Goal: Information Seeking & Learning: Understand process/instructions

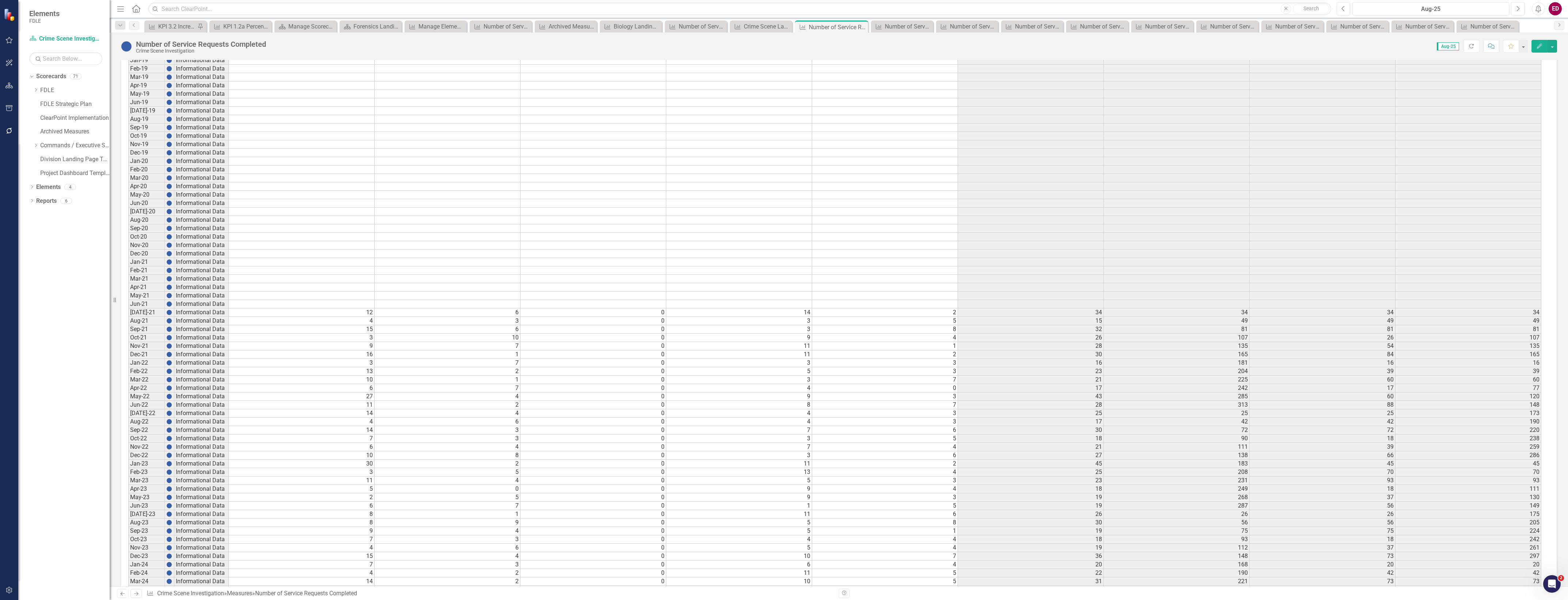
scroll to position [26, 0]
click at [35, 145] on icon "Dropdown" at bounding box center [35, 145] width 5 height 4
click at [33, 145] on icon "Dropdown" at bounding box center [35, 145] width 5 height 4
click at [1552, 577] on div "Open Intercom Messenger" at bounding box center [1551, 583] width 24 height 24
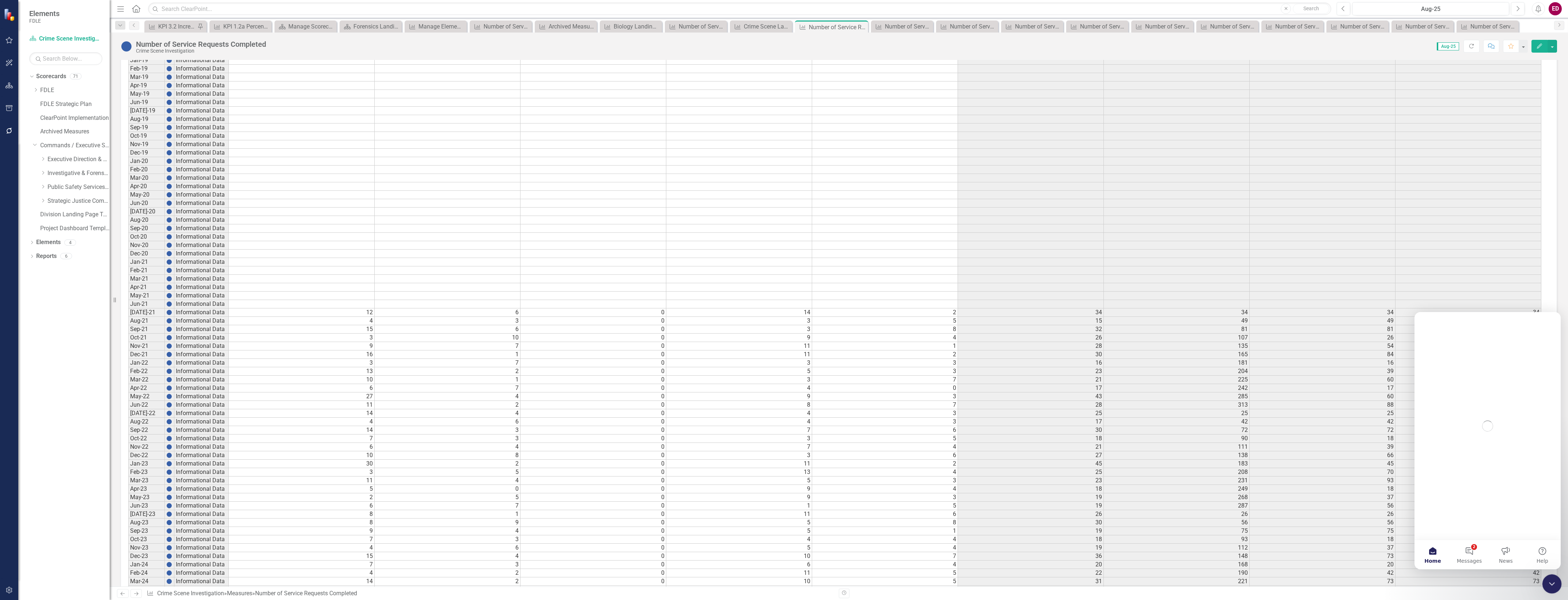
scroll to position [0, 0]
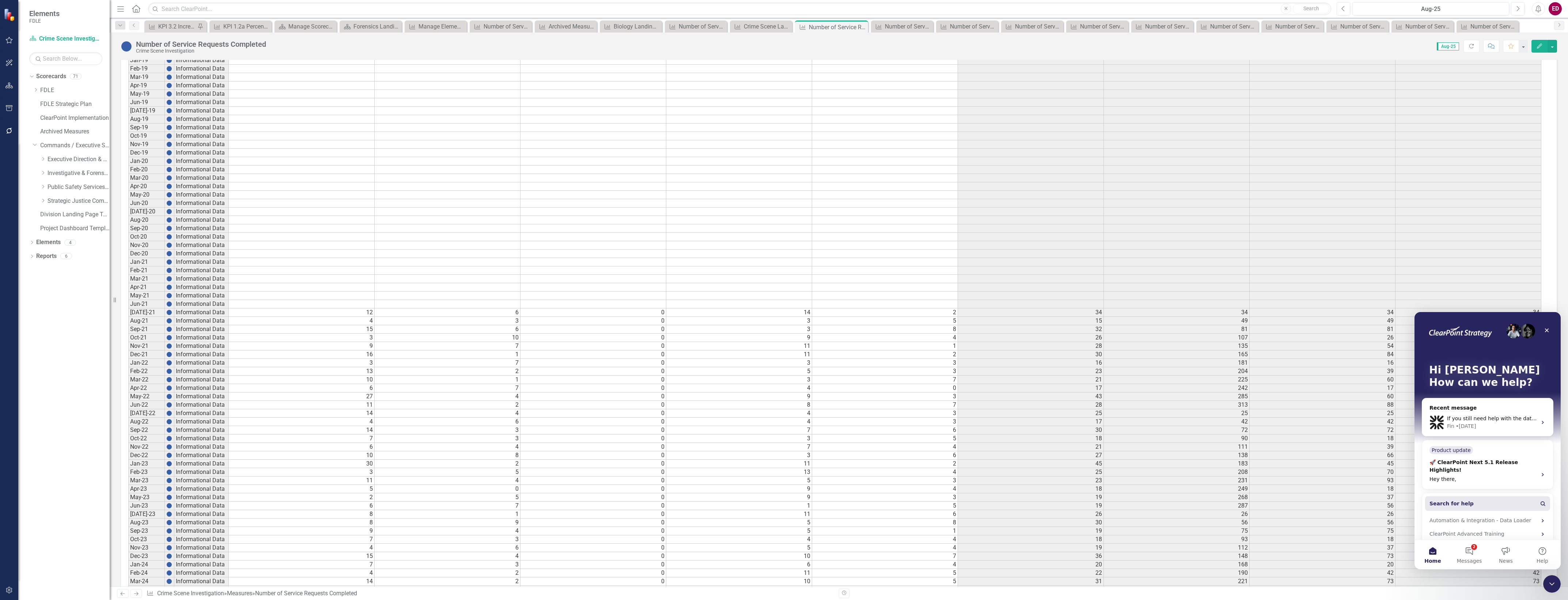
click at [1484, 496] on button "Search for help" at bounding box center [1487, 503] width 125 height 15
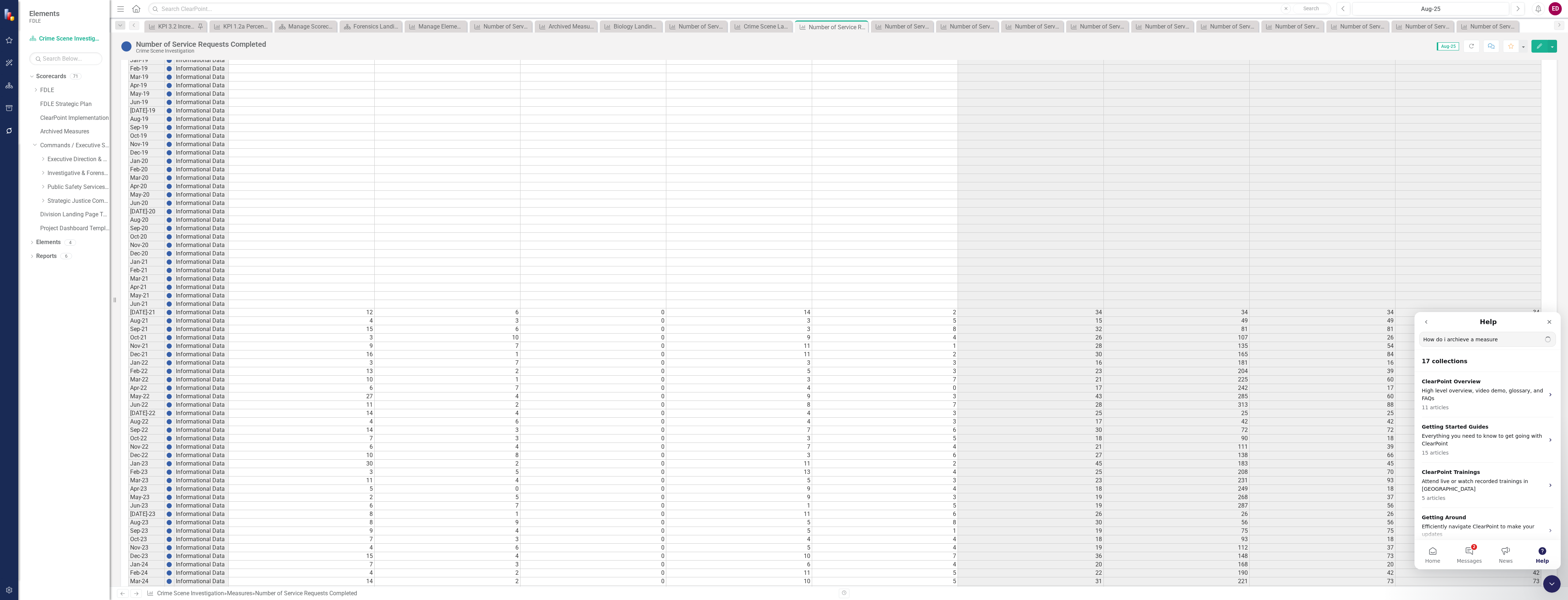
type input "How do i archieve a measure"
click at [1452, 368] on span "Measure" at bounding box center [1441, 371] width 22 height 6
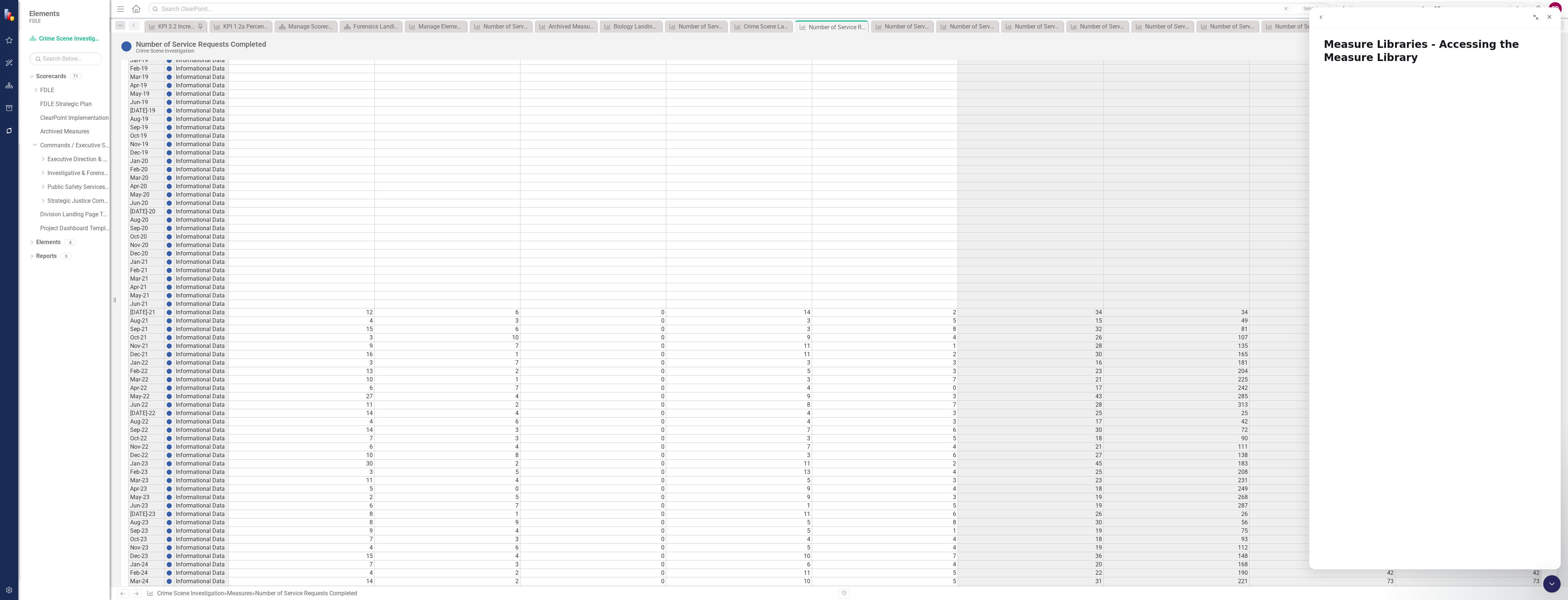
drag, startPoint x: 43, startPoint y: 168, endPoint x: 39, endPoint y: 180, distance: 12.6
click at [43, 168] on div "Dropdown Investigative & Forensic Services Command" at bounding box center [75, 173] width 69 height 12
click at [38, 170] on div "Dropdown Investigative & Forensic Services Command" at bounding box center [71, 174] width 77 height 14
click at [41, 169] on div "Dropdown Investigative & Forensic Services Command" at bounding box center [75, 173] width 69 height 12
click at [43, 172] on icon at bounding box center [43, 173] width 2 height 4
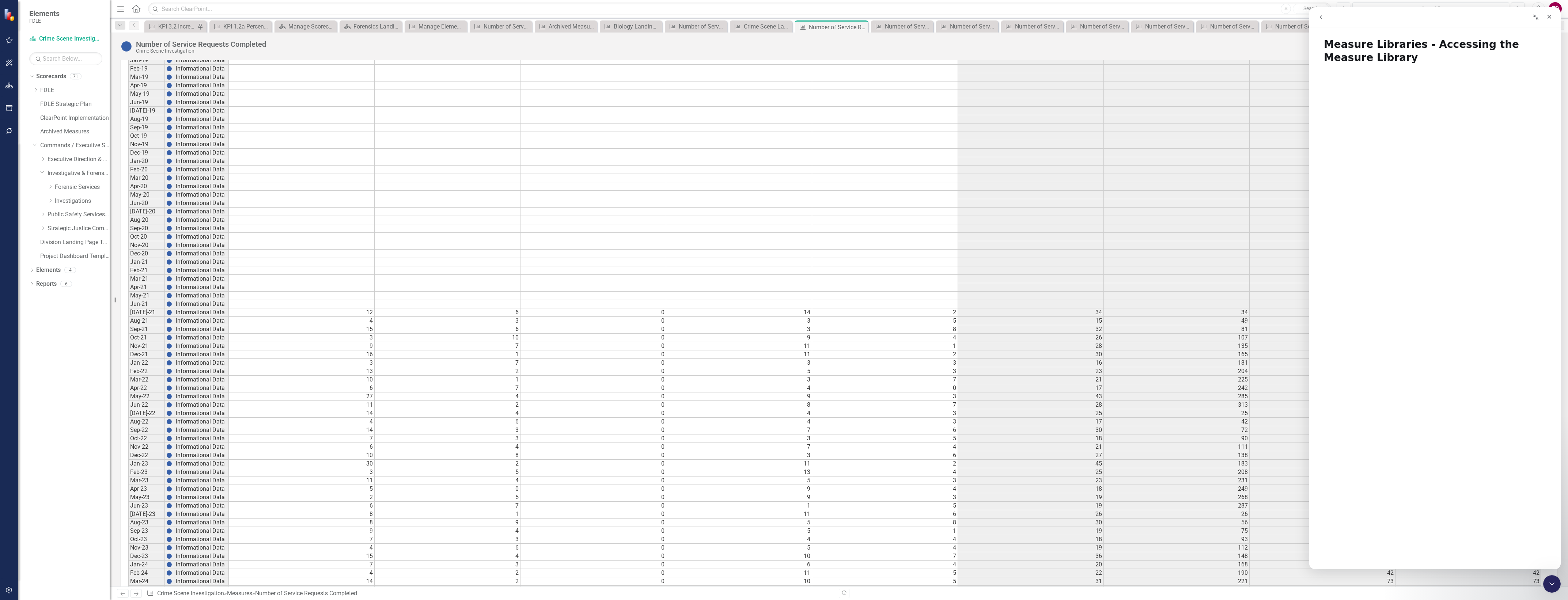
click at [1323, 14] on icon "go back" at bounding box center [1321, 17] width 6 height 6
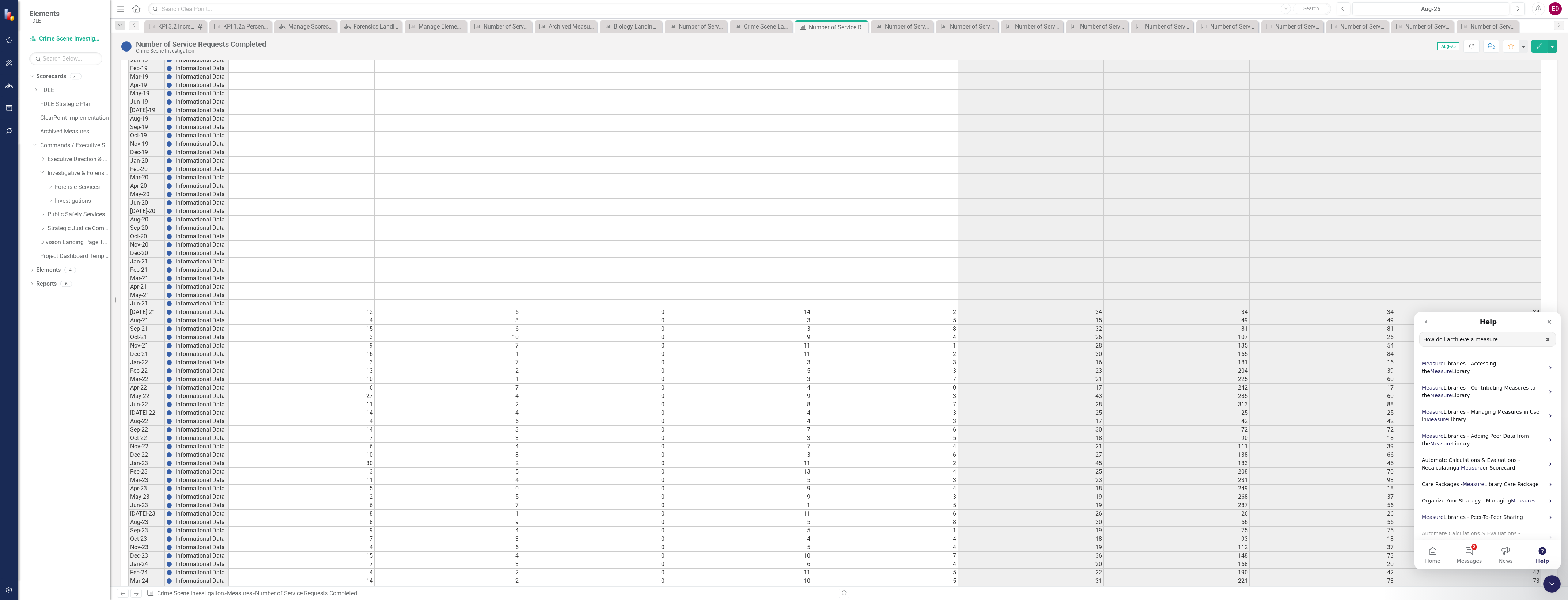
scroll to position [1512, 0]
click at [1536, 46] on icon "Edit" at bounding box center [1539, 46] width 7 height 5
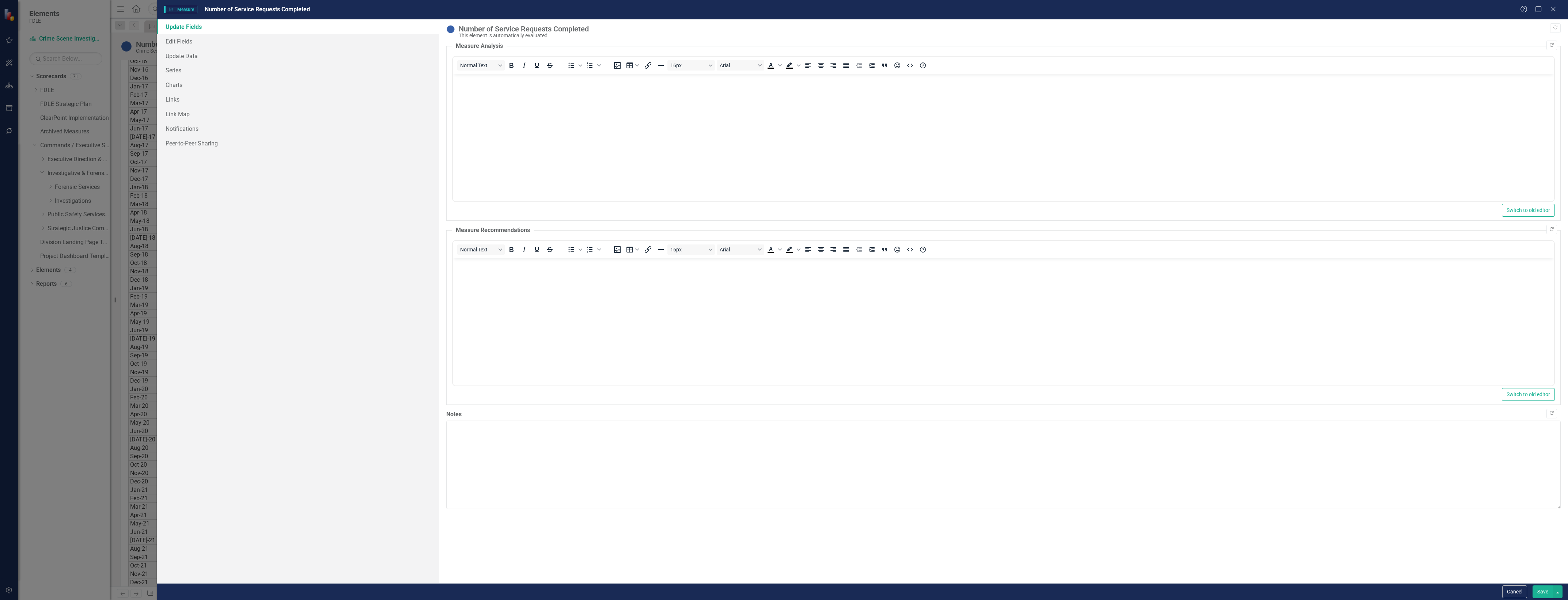
scroll to position [0, 0]
click at [288, 71] on link "Series" at bounding box center [298, 70] width 282 height 15
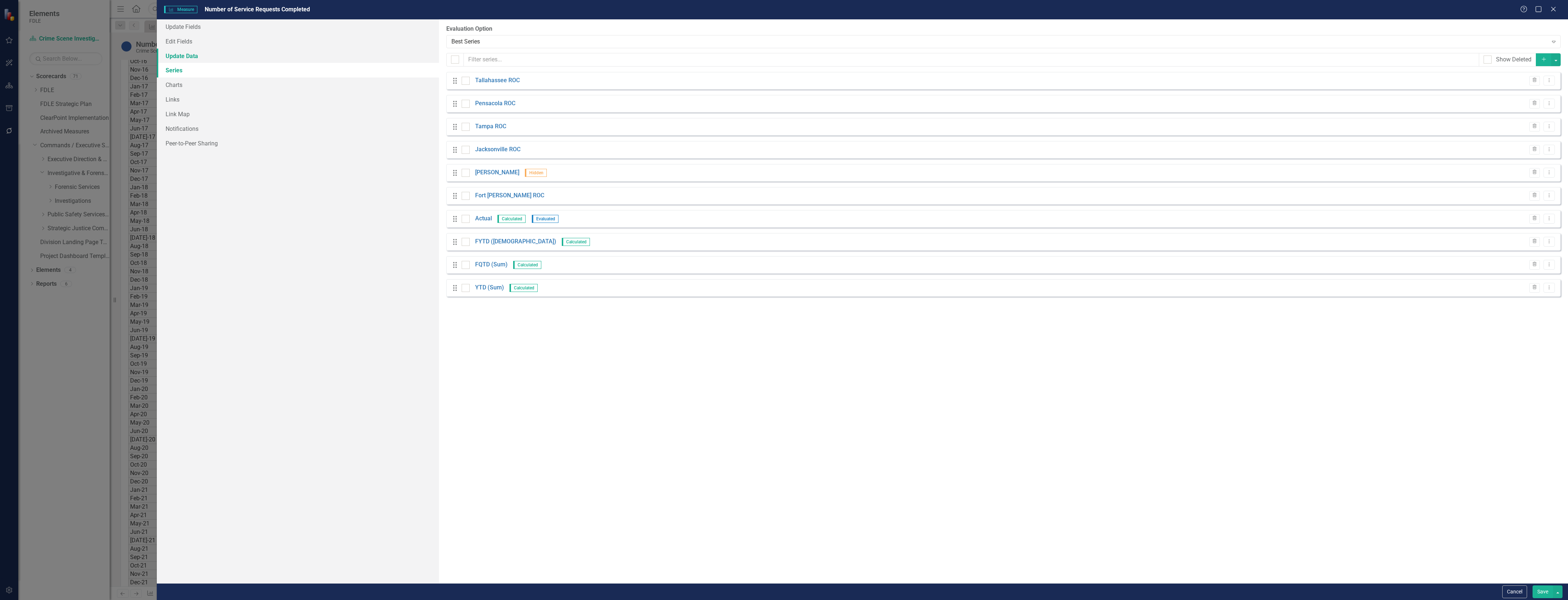
click at [297, 58] on link "Update Data" at bounding box center [298, 56] width 282 height 15
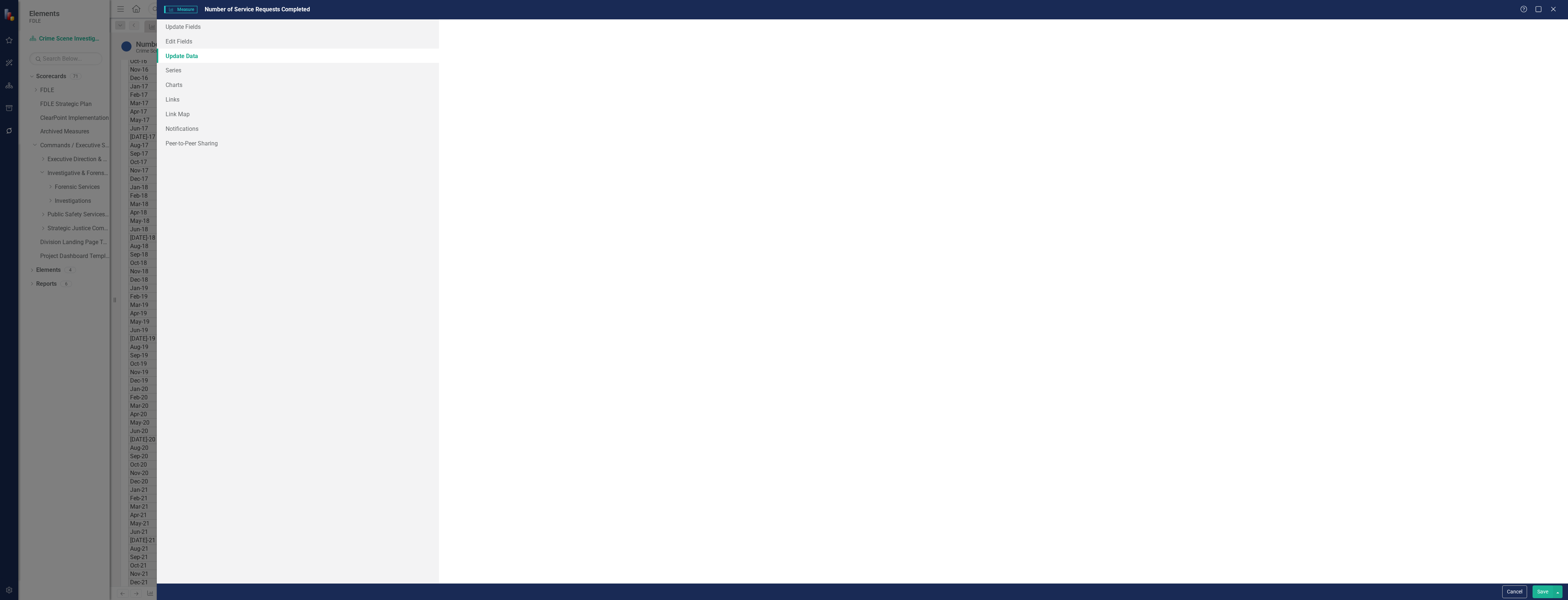
click at [301, 54] on link "Update Data" at bounding box center [298, 56] width 282 height 15
click at [304, 43] on link "Edit Fields" at bounding box center [298, 41] width 282 height 15
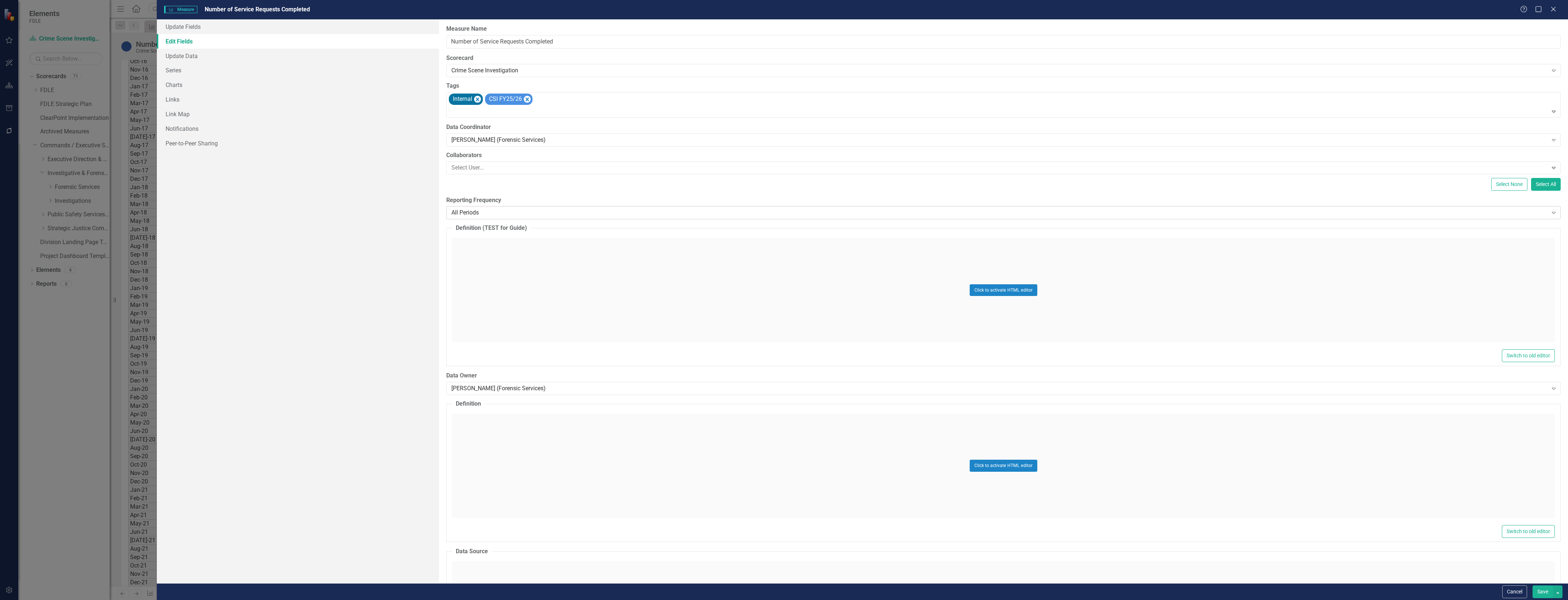
click at [639, 207] on div "All Periods Expand" at bounding box center [1003, 213] width 1115 height 13
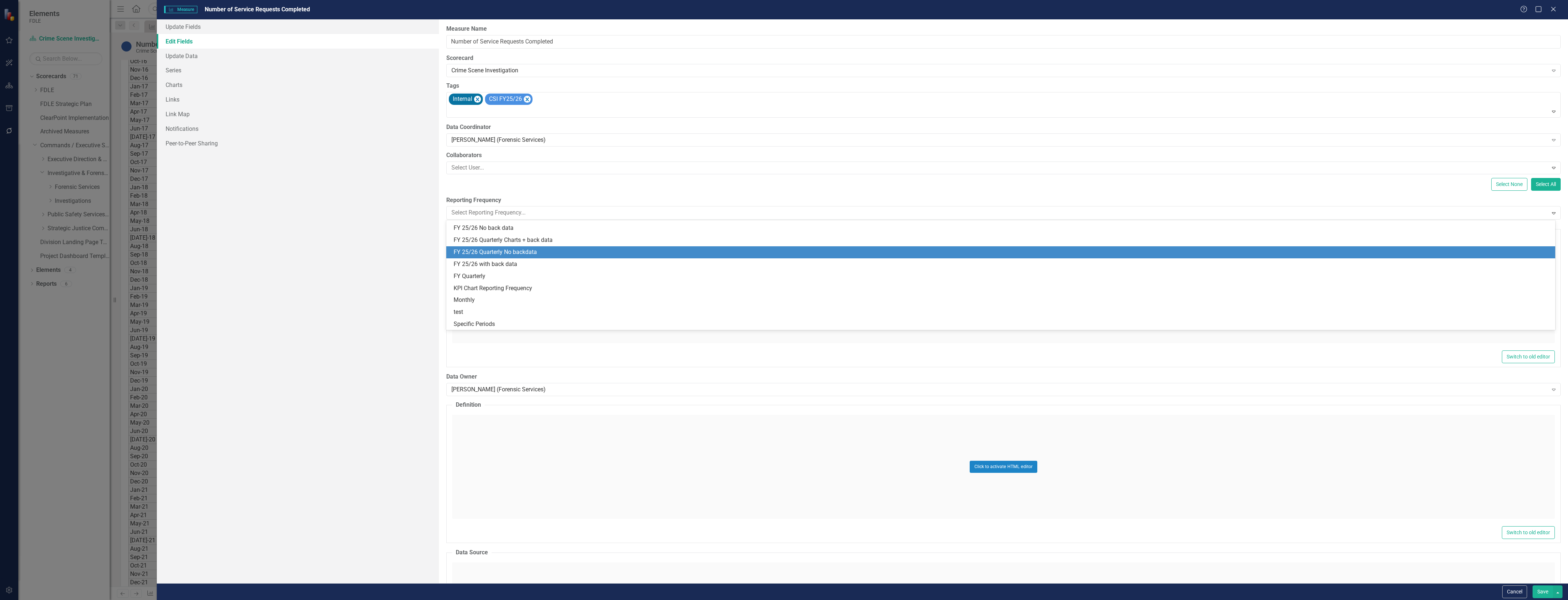
scroll to position [169, 0]
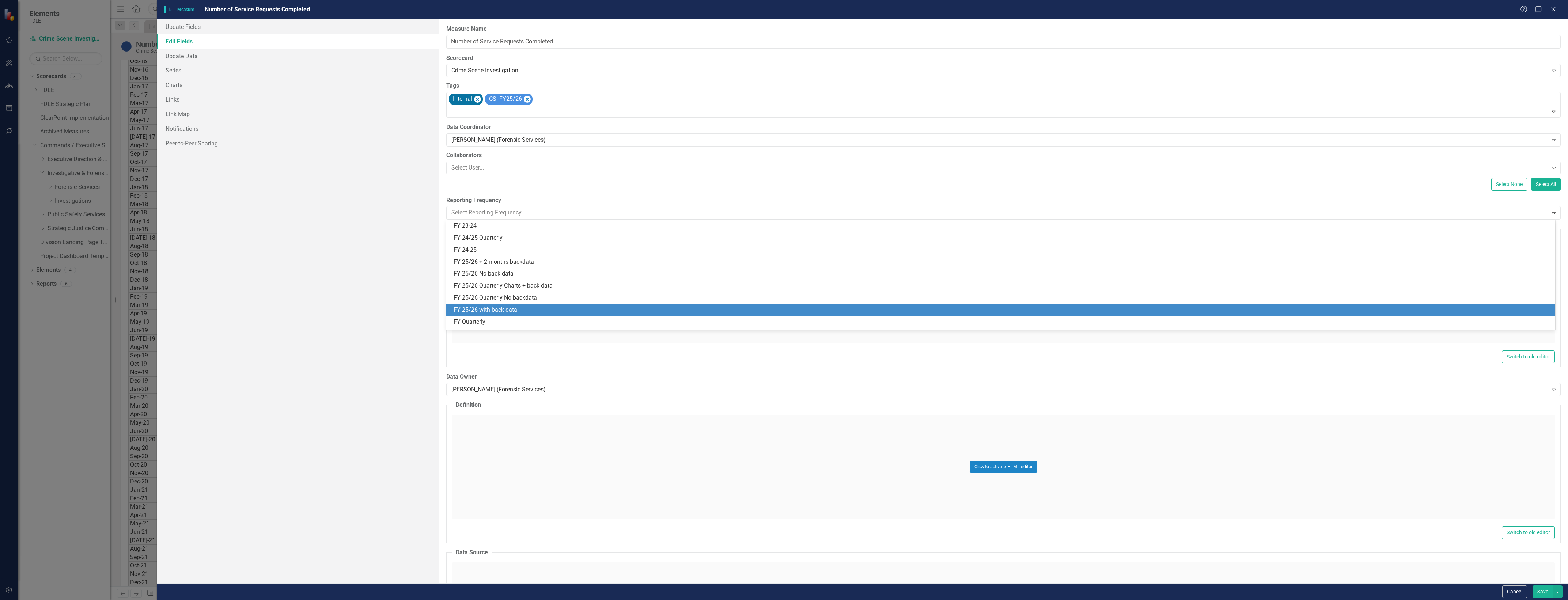
click at [608, 308] on div "FY 25/26 with back data" at bounding box center [1002, 310] width 1097 height 9
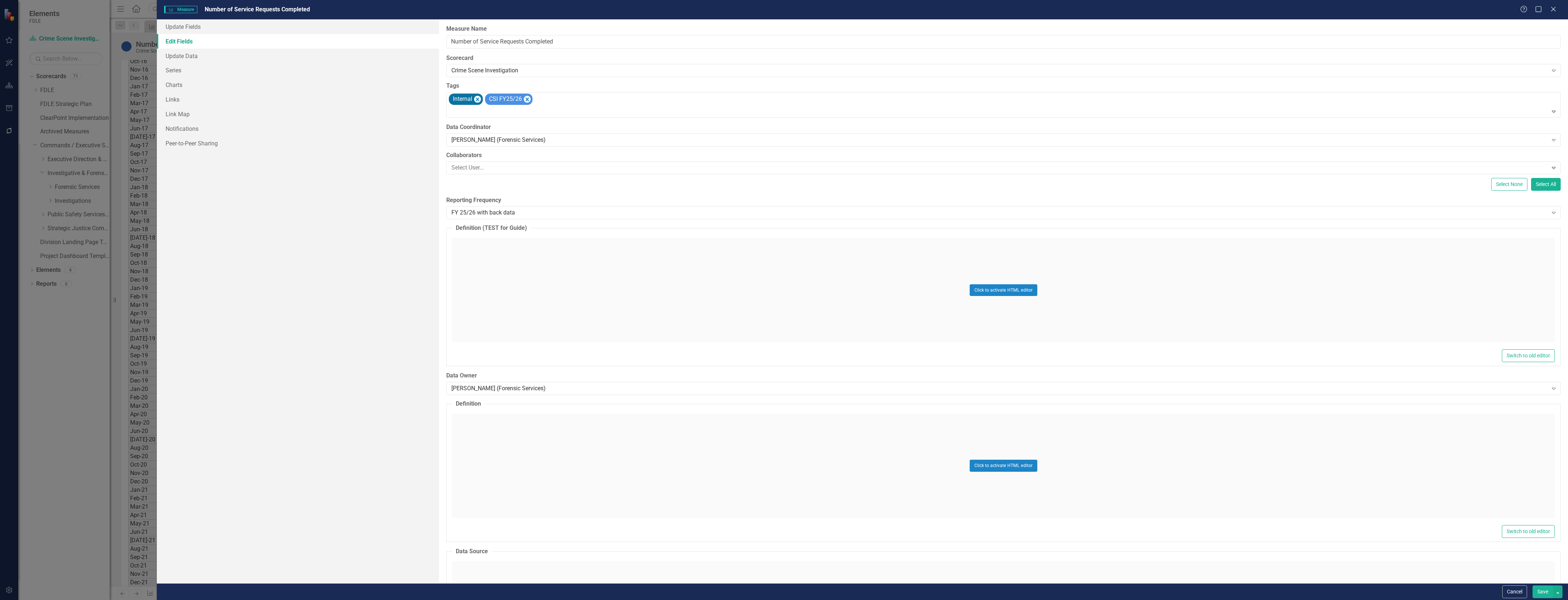
click at [1545, 590] on button "Save" at bounding box center [1543, 591] width 21 height 13
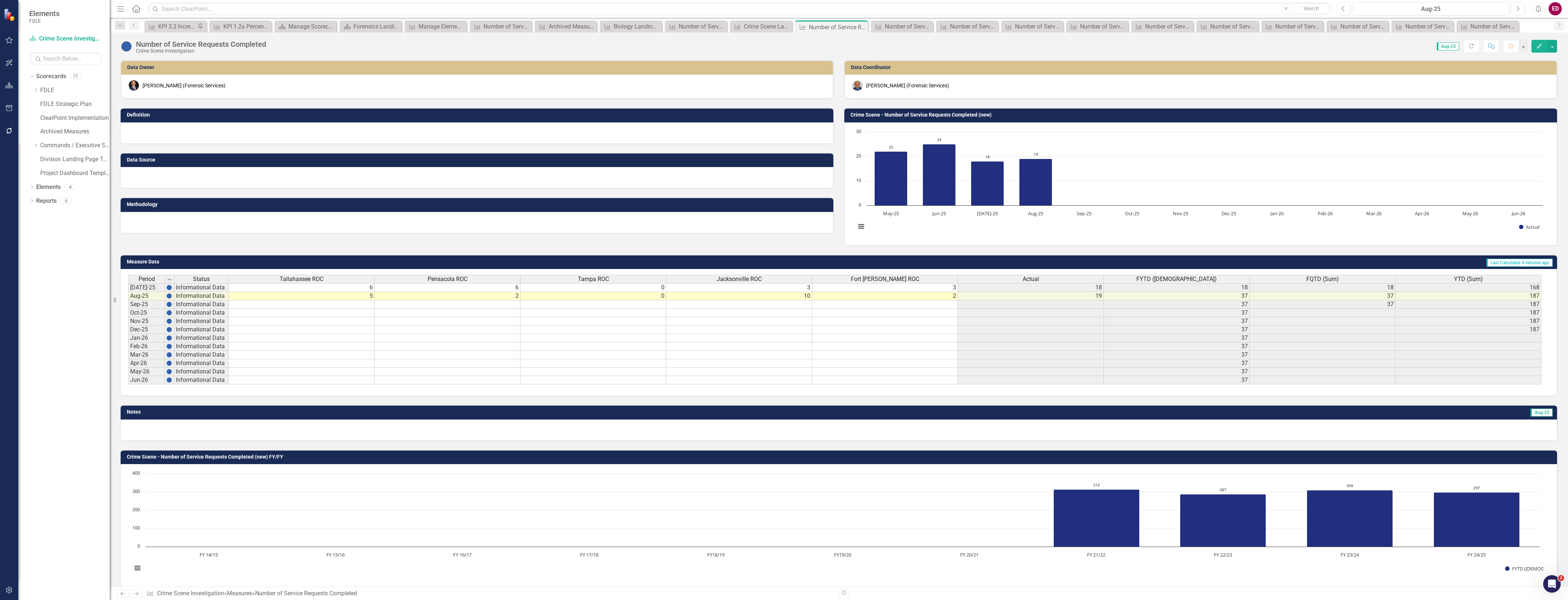
scroll to position [13, 0]
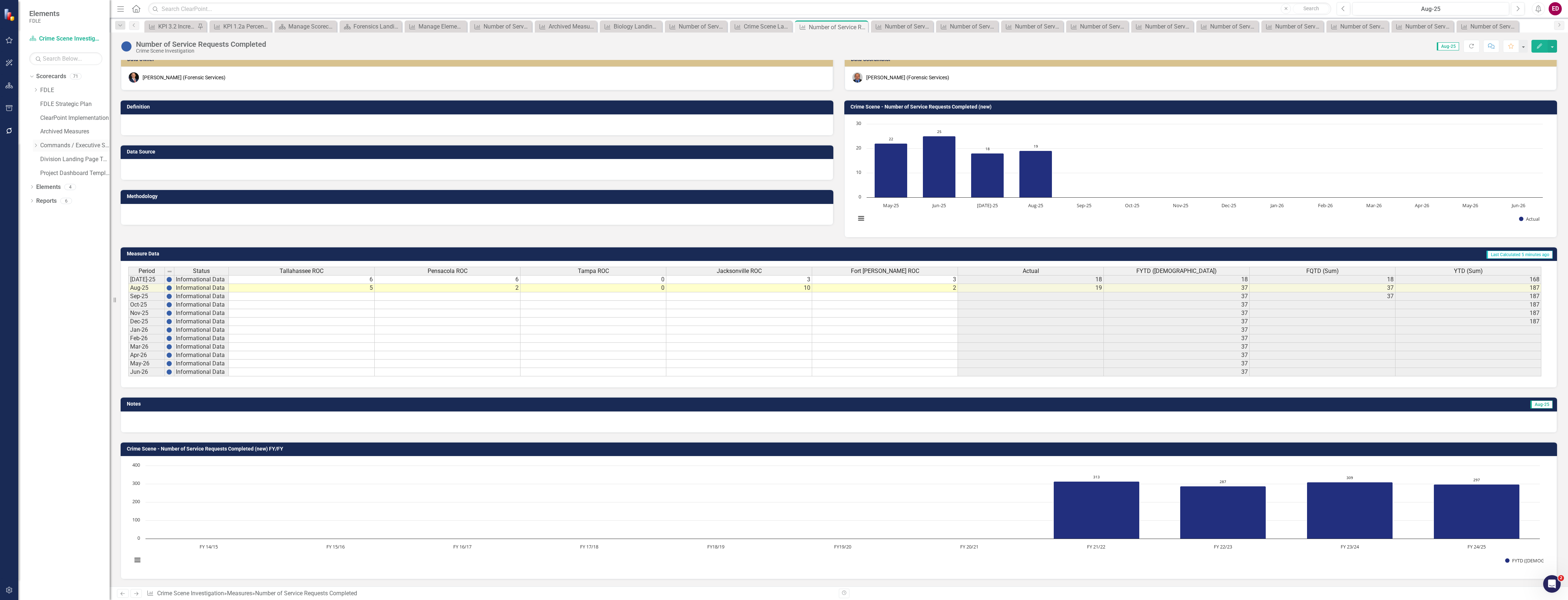
click at [38, 146] on icon "Dropdown" at bounding box center [35, 145] width 5 height 4
click at [43, 172] on icon at bounding box center [43, 173] width 2 height 4
click at [52, 201] on icon "Dropdown" at bounding box center [50, 200] width 5 height 4
click at [68, 190] on link "Forensic Services" at bounding box center [82, 187] width 55 height 9
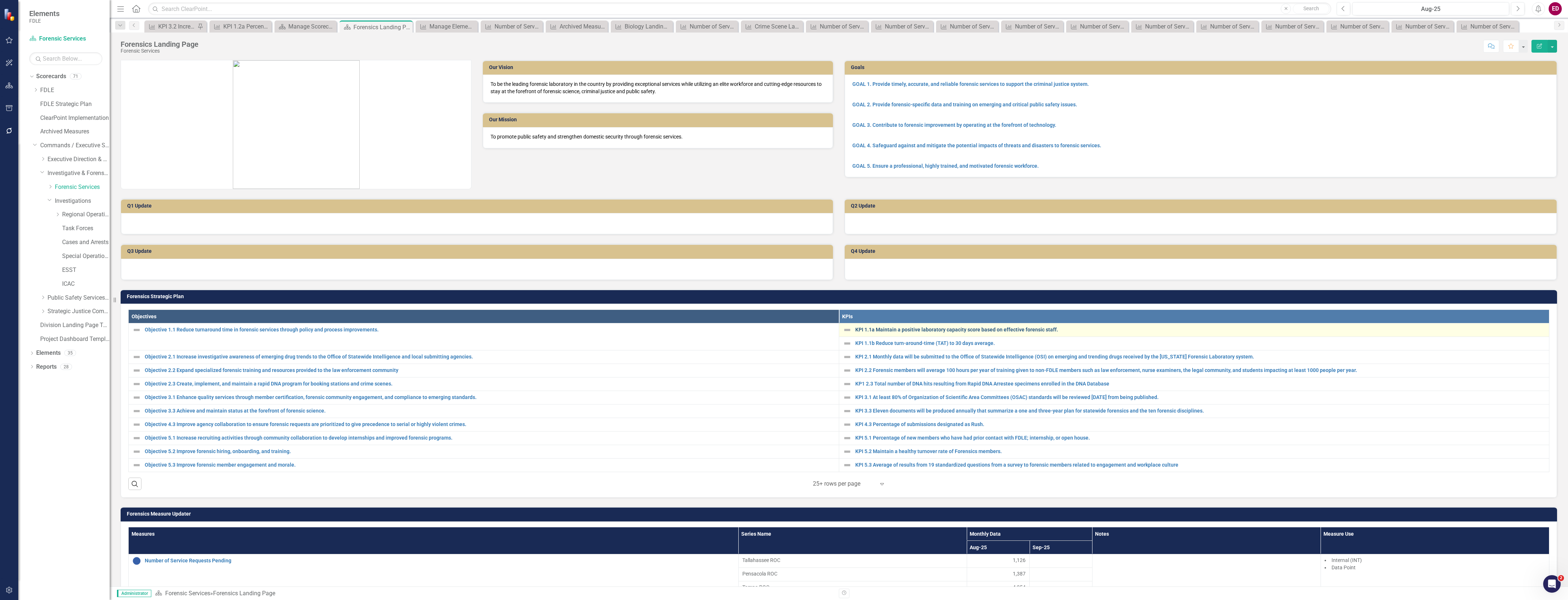
click at [946, 328] on link "KPI 1.1a Maintain a positive laboratory capacity score based on effective foren…" at bounding box center [1200, 329] width 690 height 5
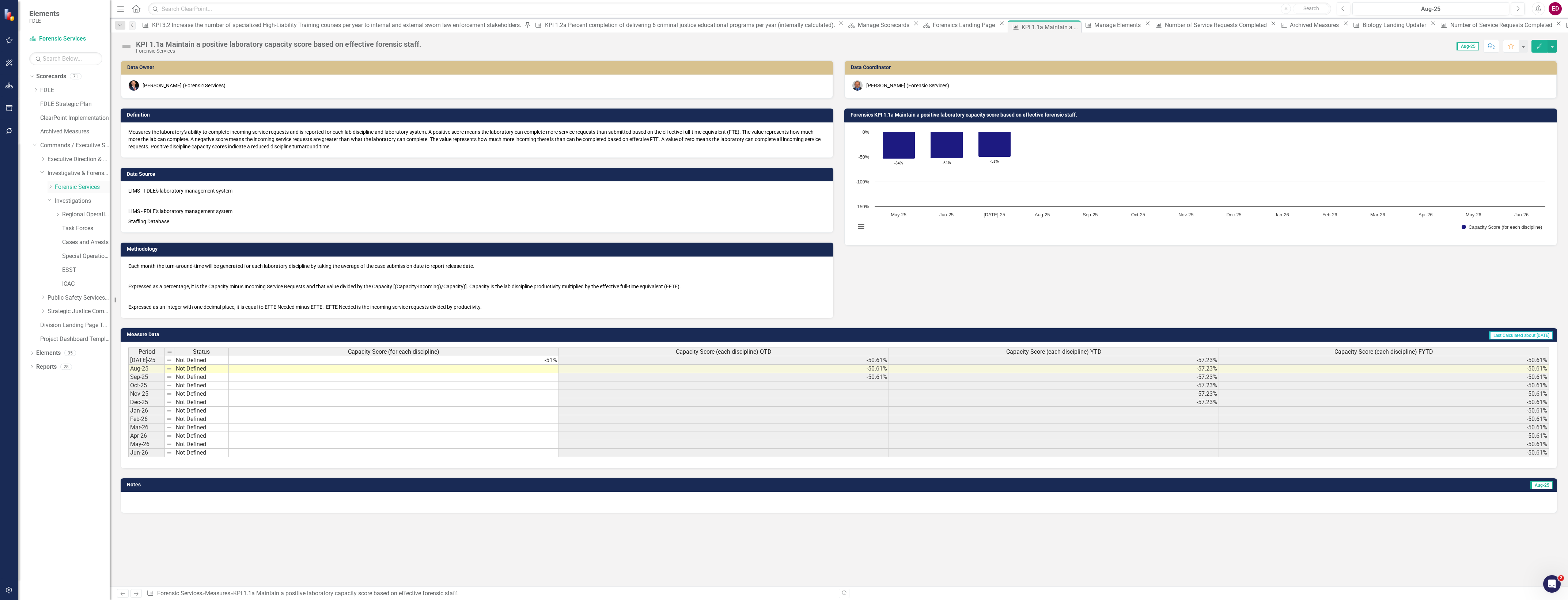
click at [50, 189] on div "Dropdown" at bounding box center [50, 187] width 5 height 6
click at [1552, 37] on div "KPI 1.1a Maintain a positive laboratory capacity score based on effective foren…" at bounding box center [839, 43] width 1458 height 22
click at [1539, 48] on icon "Edit" at bounding box center [1539, 46] width 7 height 5
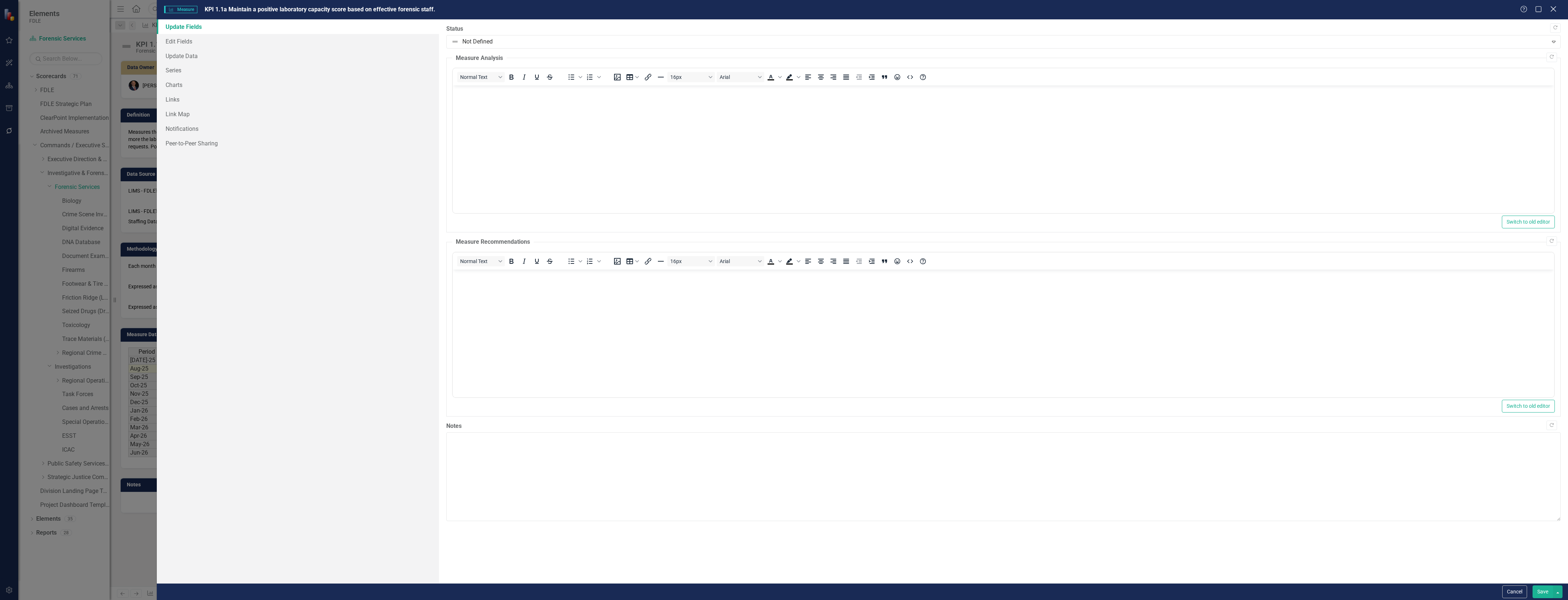
click at [1552, 10] on icon "Close" at bounding box center [1553, 9] width 9 height 7
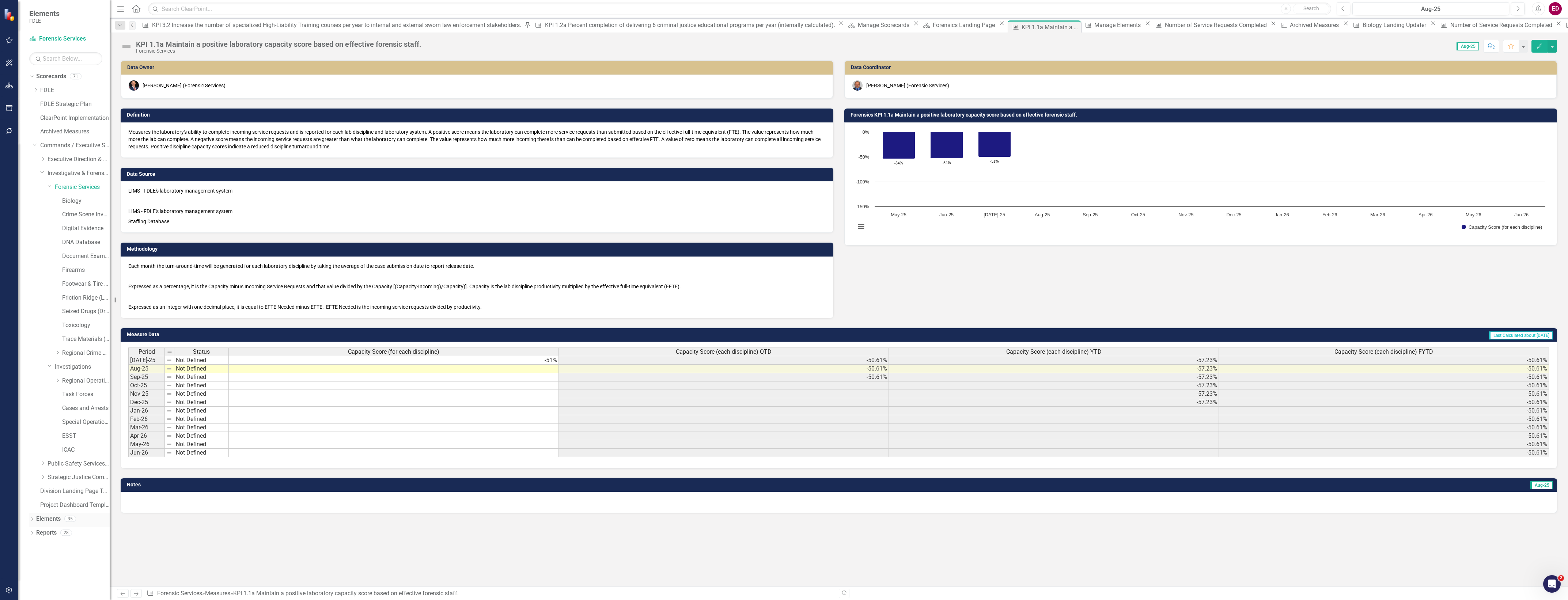
click at [32, 516] on div "Dropdown Elements 35" at bounding box center [69, 520] width 80 height 14
click at [32, 521] on icon "Dropdown" at bounding box center [32, 520] width 5 height 4
click at [78, 561] on div "Measure Measures 20" at bounding box center [74, 562] width 70 height 14
click at [73, 557] on link "Measure Measures" at bounding box center [57, 561] width 36 height 9
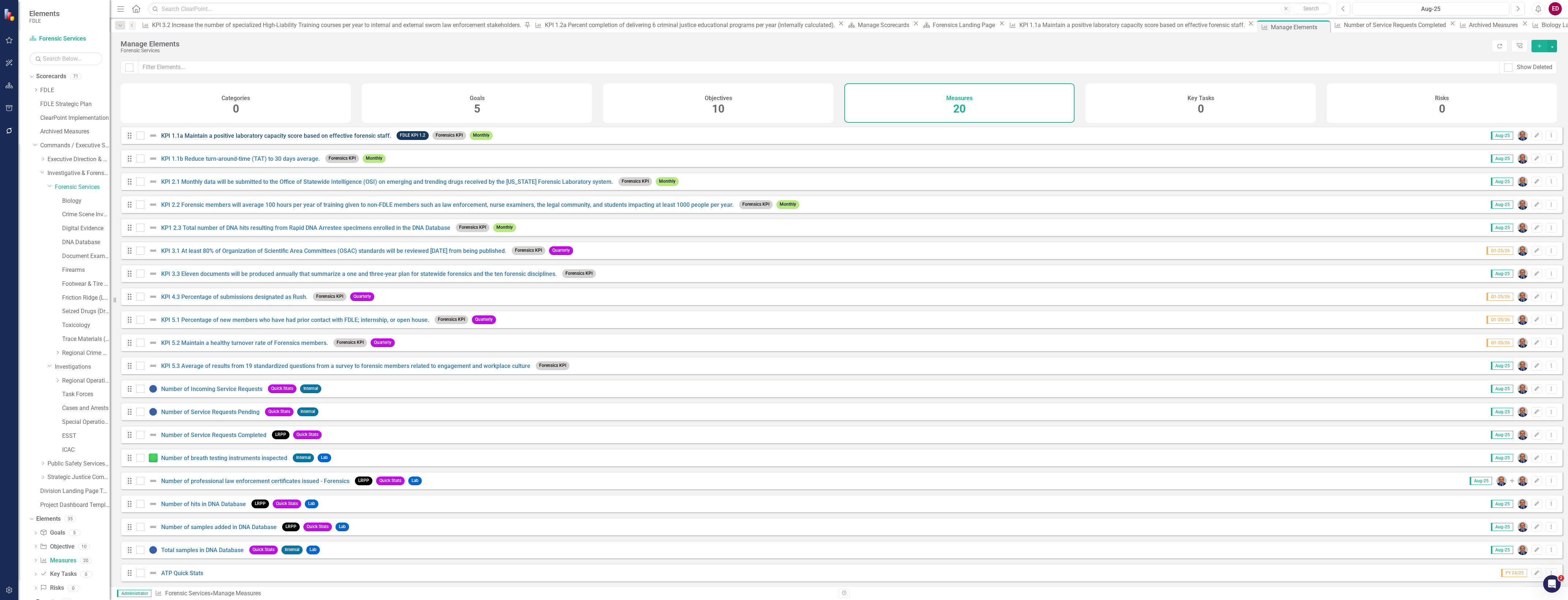
click at [282, 139] on link "KPI 1.1a Maintain a positive laboratory capacity score based on effective foren…" at bounding box center [276, 135] width 230 height 7
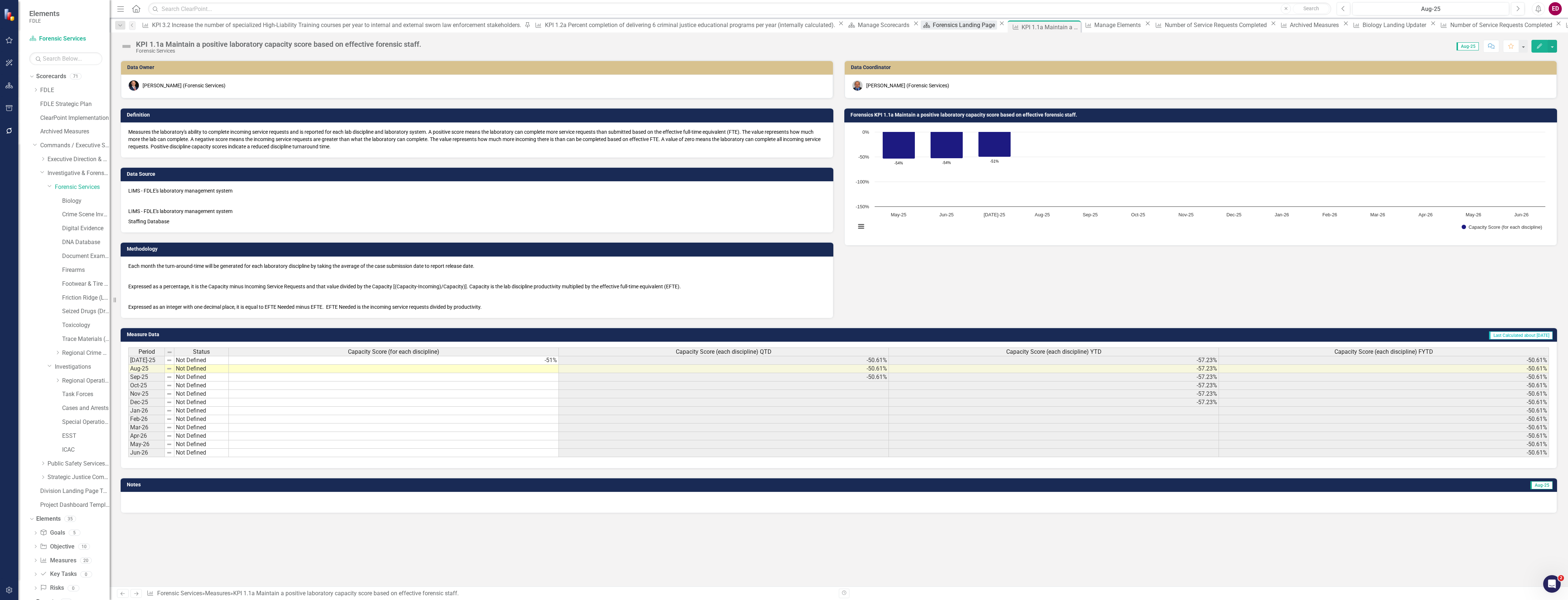
click at [933, 30] on div "Forensics Landing Page" at bounding box center [965, 25] width 65 height 9
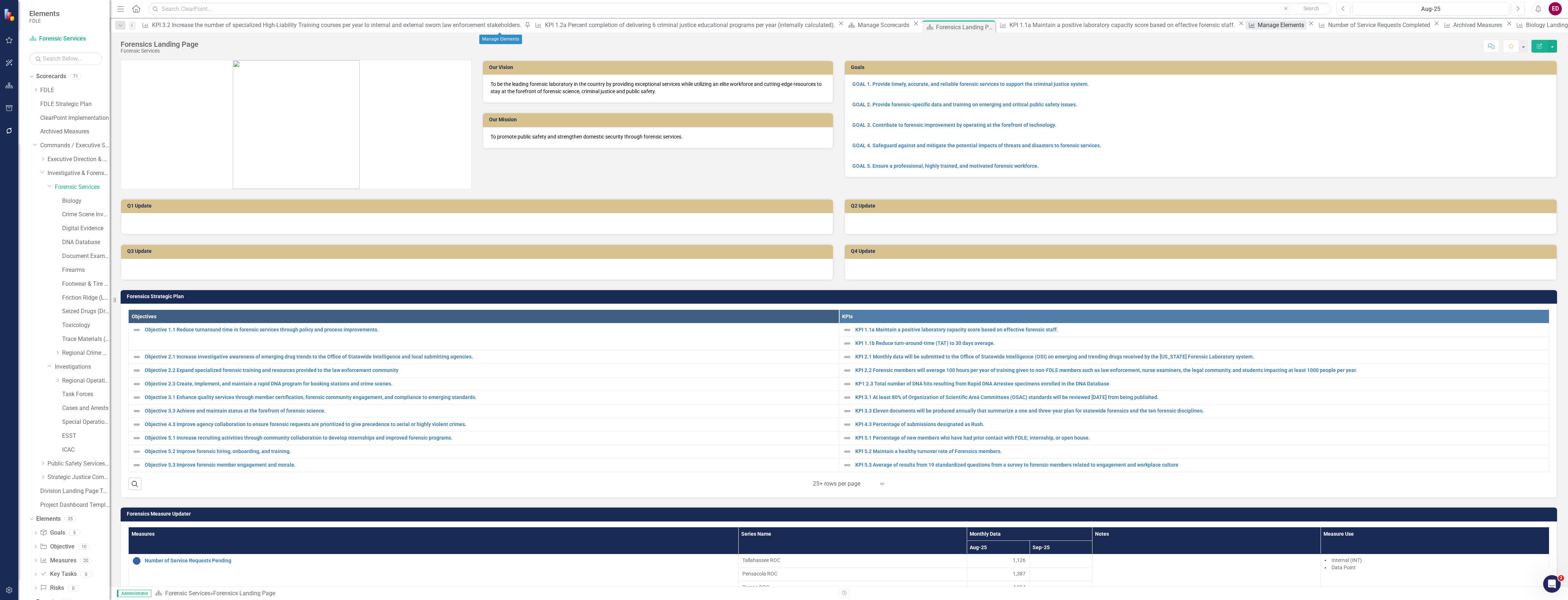
click at [1245, 27] on link "Measure Manage Elements" at bounding box center [1276, 25] width 61 height 9
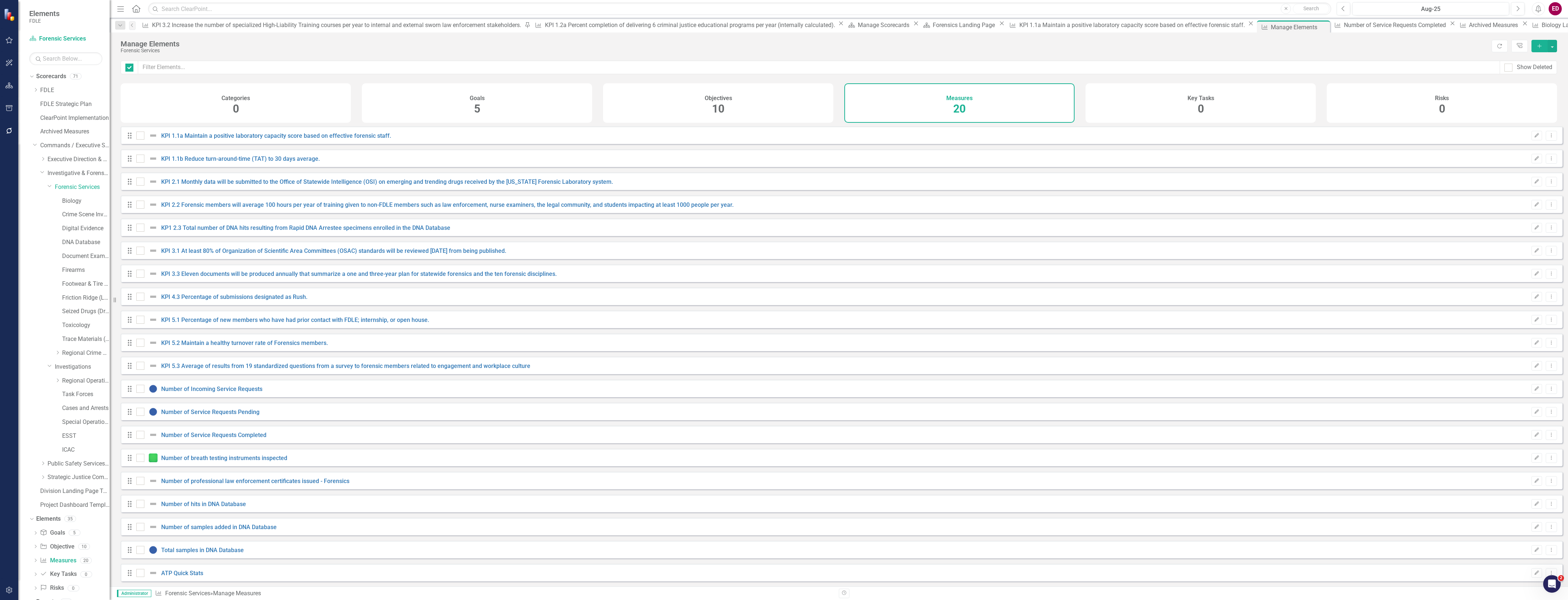
checkbox input "false"
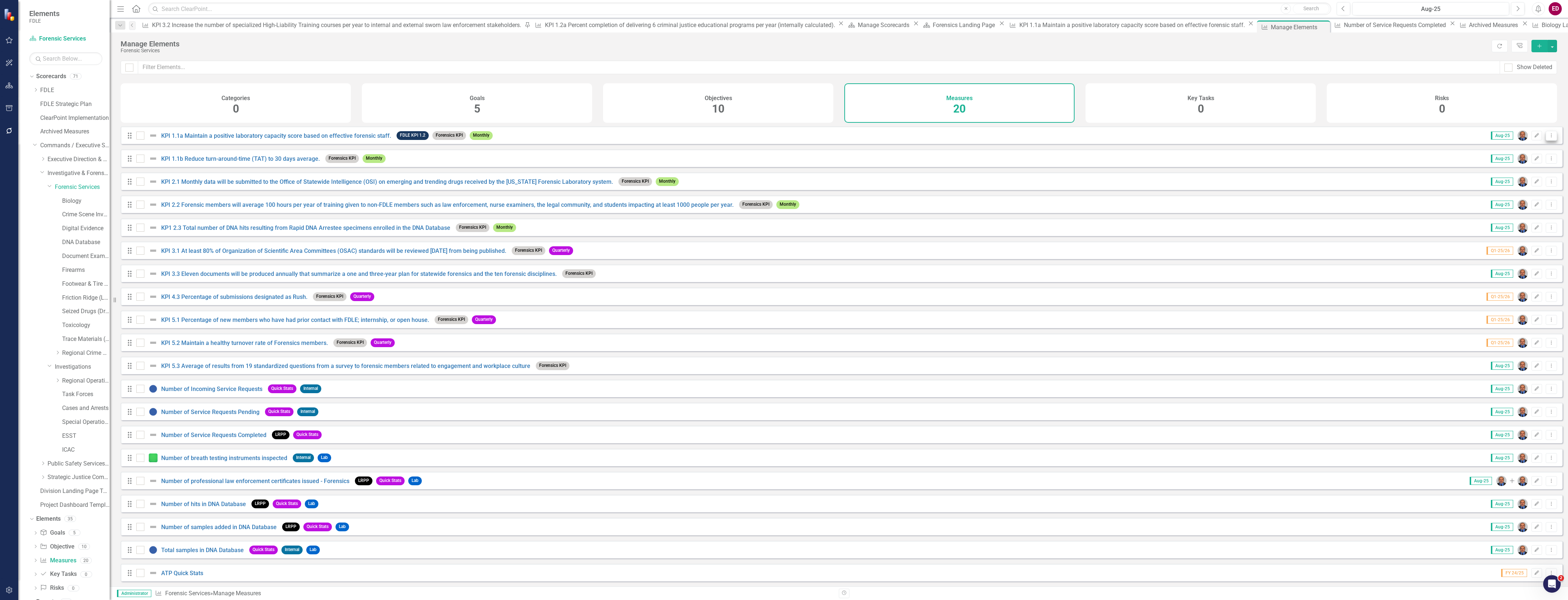
click at [1549, 138] on icon "Dropdown Menu" at bounding box center [1552, 136] width 6 height 5
click at [1544, 157] on link "Edit Edit Measure" at bounding box center [1518, 153] width 66 height 13
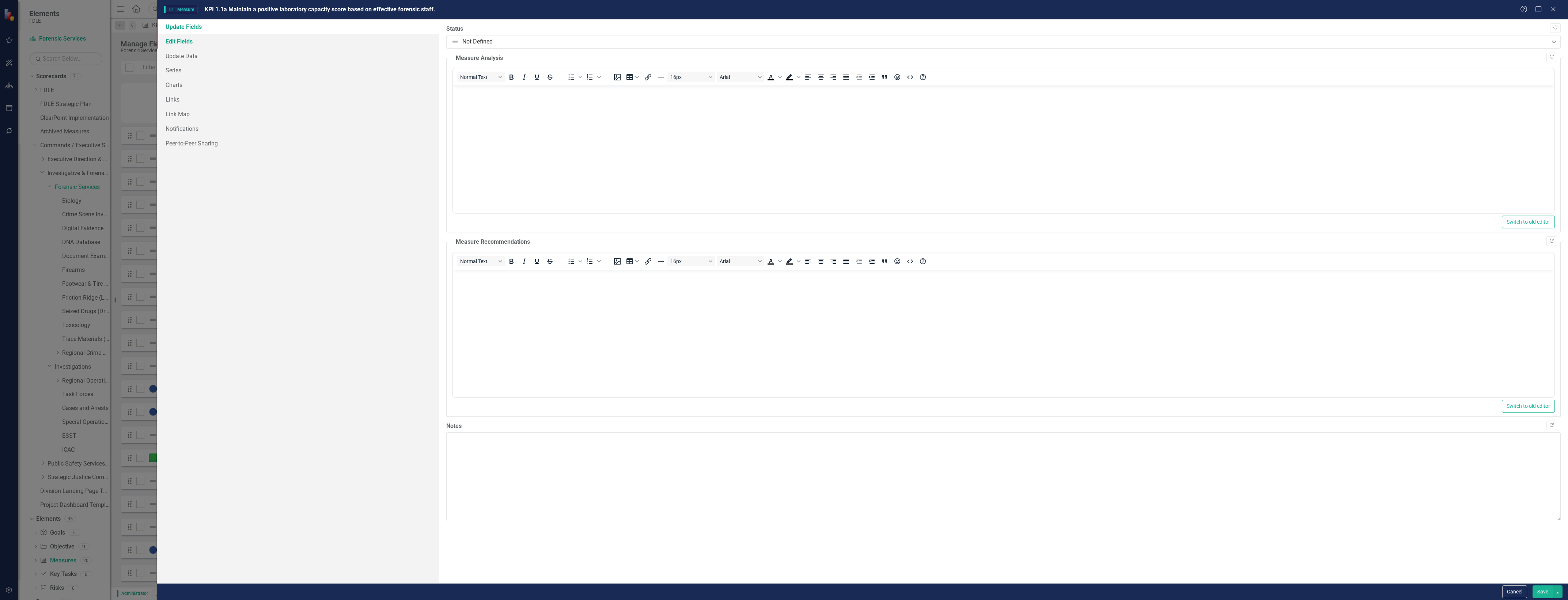
click at [278, 36] on link "Edit Fields" at bounding box center [298, 41] width 282 height 15
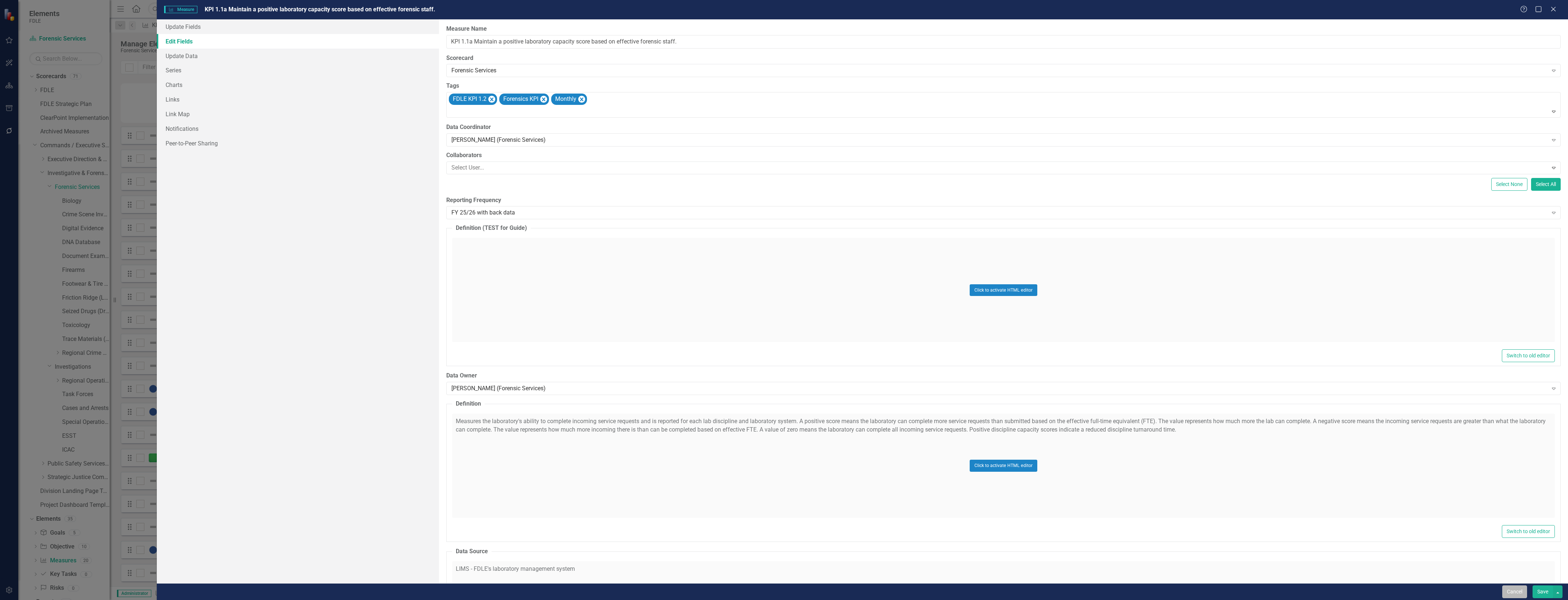
click at [1513, 593] on button "Cancel" at bounding box center [1514, 591] width 25 height 13
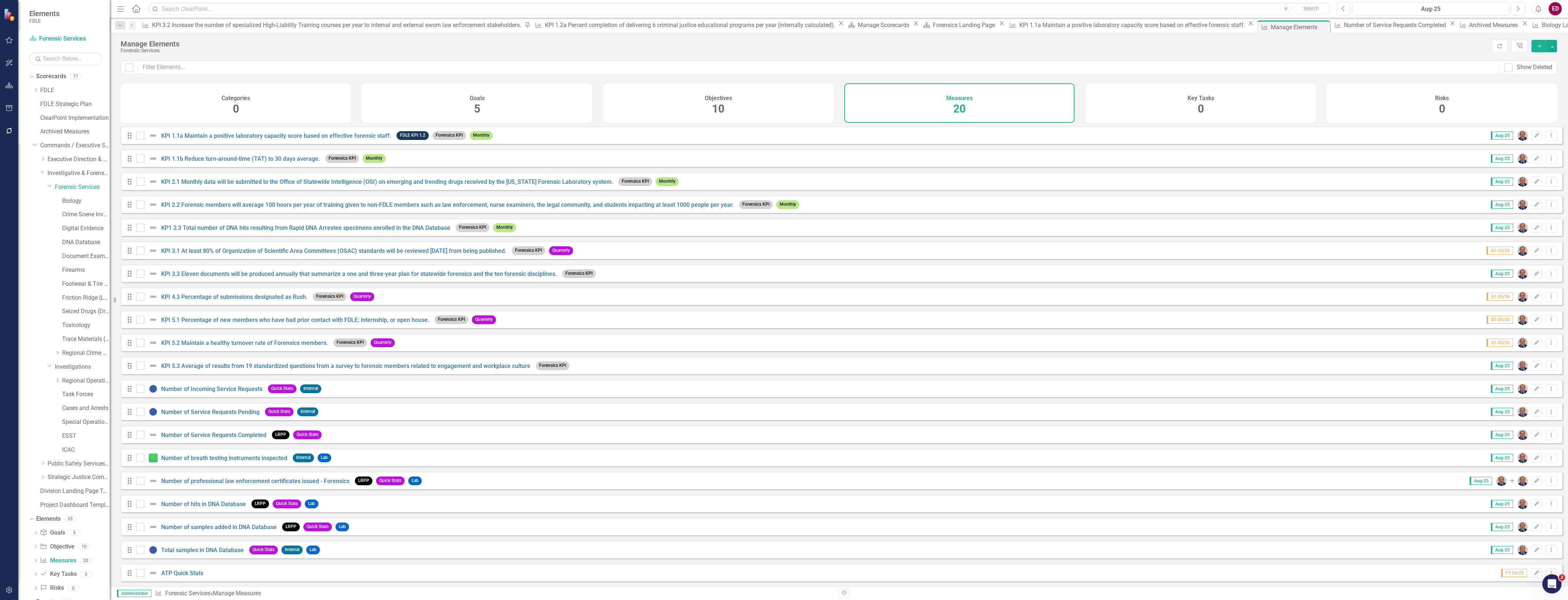
click at [1555, 581] on icon "Open Intercom Messenger" at bounding box center [1551, 583] width 12 height 12
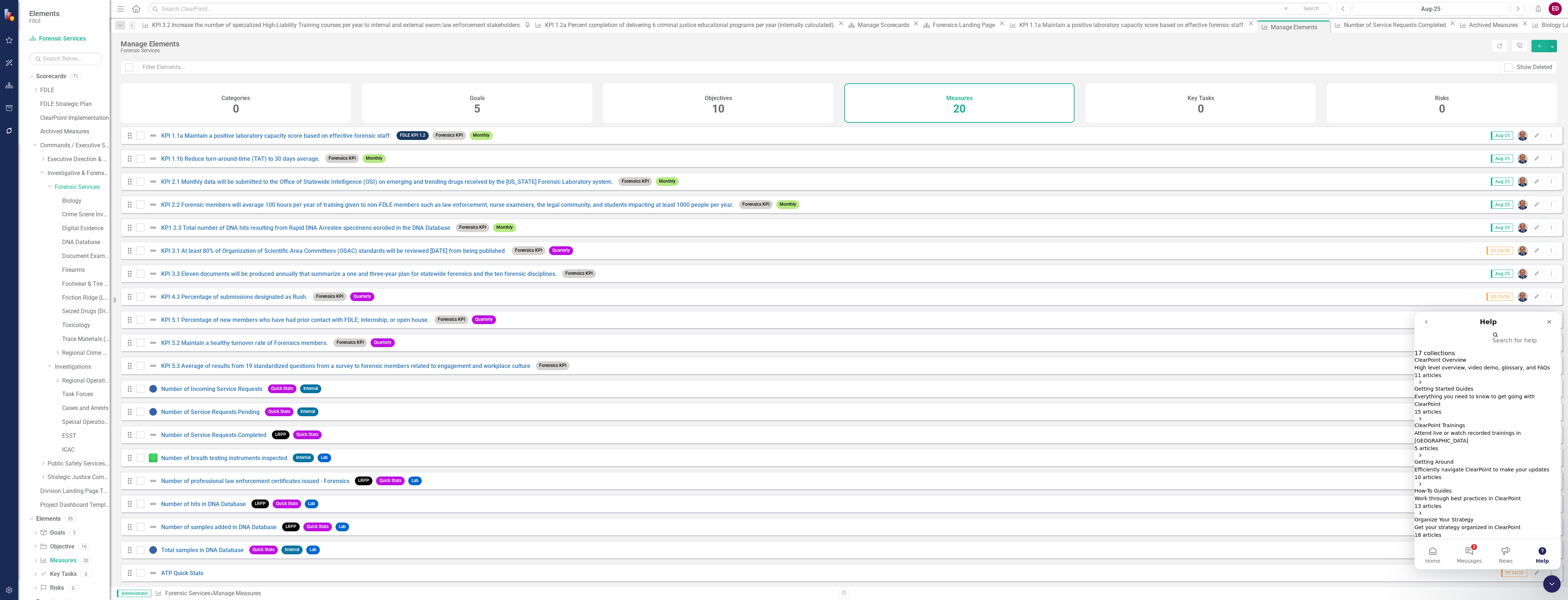
click at [1493, 341] on input "Search for help" at bounding box center [1456, 337] width 73 height 7
type input "how do you archive a measure instead of deleting i t"
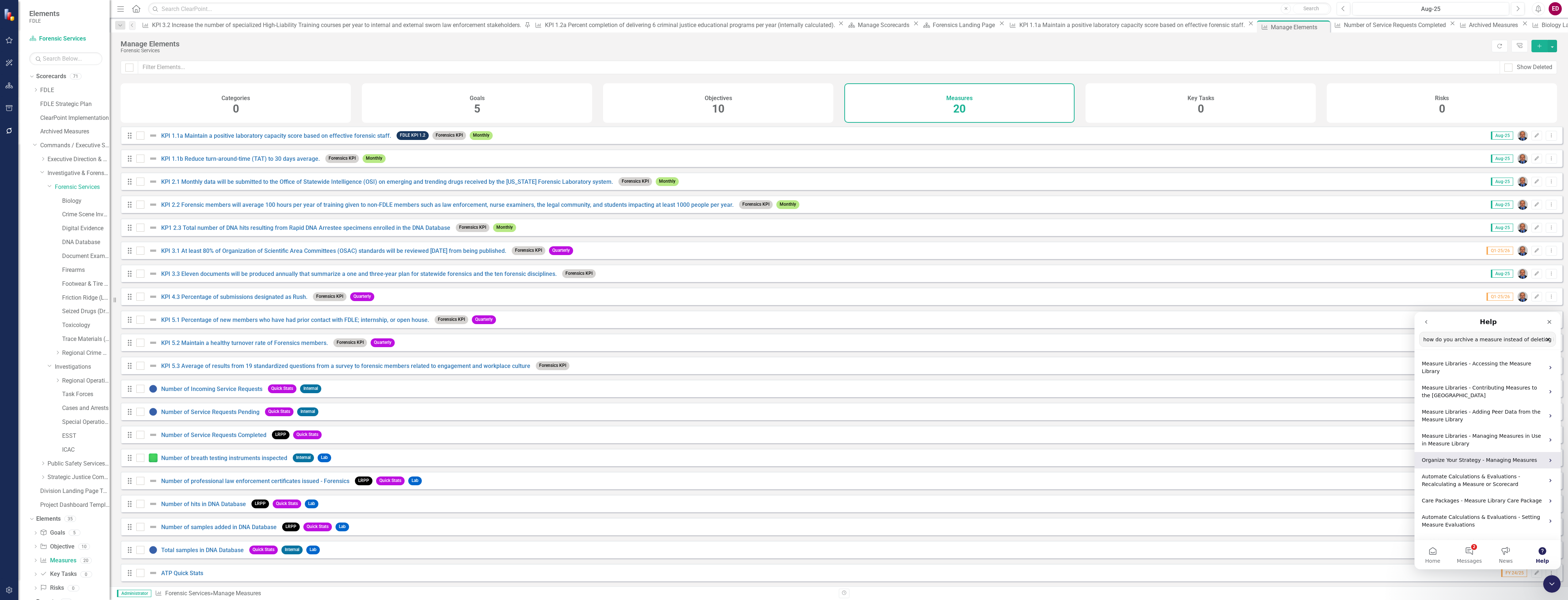
click at [1528, 456] on p "Organize Your Strategy - Managing Measures" at bounding box center [1483, 460] width 123 height 8
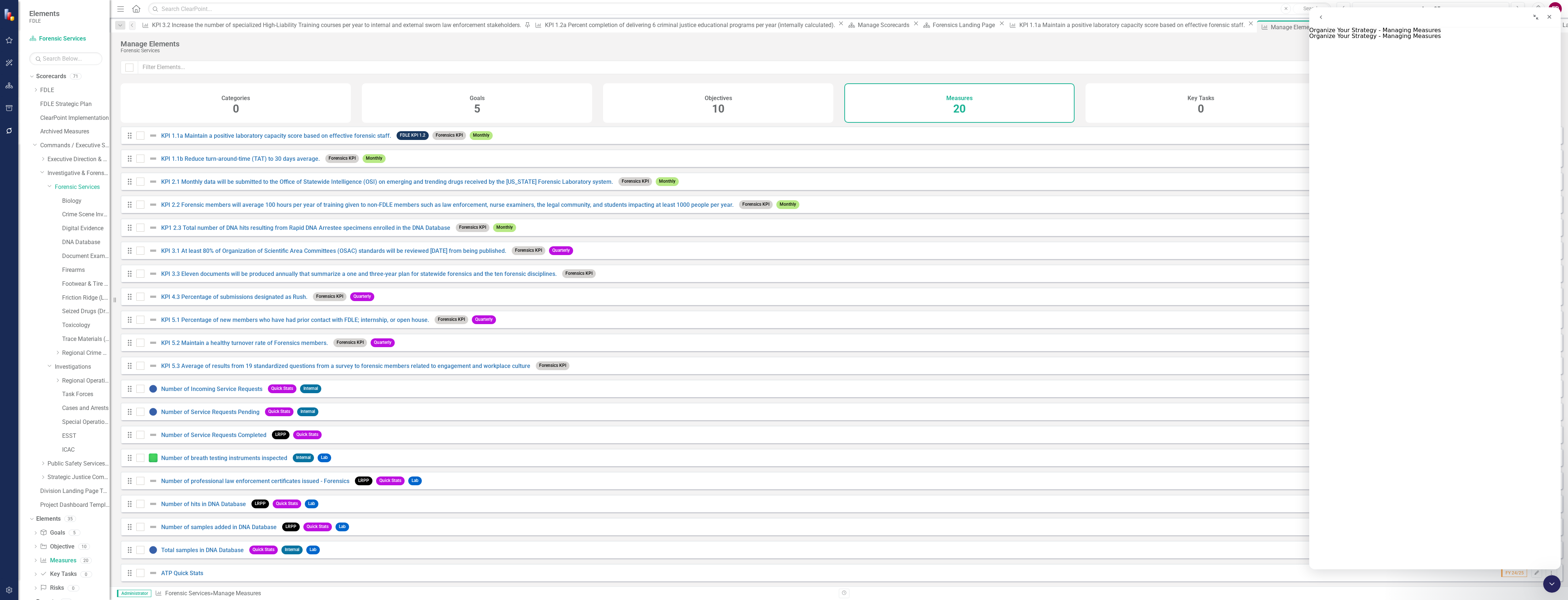
scroll to position [1033, 0]
click at [1150, 114] on div "Key Tasks 0" at bounding box center [1200, 103] width 230 height 40
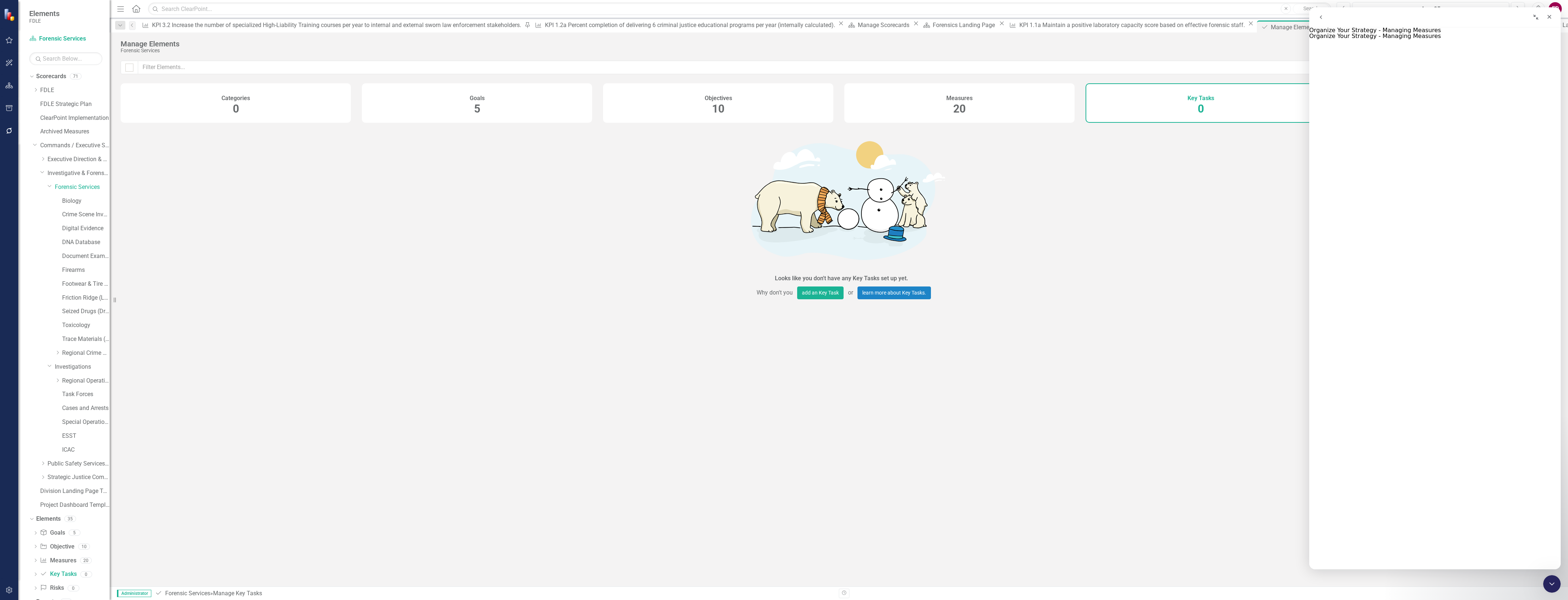
click at [710, 120] on div "Objectives 10" at bounding box center [718, 103] width 230 height 40
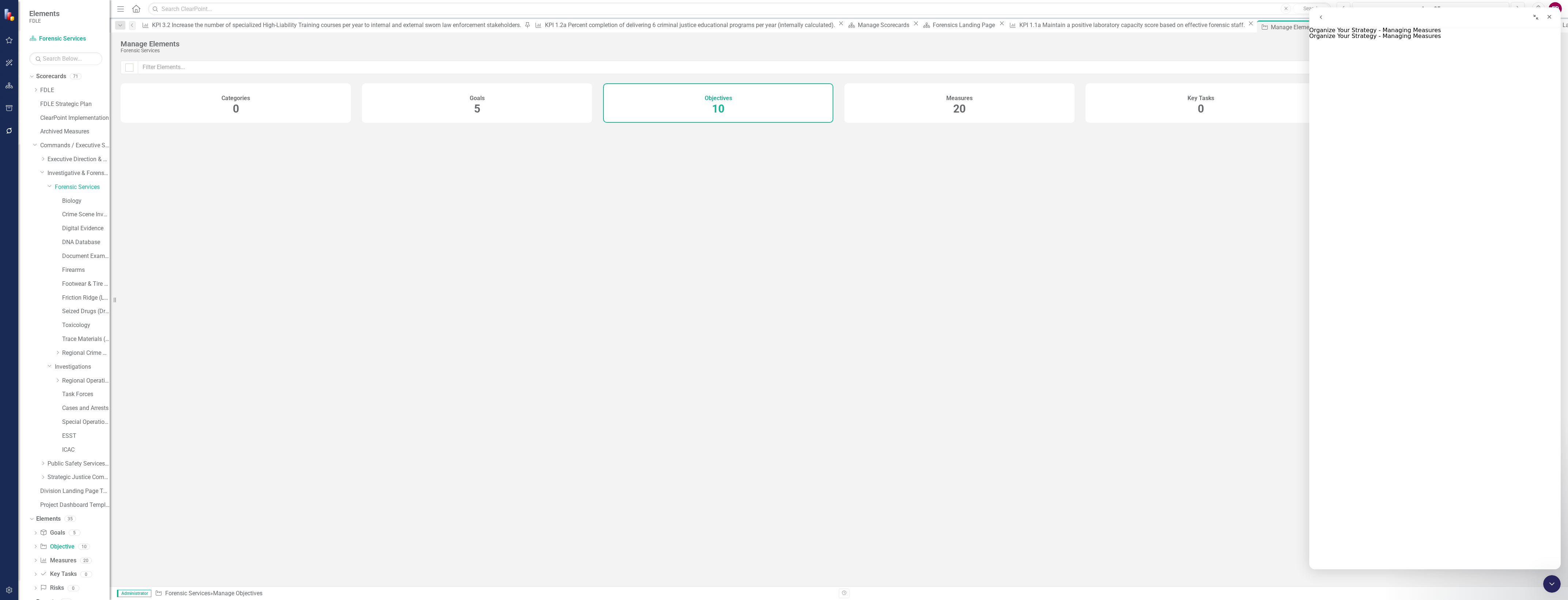
click at [1007, 107] on div "Measures 20" at bounding box center [959, 103] width 230 height 40
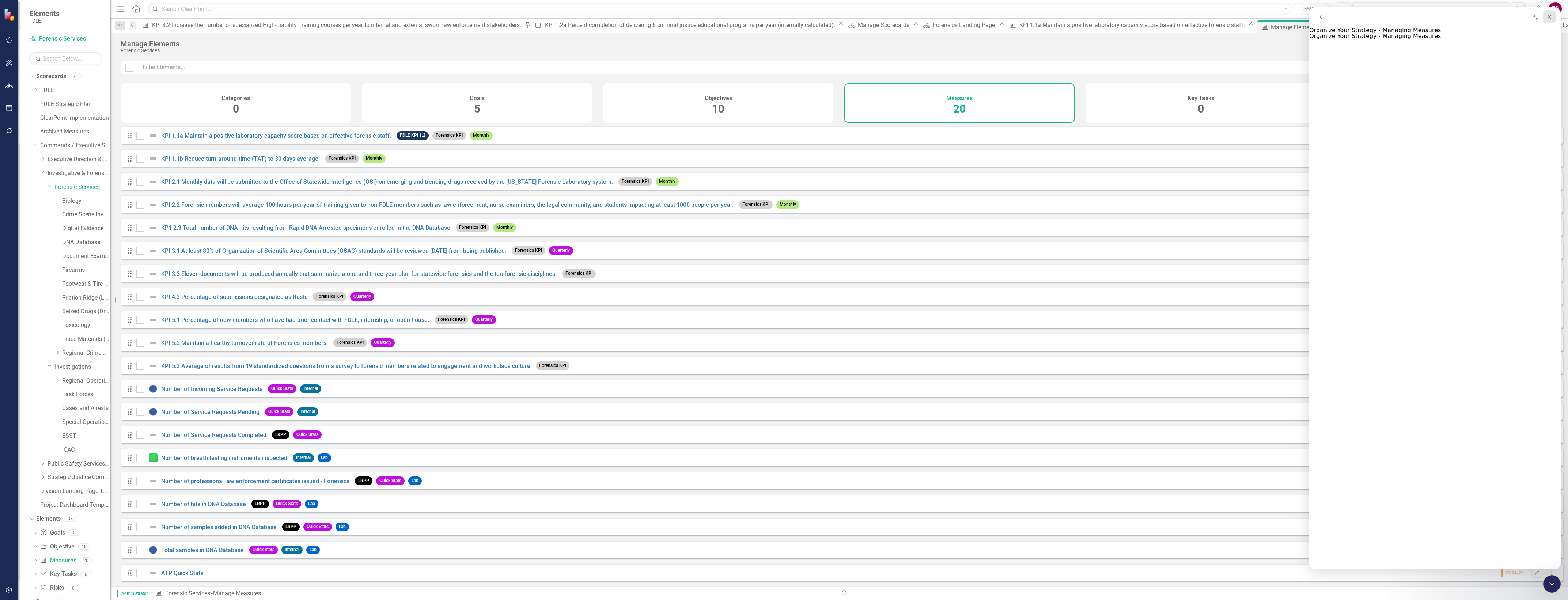
click at [1547, 17] on icon "Close" at bounding box center [1550, 17] width 6 height 6
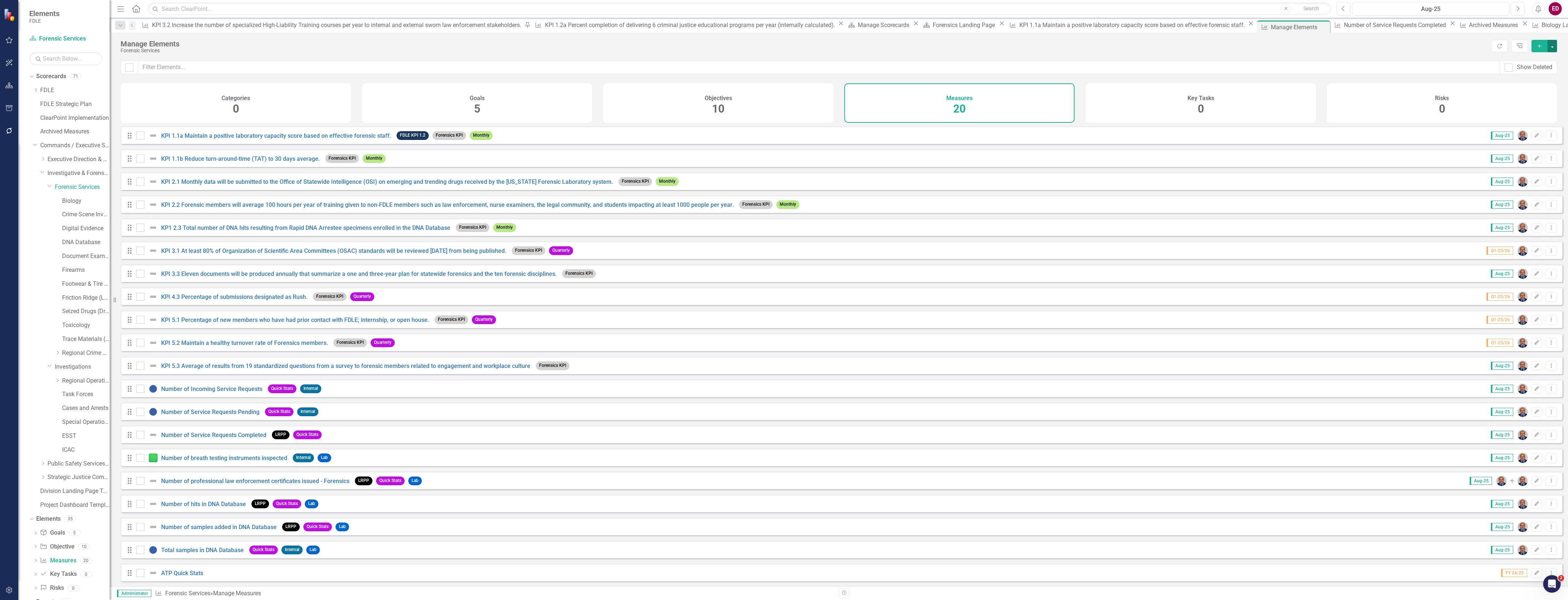
click at [1555, 41] on button "button" at bounding box center [1552, 46] width 10 height 12
click at [1523, 44] on link "Tree Explorer" at bounding box center [1519, 46] width 16 height 12
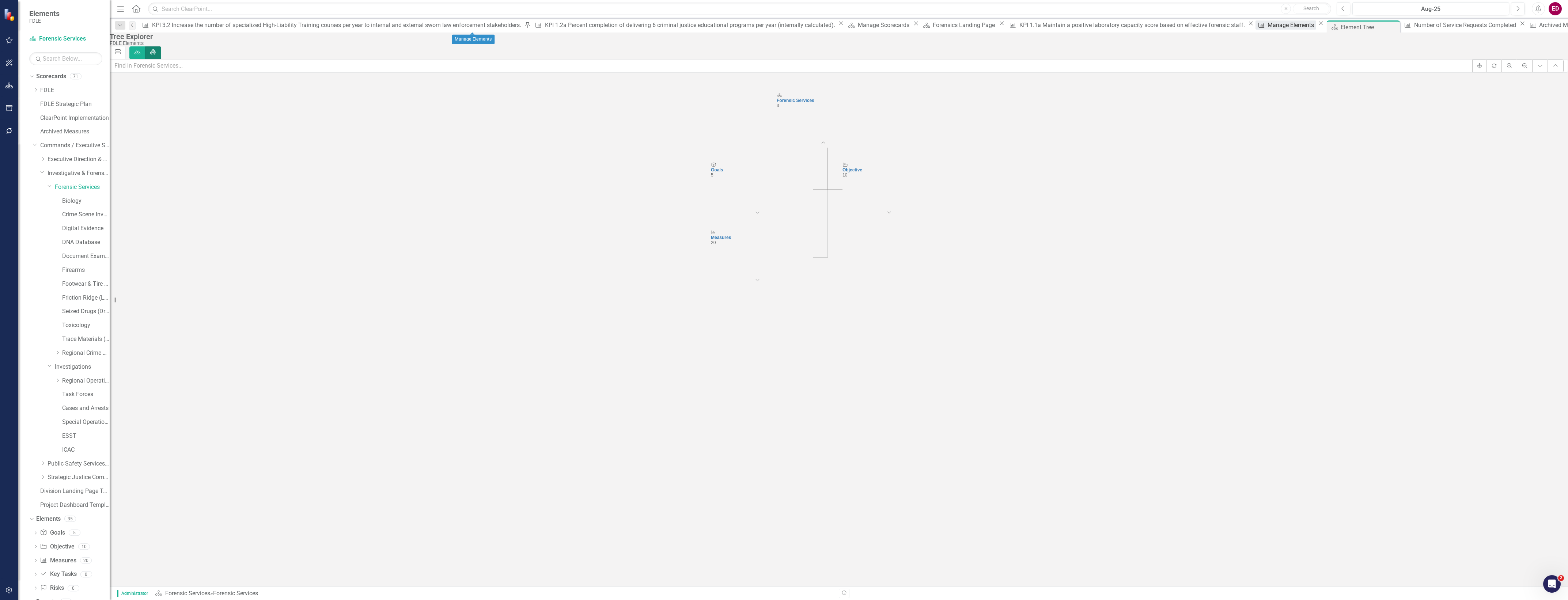
click at [1267, 24] on div "Manage Elements" at bounding box center [1292, 25] width 49 height 9
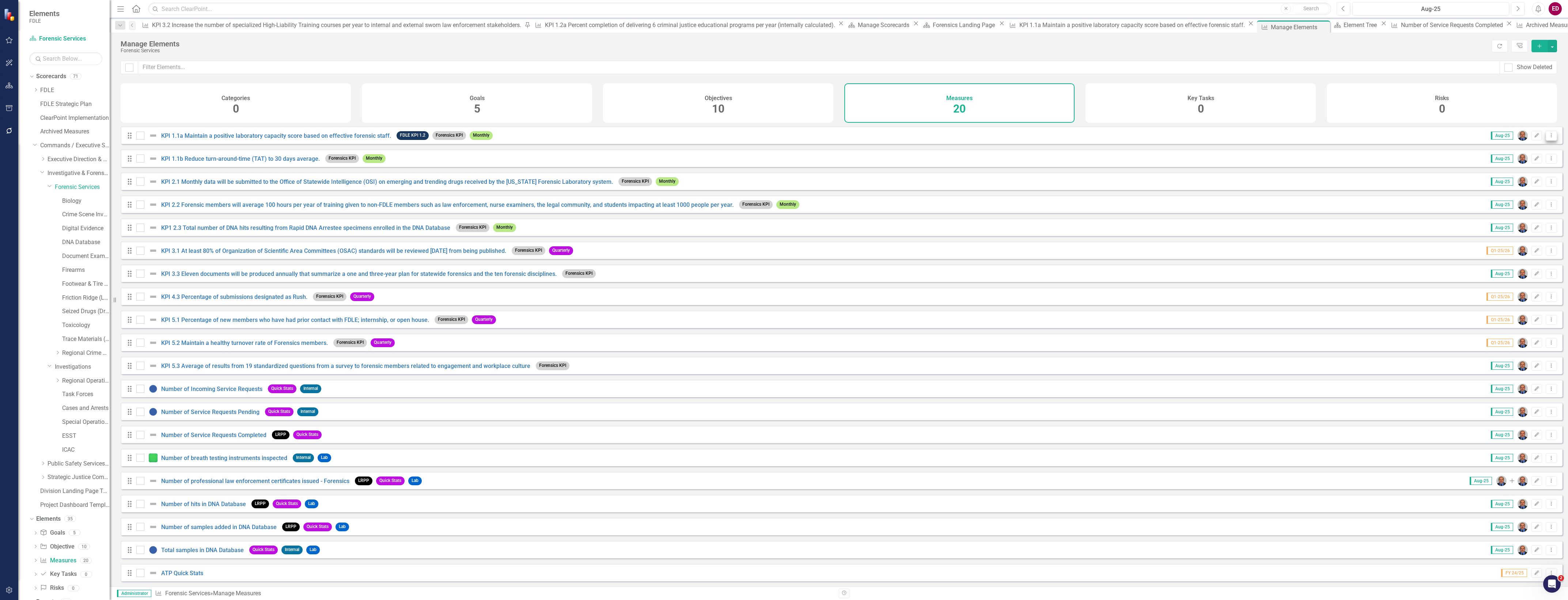
click at [1549, 136] on button "Dropdown Menu" at bounding box center [1551, 136] width 12 height 10
click at [1534, 139] on button "Edit" at bounding box center [1536, 136] width 10 height 10
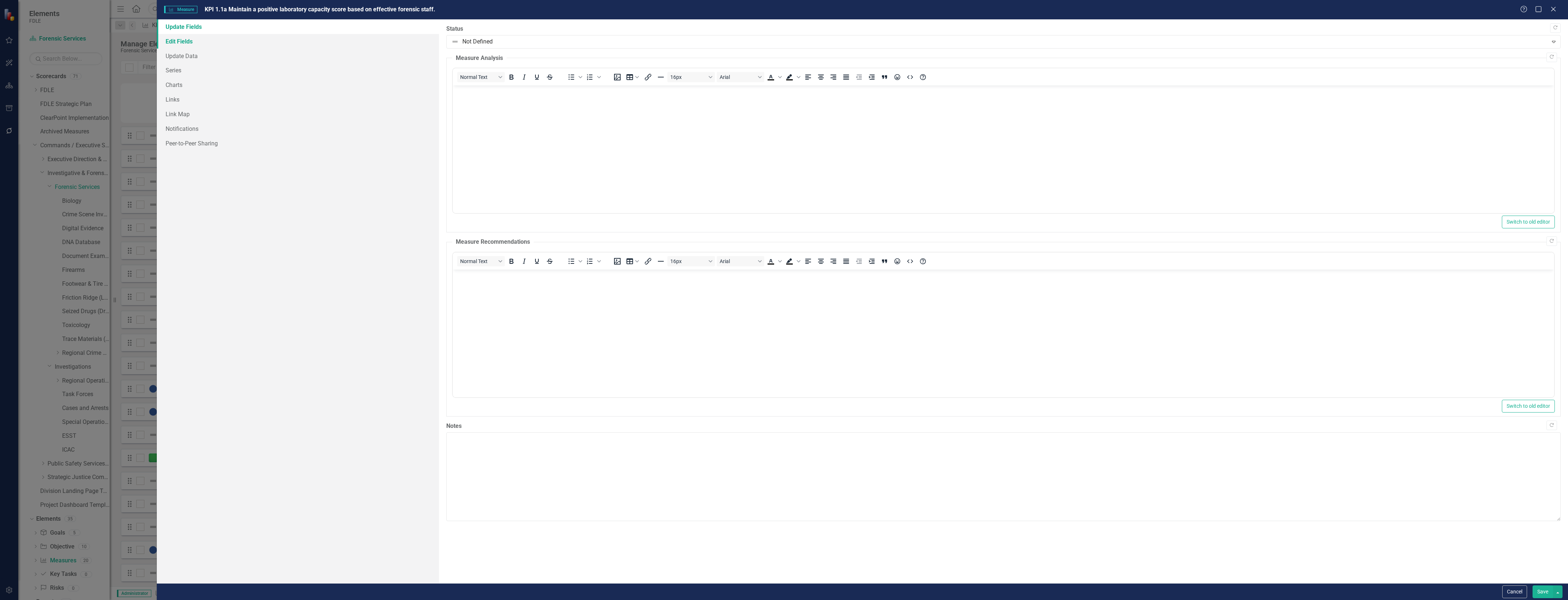
click at [278, 44] on link "Edit Fields" at bounding box center [298, 41] width 282 height 15
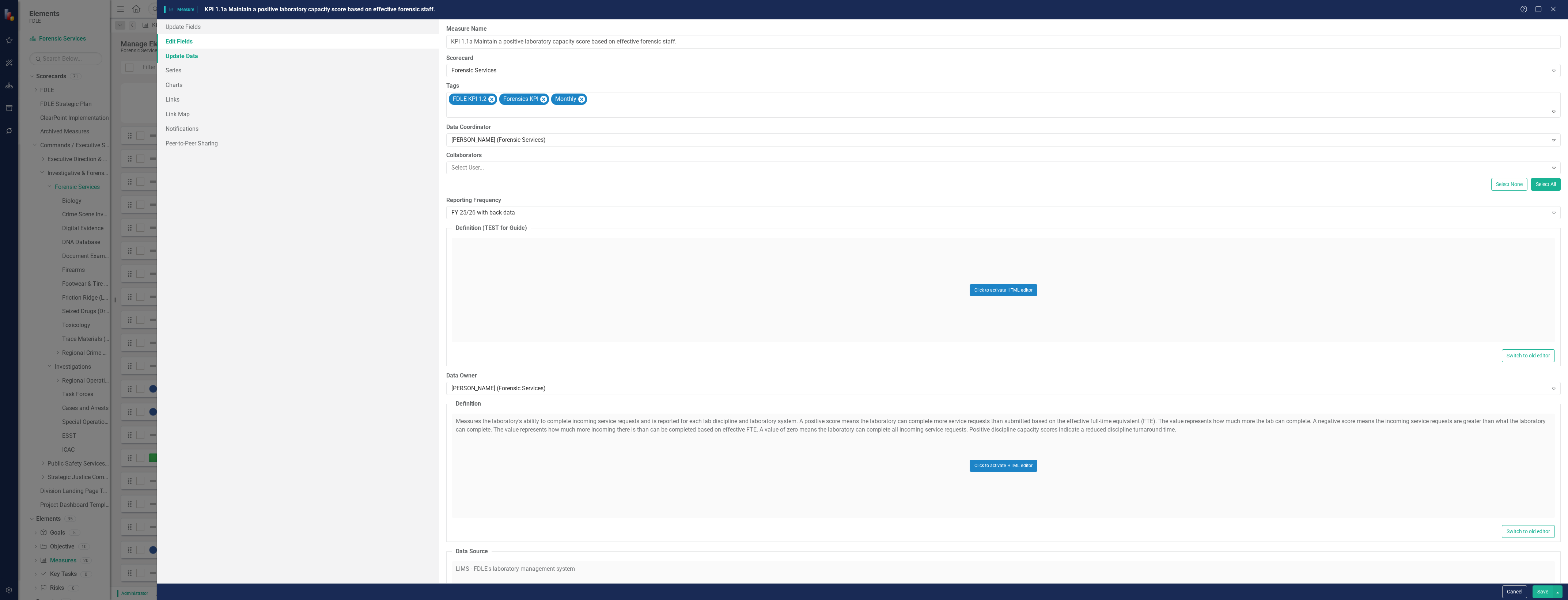
click at [285, 55] on link "Update Data" at bounding box center [298, 56] width 282 height 15
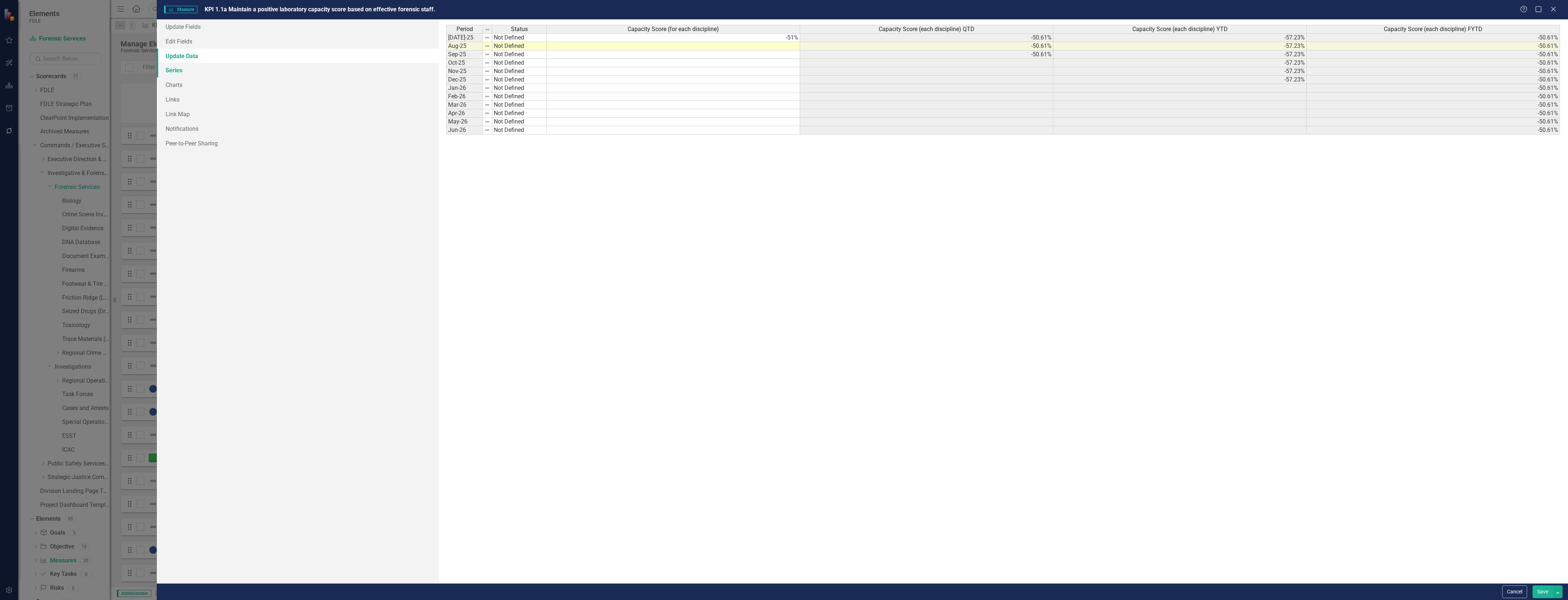
click at [292, 63] on link "Series" at bounding box center [298, 70] width 282 height 15
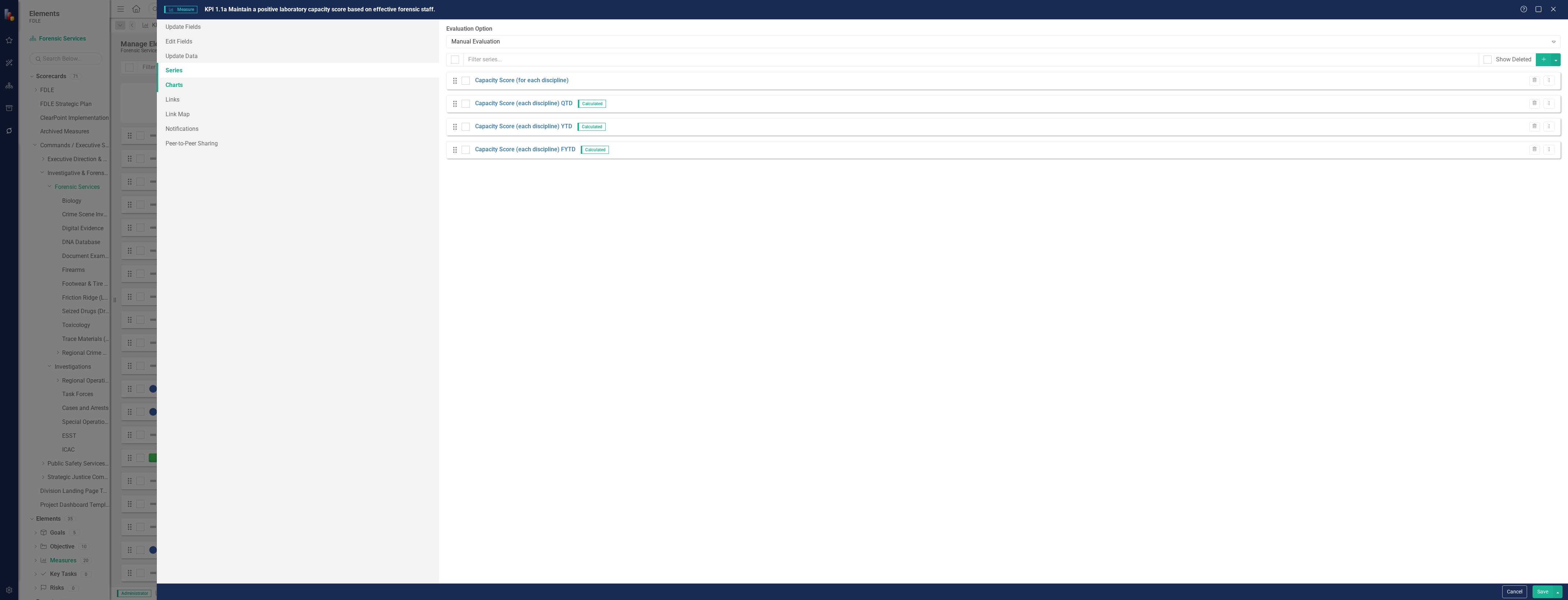
click at [304, 80] on link "Charts" at bounding box center [298, 85] width 282 height 15
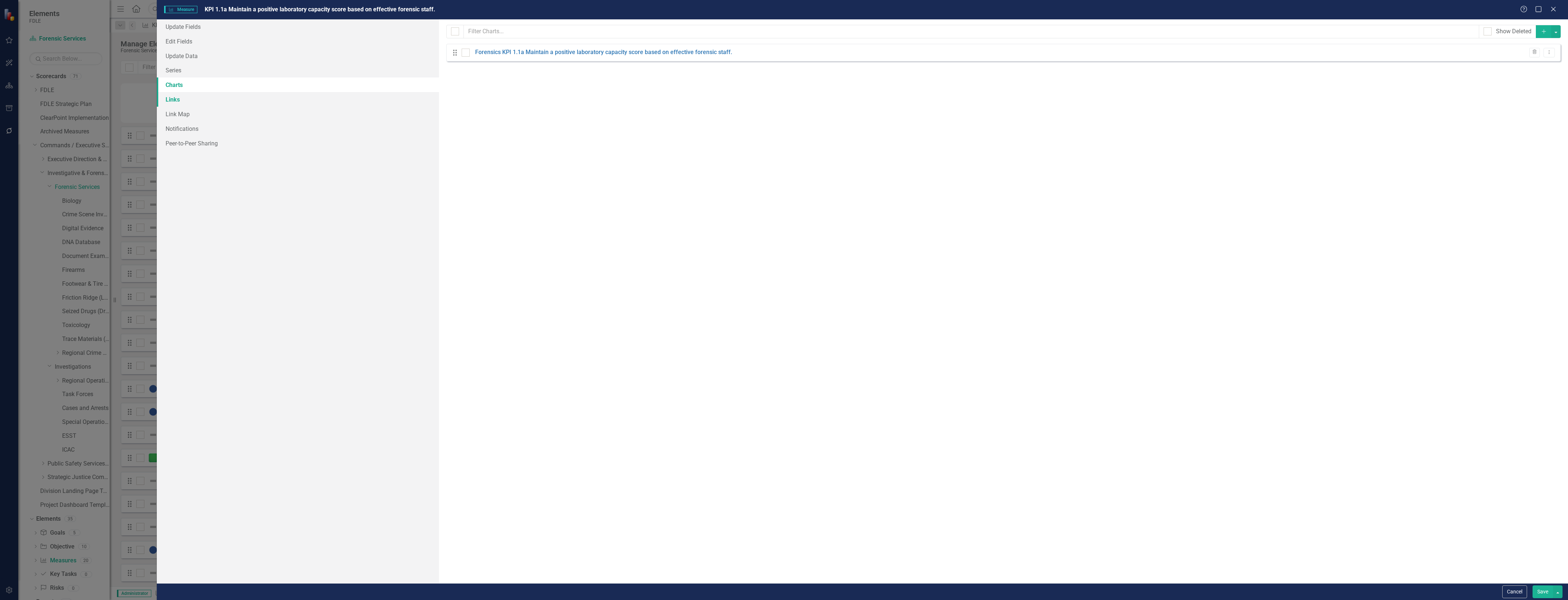
click at [308, 93] on link "Links" at bounding box center [298, 99] width 282 height 15
click at [307, 111] on link "Link Map" at bounding box center [298, 114] width 282 height 15
click at [309, 117] on link "Link Map" at bounding box center [298, 114] width 282 height 15
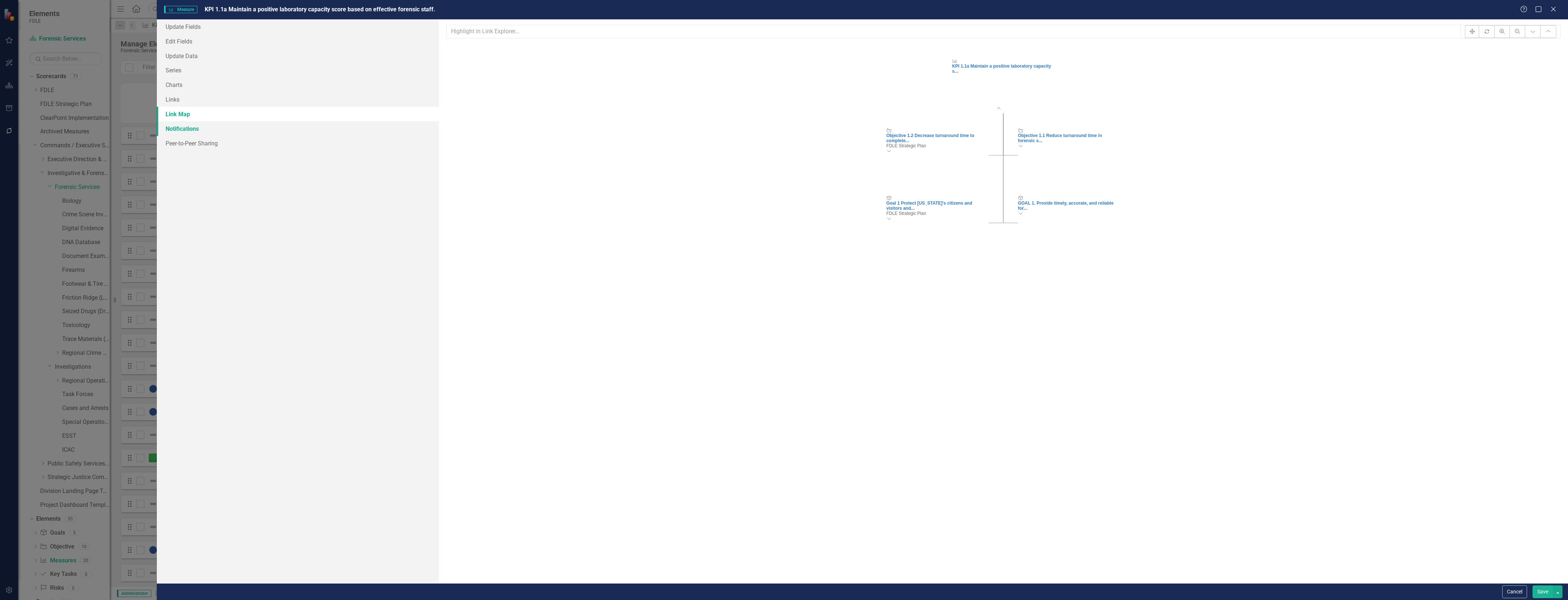
click at [316, 128] on link "Notifications" at bounding box center [298, 128] width 282 height 15
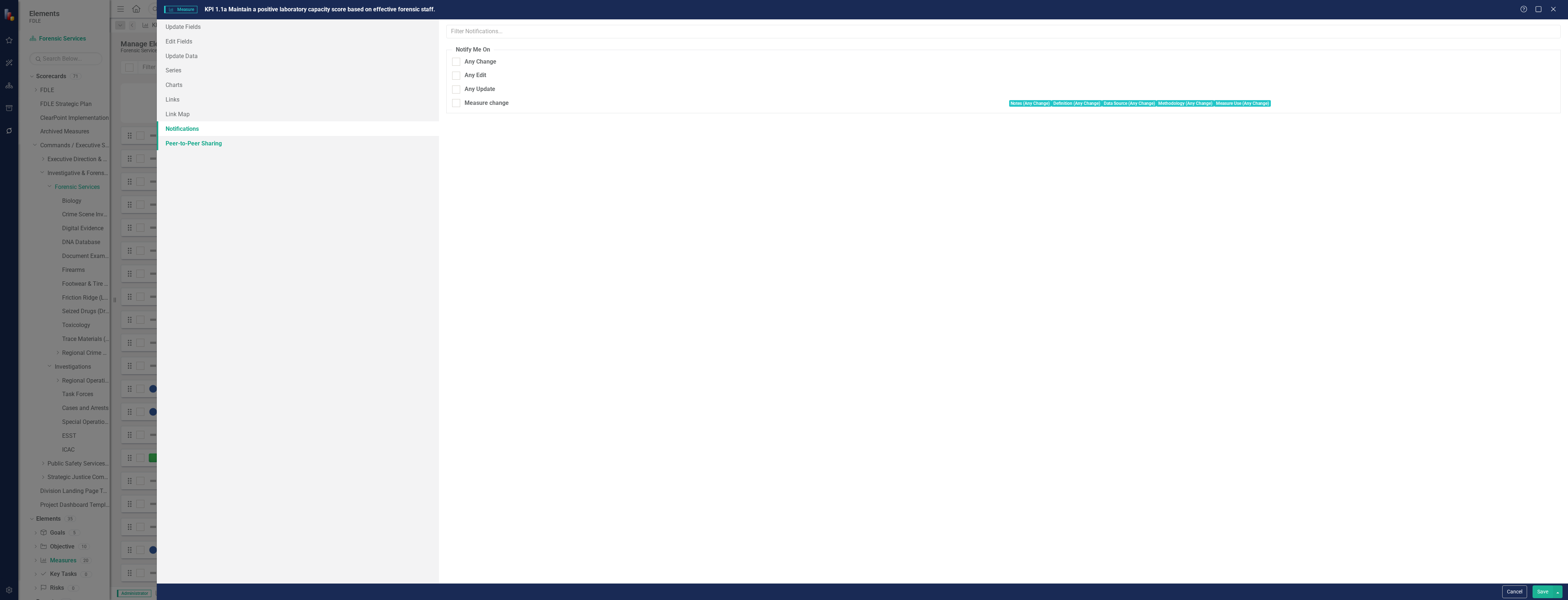
click at [329, 143] on link "Peer-to-Peer Sharing" at bounding box center [298, 143] width 282 height 15
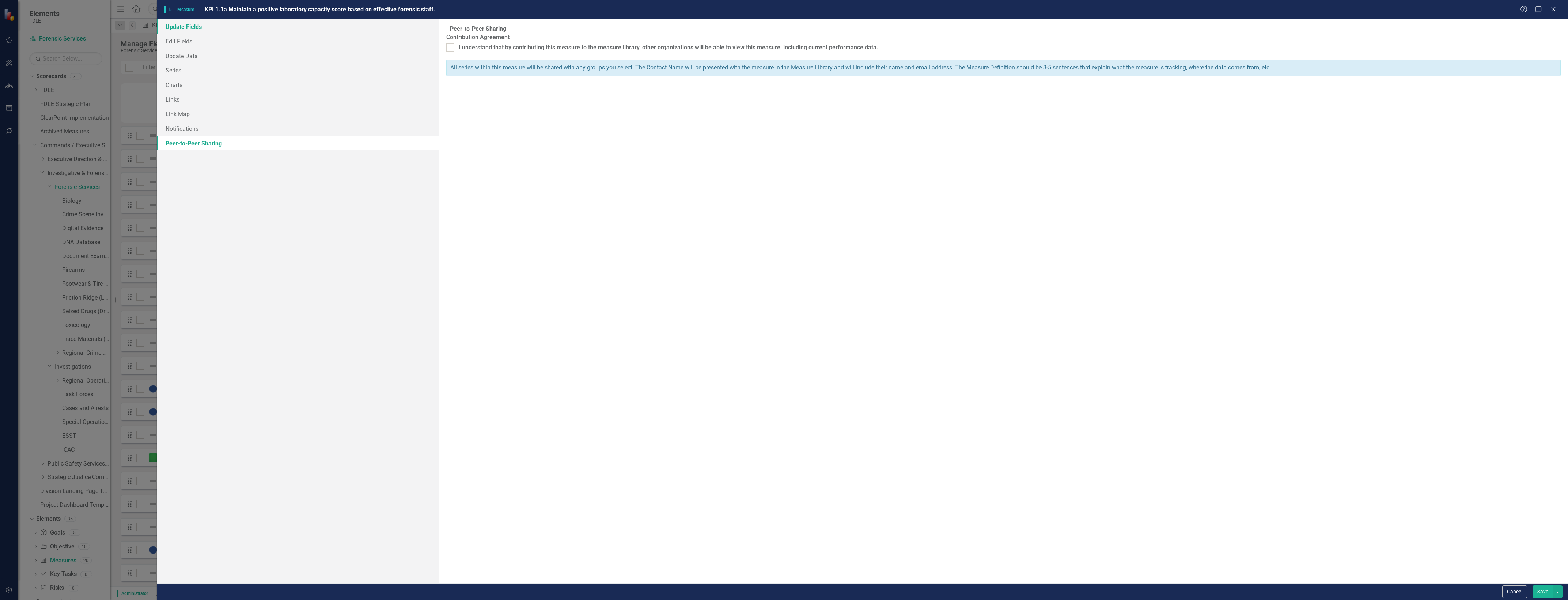
click at [334, 27] on link "Update Fields" at bounding box center [298, 27] width 282 height 15
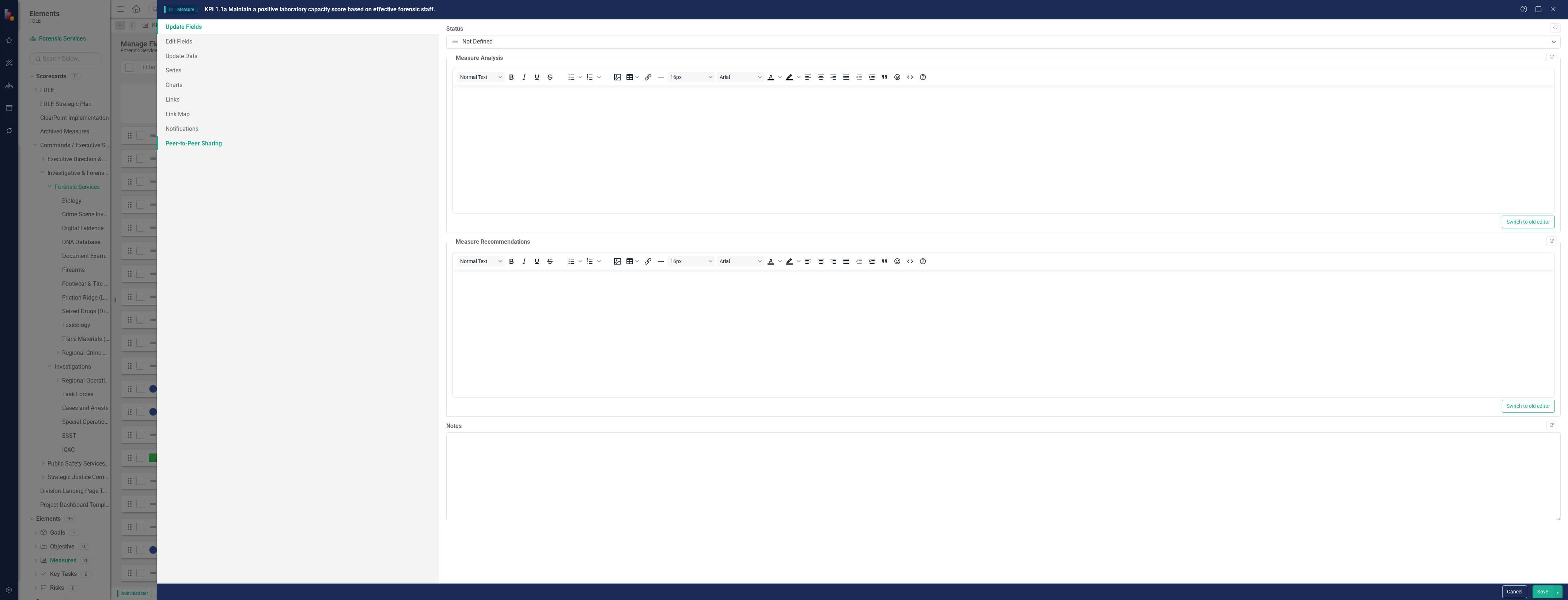
click at [337, 140] on link "Peer-to-Peer Sharing" at bounding box center [298, 143] width 282 height 15
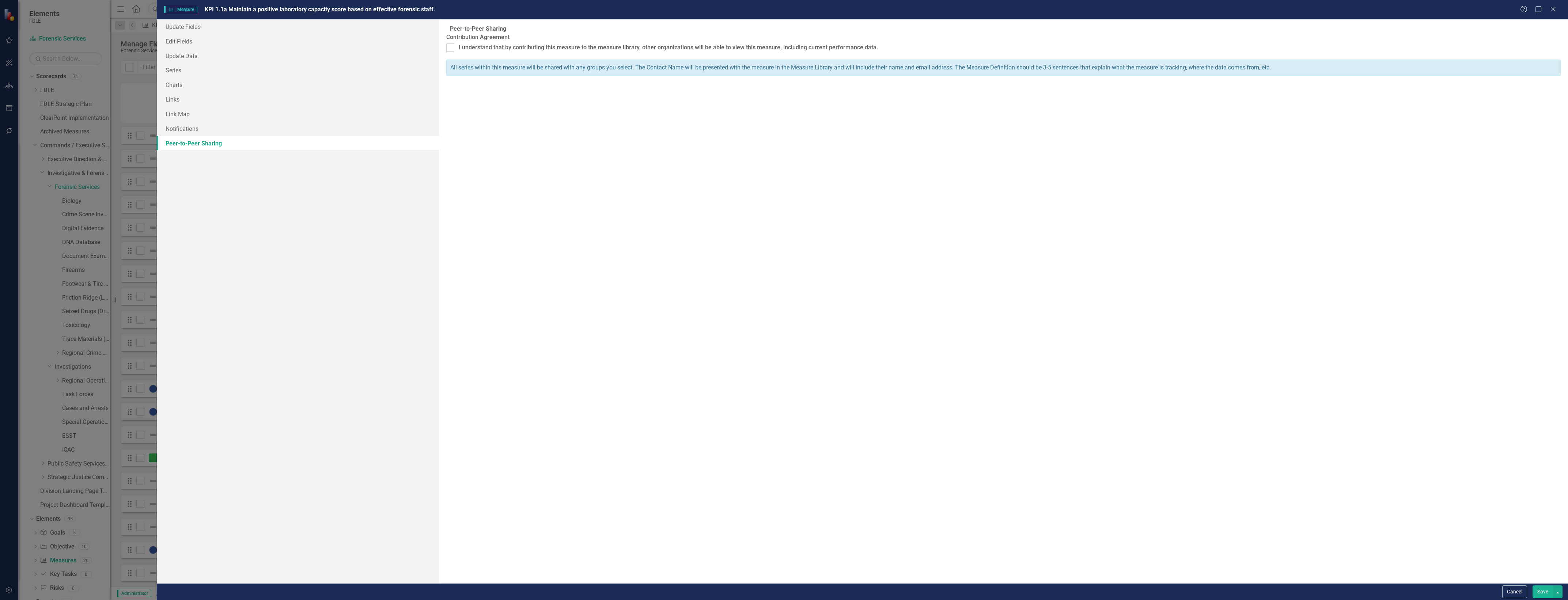
click at [323, 16] on div "Measure Measure KPI 1.1a Maintain a positive laboratory capacity score based on…" at bounding box center [863, 10] width 1411 height 19
click at [334, 23] on link "Update Fields" at bounding box center [298, 27] width 282 height 15
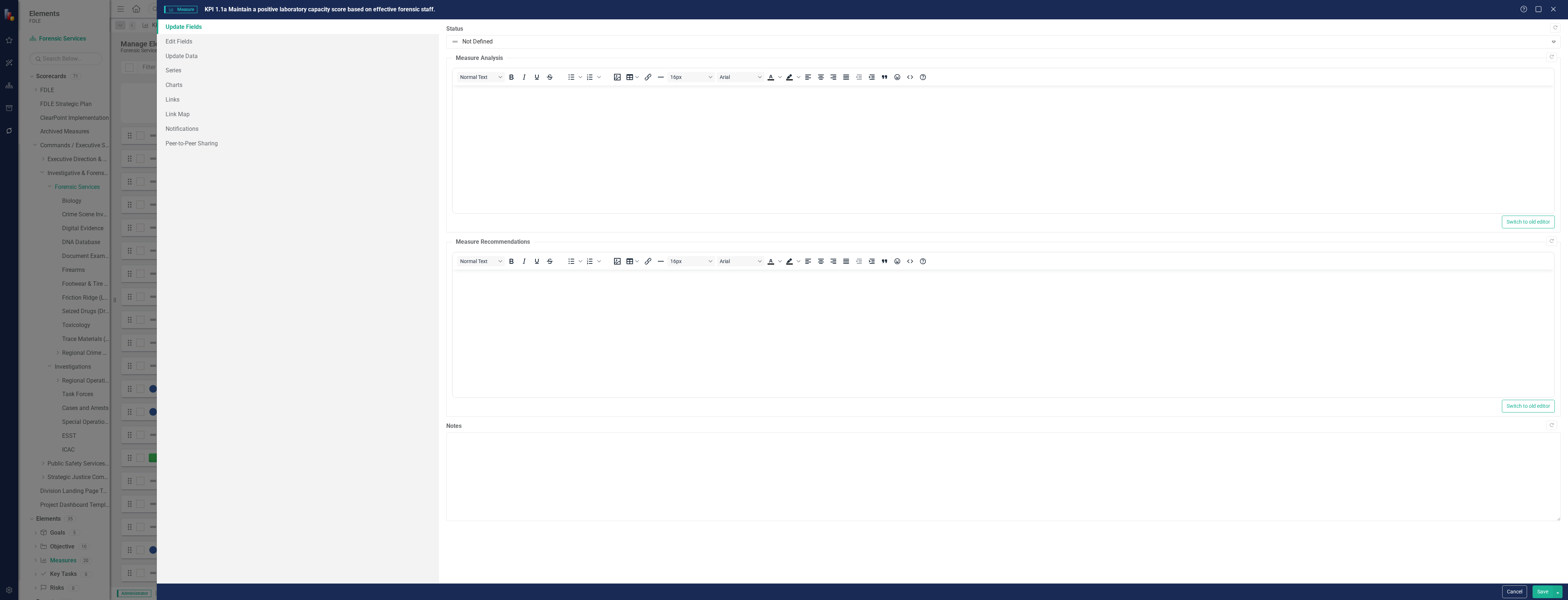
click at [523, 33] on div "Status Not Defined Expand" at bounding box center [1003, 37] width 1115 height 24
click at [527, 37] on div at bounding box center [998, 42] width 1092 height 10
click at [282, 34] on link "Edit Fields" at bounding box center [298, 41] width 282 height 15
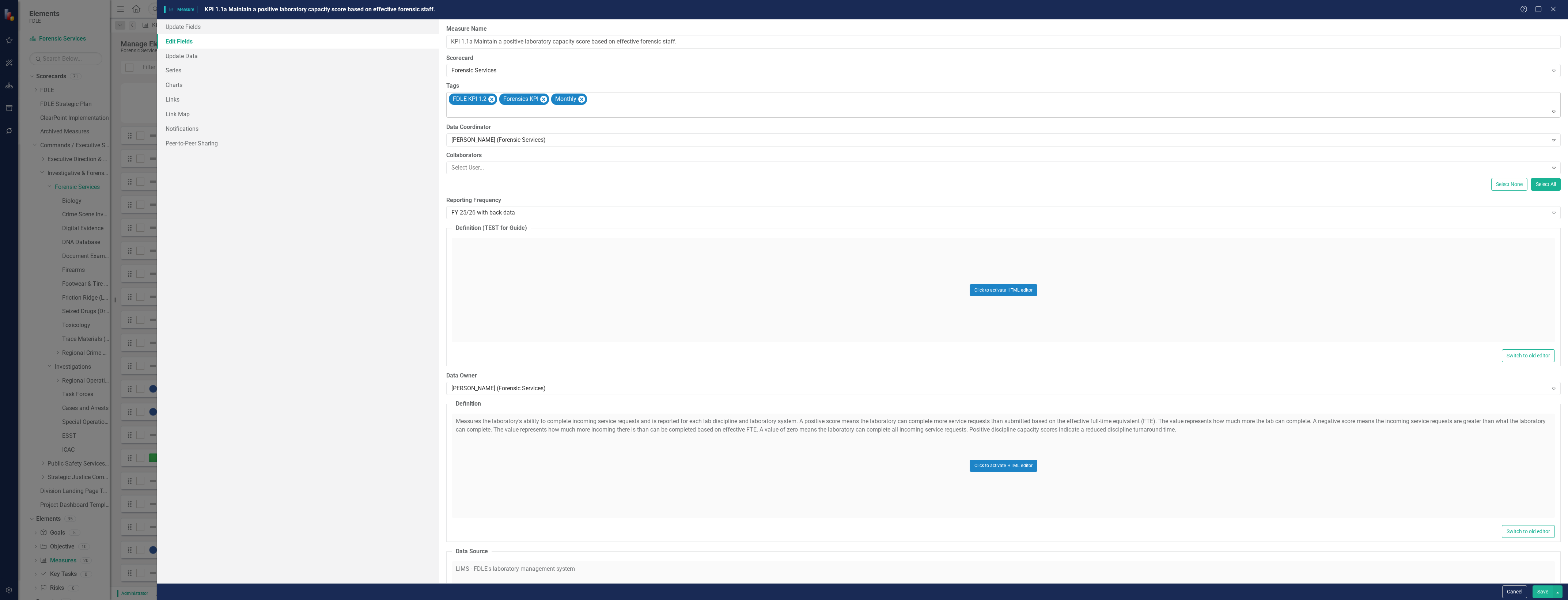
click at [582, 92] on div "FDLE KPI 1.2 Forensics KPI Monthly" at bounding box center [1004, 105] width 1113 height 25
click at [583, 98] on icon "Remove [object Object]" at bounding box center [581, 99] width 3 height 4
click at [608, 298] on div "Click to activate HTML editor" at bounding box center [1004, 290] width 1103 height 104
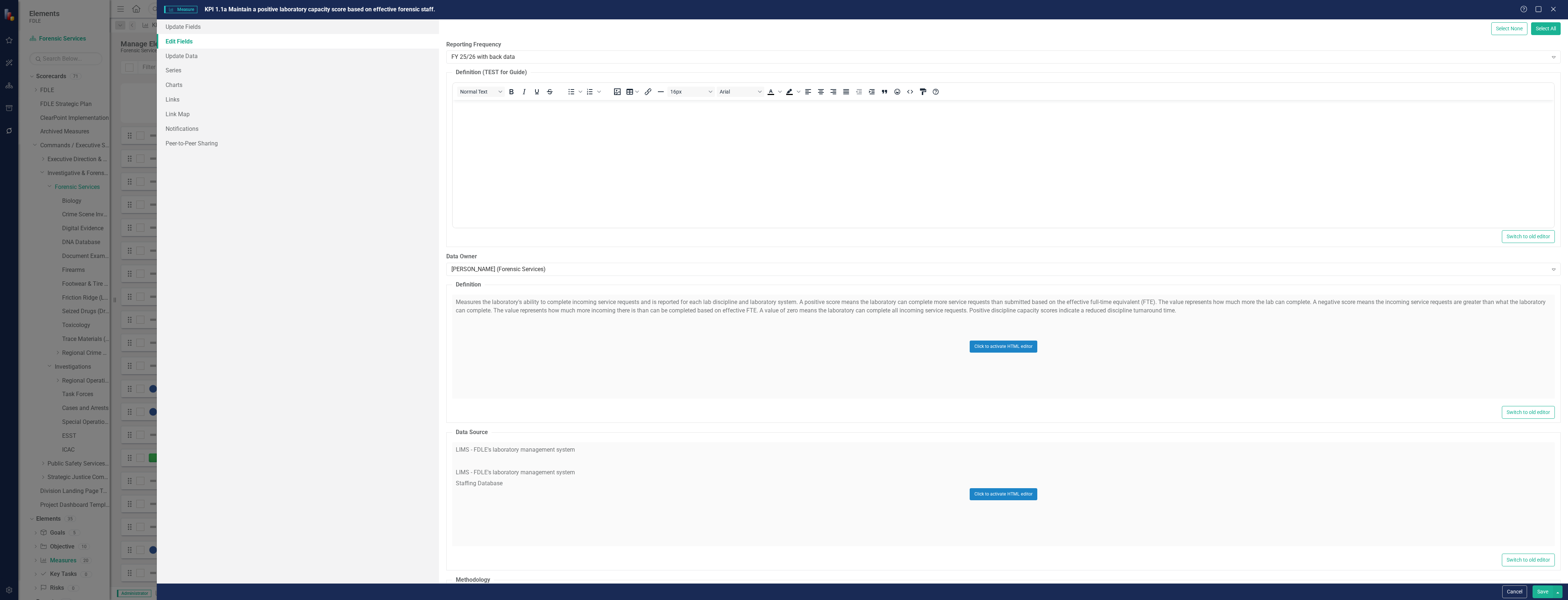
scroll to position [521, 0]
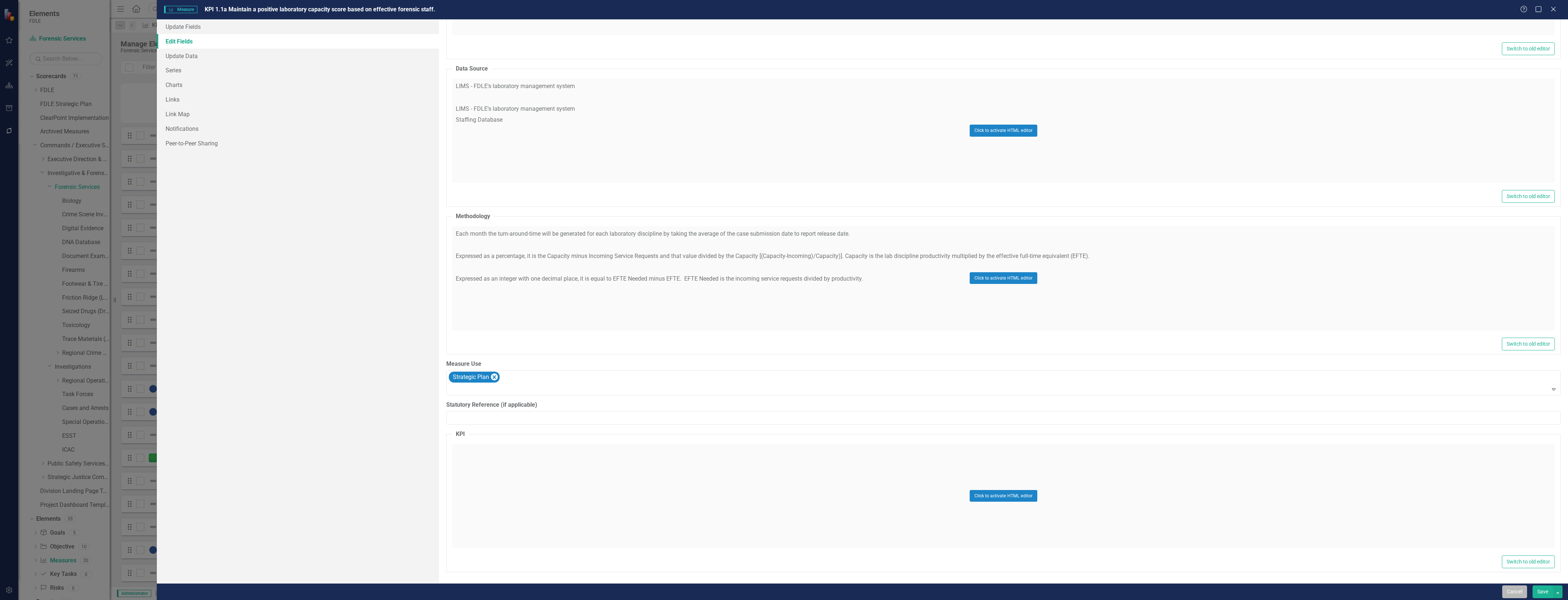
click at [1516, 593] on button "Cancel" at bounding box center [1514, 591] width 25 height 13
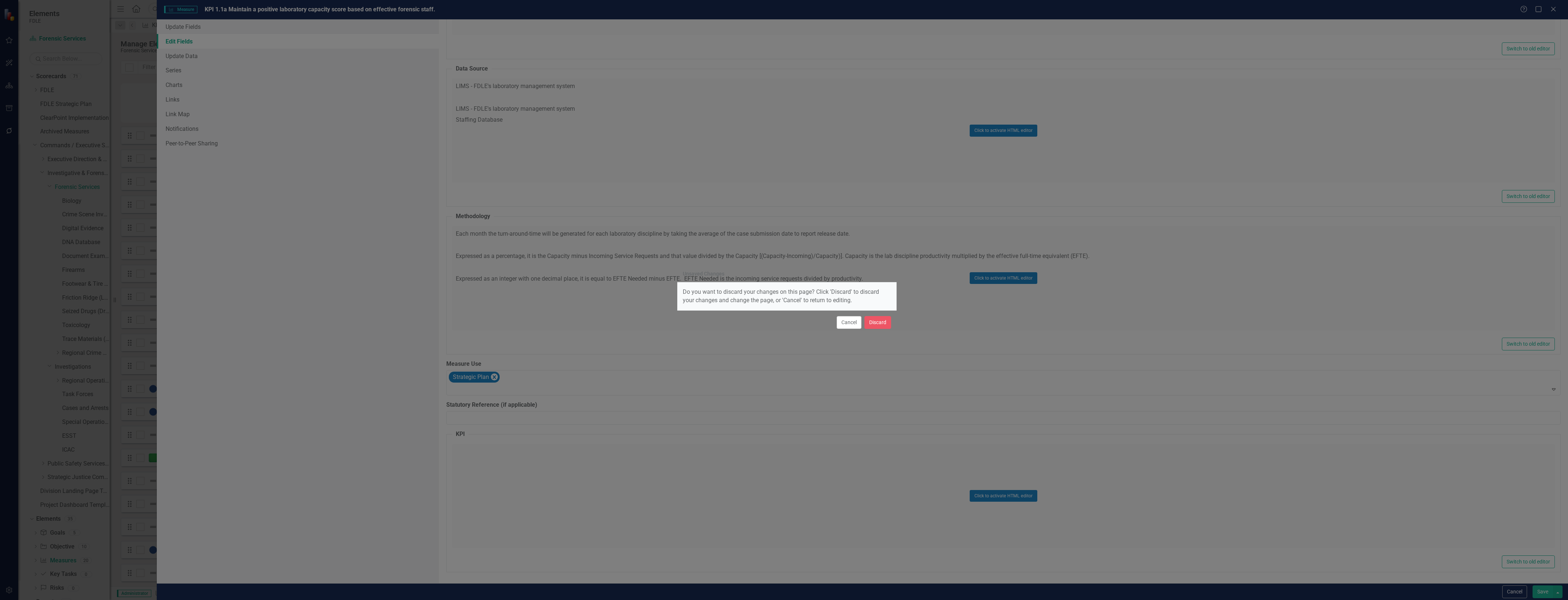
click at [897, 326] on div "Unsaved Changes Do you want to discard your changes on this page? Click 'Discar…" at bounding box center [784, 300] width 1568 height 600
click at [881, 324] on button "Discard" at bounding box center [878, 322] width 27 height 13
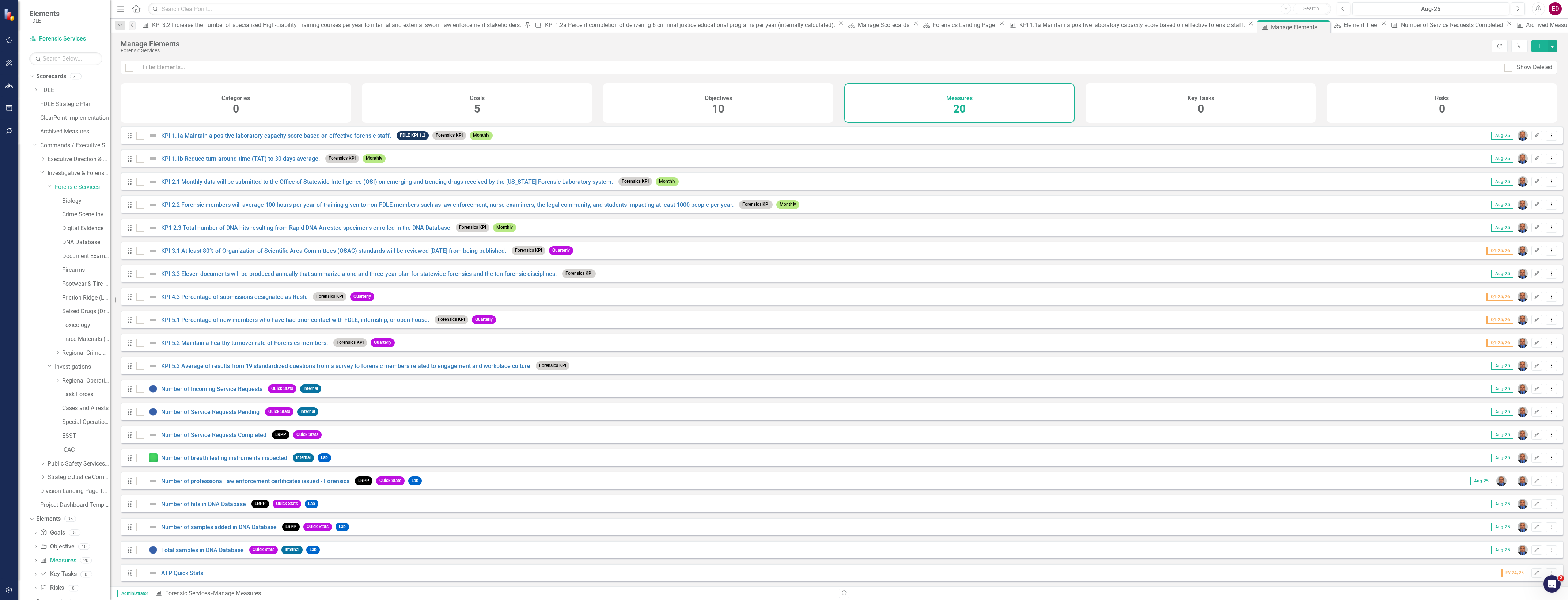
click at [1542, 43] on button "Add" at bounding box center [1539, 46] width 16 height 12
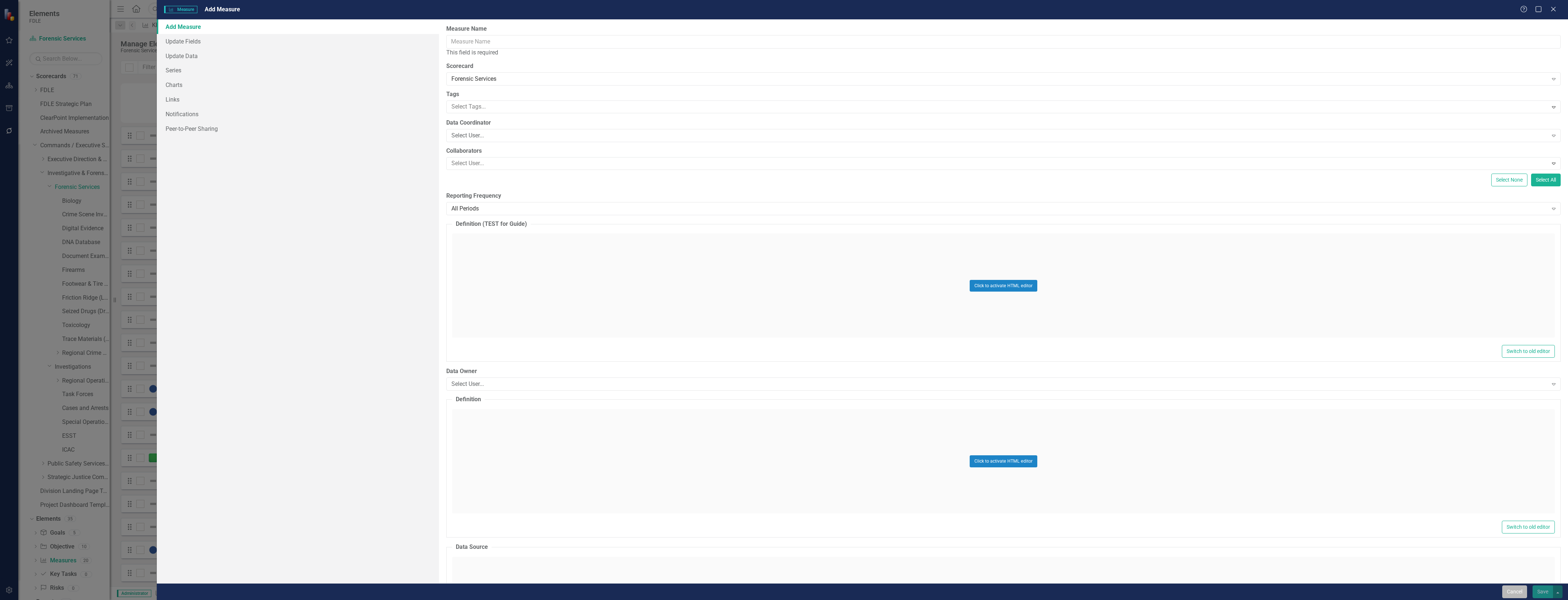
click at [1525, 585] on button "Cancel" at bounding box center [1514, 591] width 25 height 13
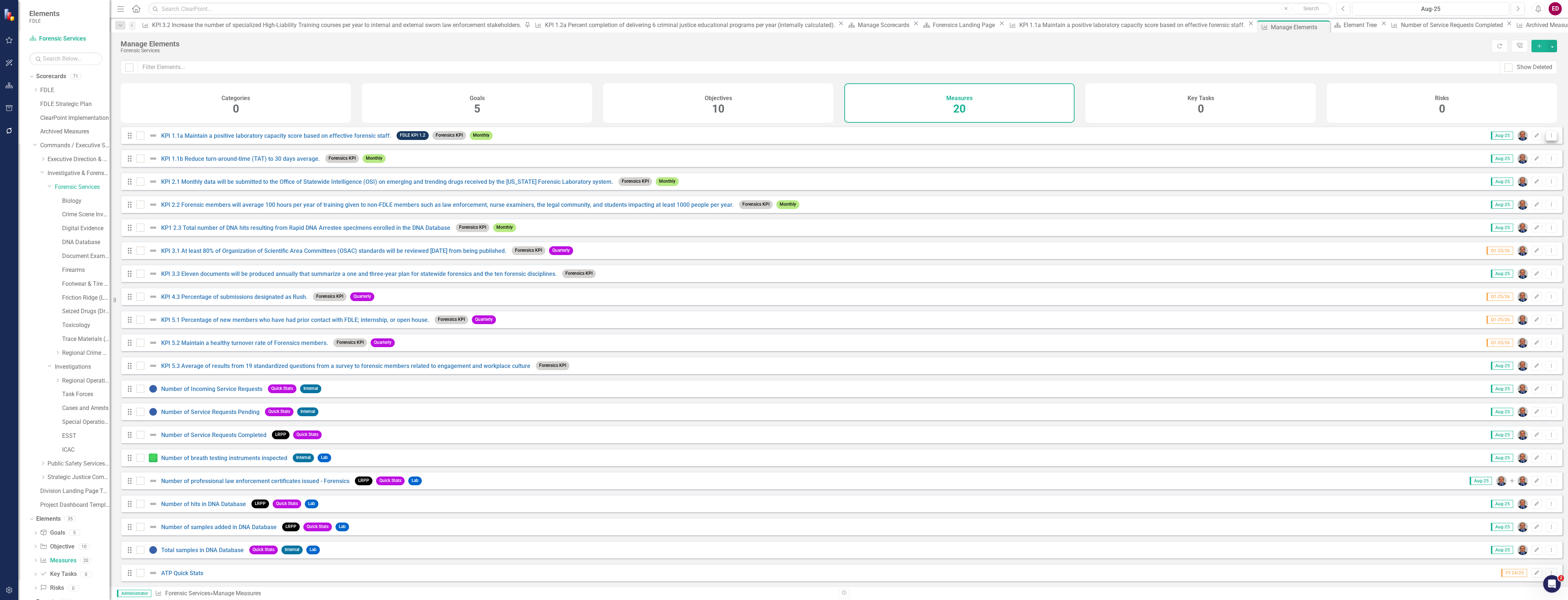
click at [1549, 138] on button "Dropdown Menu" at bounding box center [1551, 136] width 12 height 10
click at [1525, 186] on link "Copy Duplicate Measure" at bounding box center [1518, 180] width 66 height 13
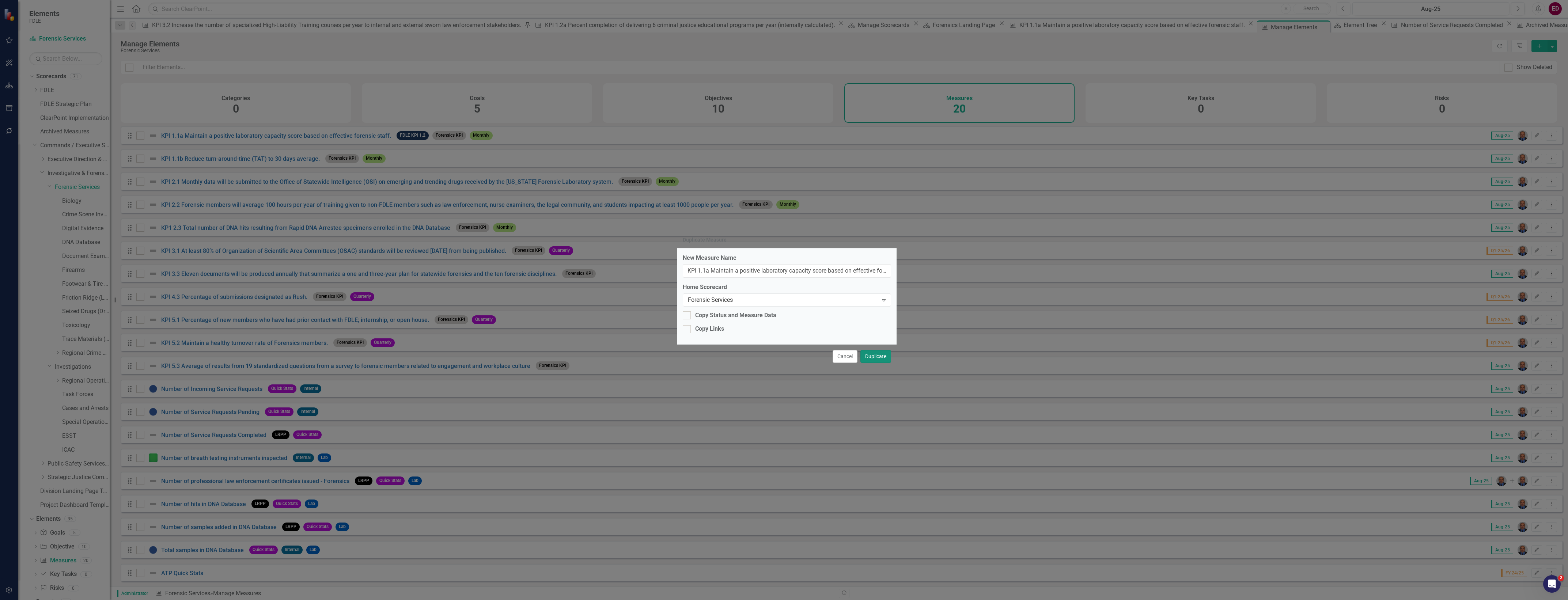
click at [869, 360] on button "Duplicate" at bounding box center [875, 356] width 30 height 13
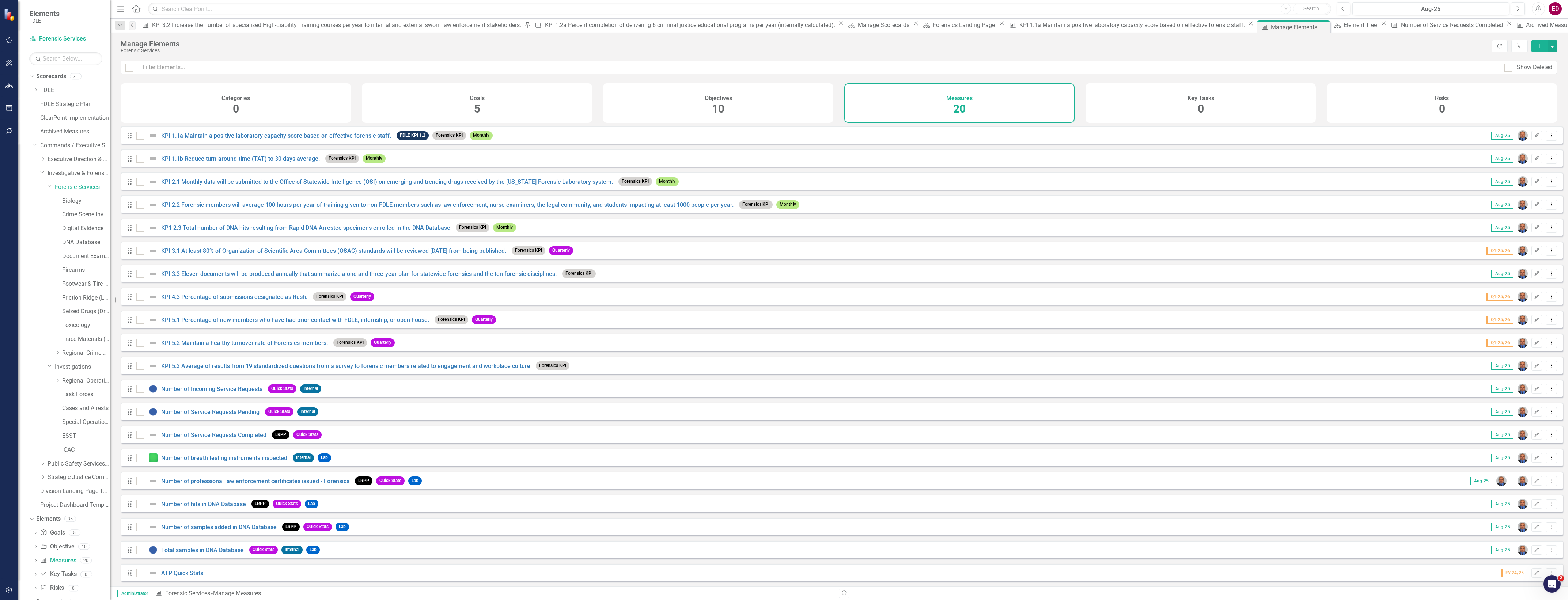
click at [718, 328] on div "Drag KPI 5.1 Percentage of new members who have had prior contact with FDLE; in…" at bounding box center [841, 319] width 1442 height 18
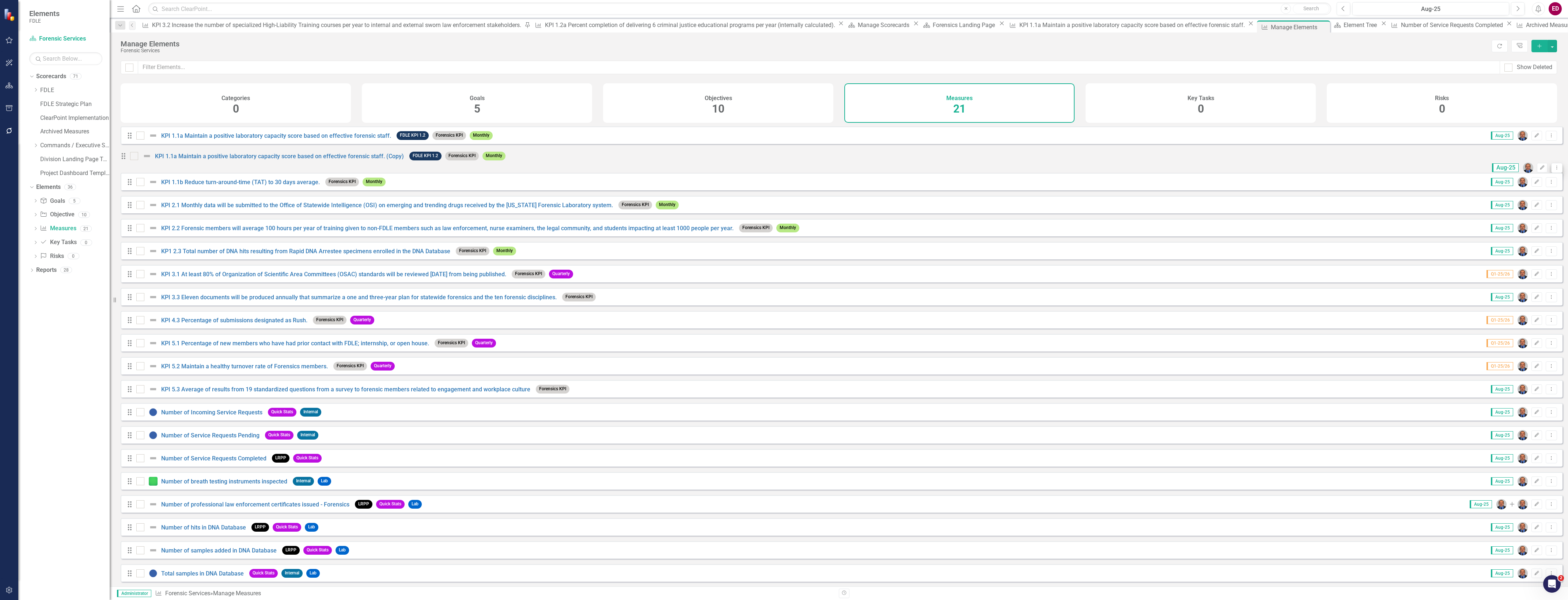
click at [1551, 166] on button "Dropdown Menu" at bounding box center [1556, 168] width 12 height 10
click at [1505, 212] on link "Trash Delete Measure" at bounding box center [1518, 217] width 66 height 13
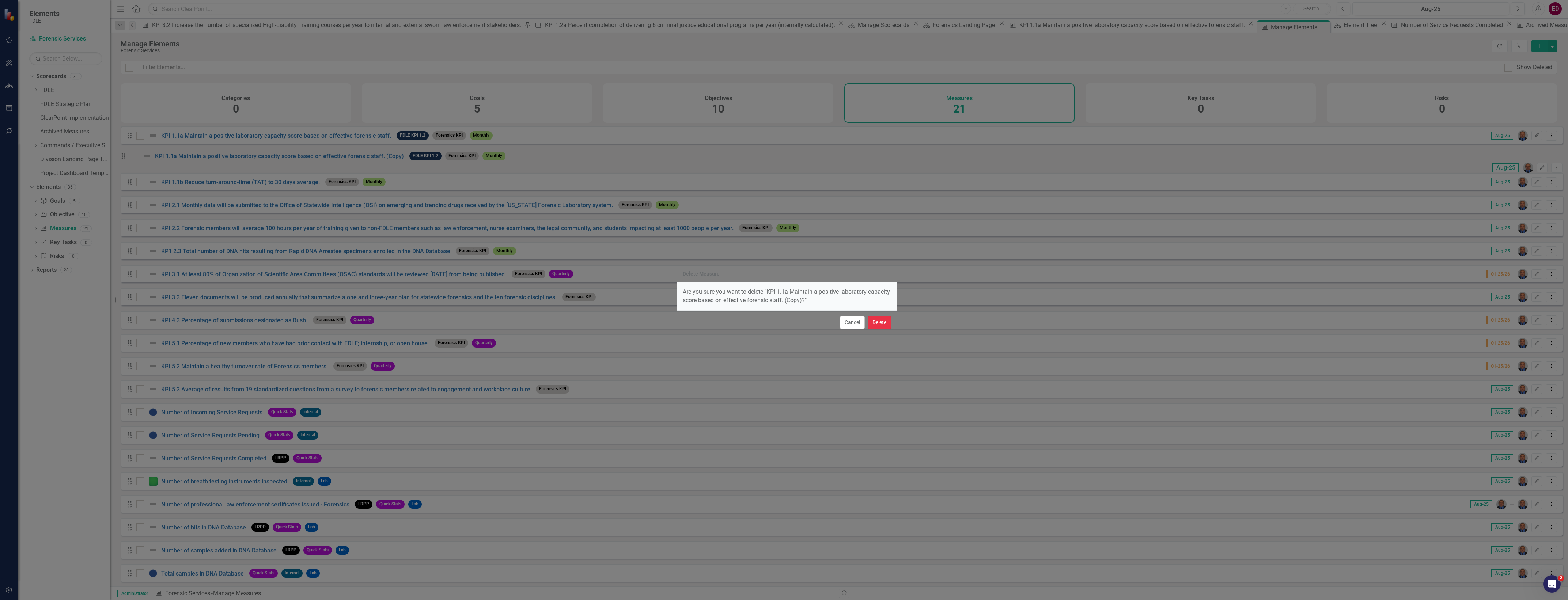
click at [883, 324] on button "Delete" at bounding box center [880, 322] width 23 height 13
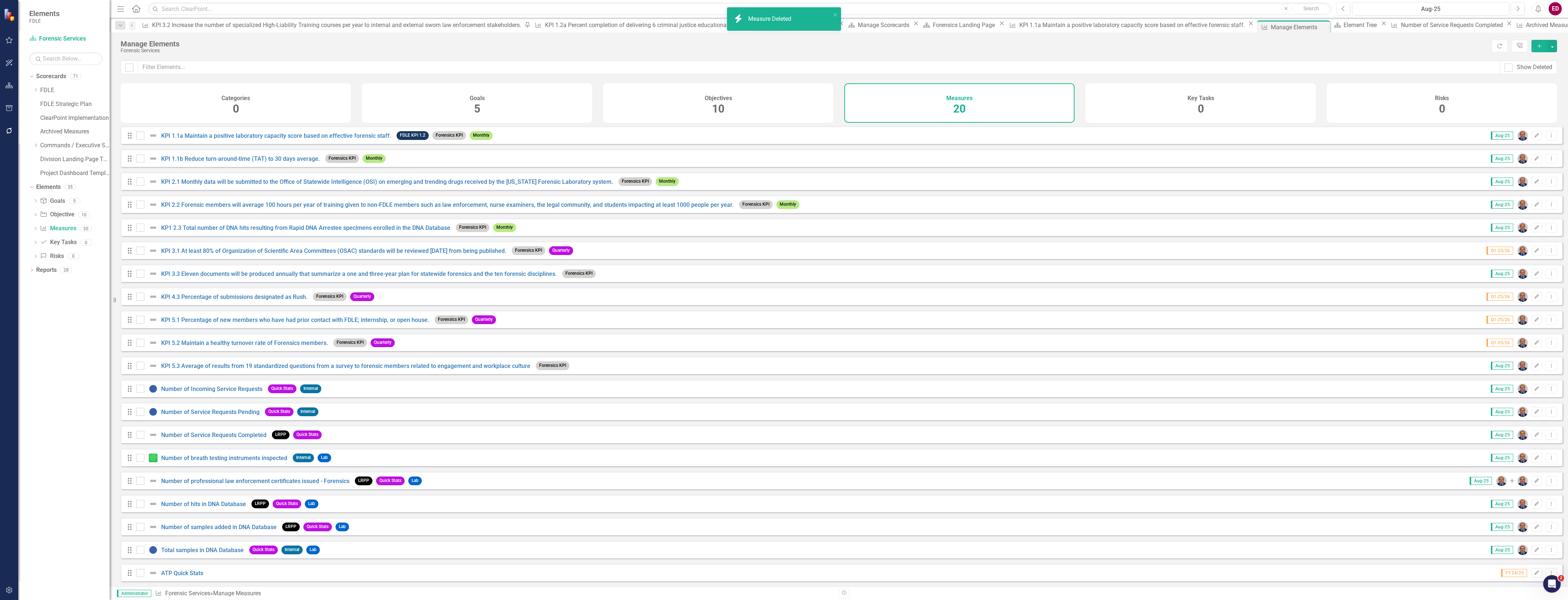
click at [1547, 141] on button "Dropdown Menu" at bounding box center [1551, 136] width 12 height 10
click at [1532, 180] on link "Copy Duplicate Measure" at bounding box center [1518, 180] width 66 height 13
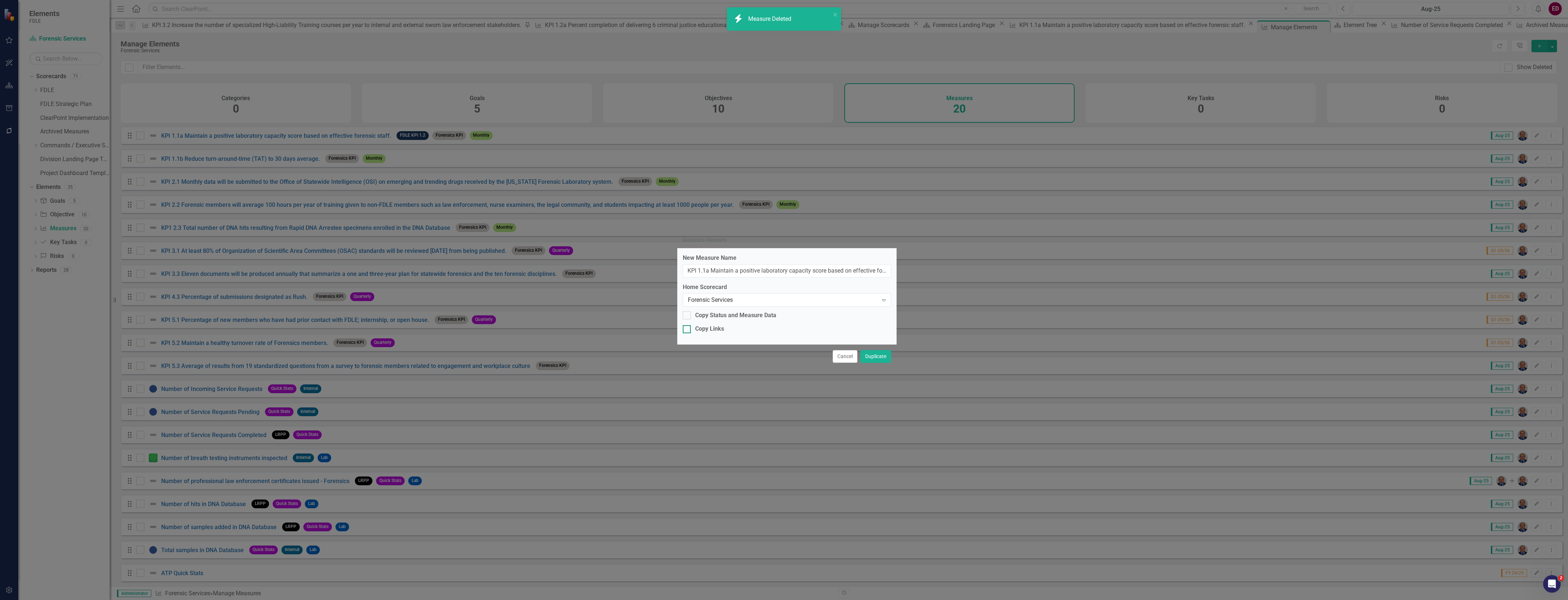
click at [752, 329] on div "Copy Links" at bounding box center [787, 329] width 208 height 9
click at [687, 329] on input "Copy Links" at bounding box center [685, 327] width 5 height 5
checkbox input "true"
click at [878, 357] on button "Duplicate" at bounding box center [875, 356] width 30 height 13
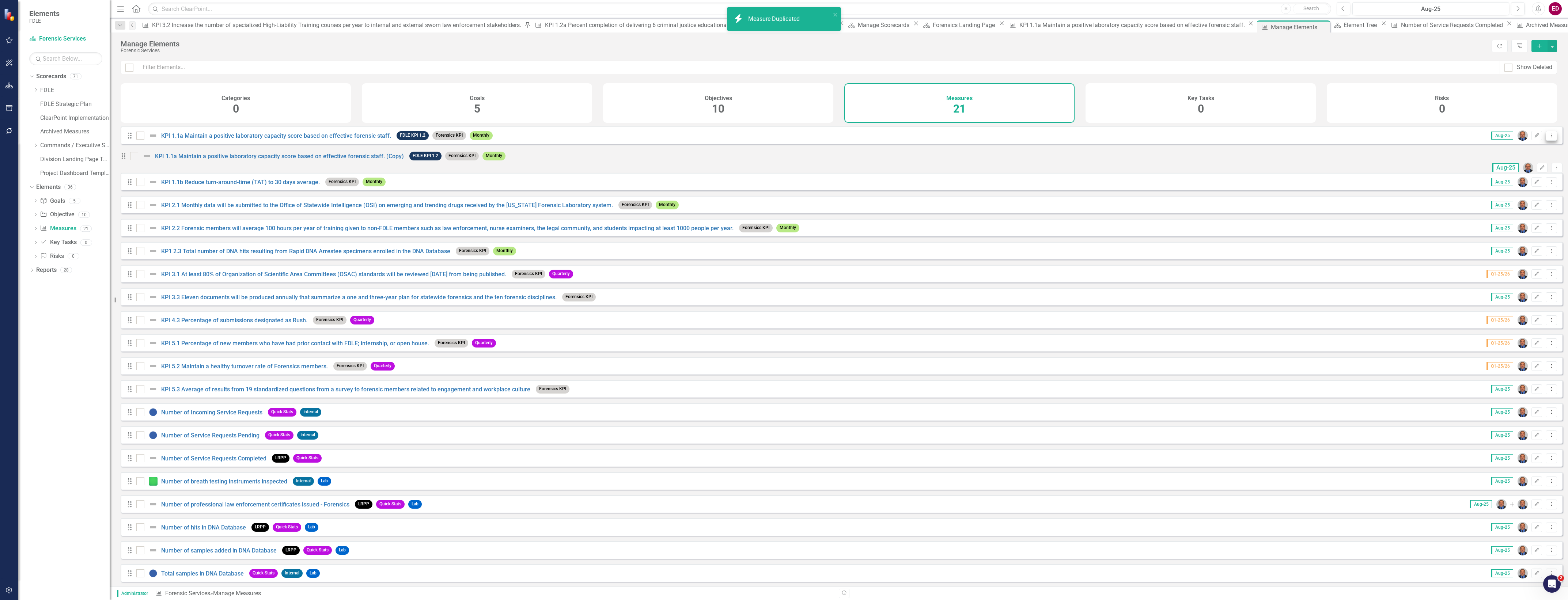
click at [1545, 141] on button "Dropdown Menu" at bounding box center [1551, 136] width 12 height 10
click at [1539, 159] on link "Edit Edit Measure" at bounding box center [1518, 153] width 66 height 13
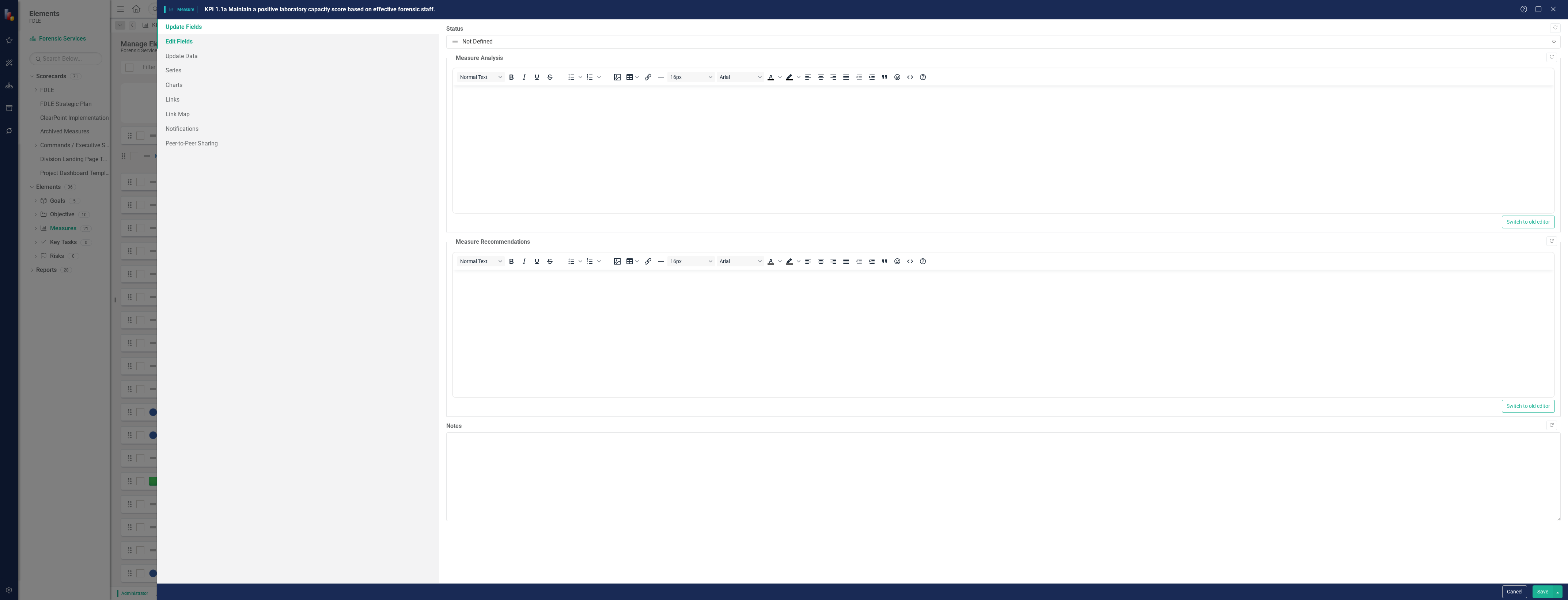
click at [335, 41] on link "Edit Fields" at bounding box center [298, 41] width 282 height 15
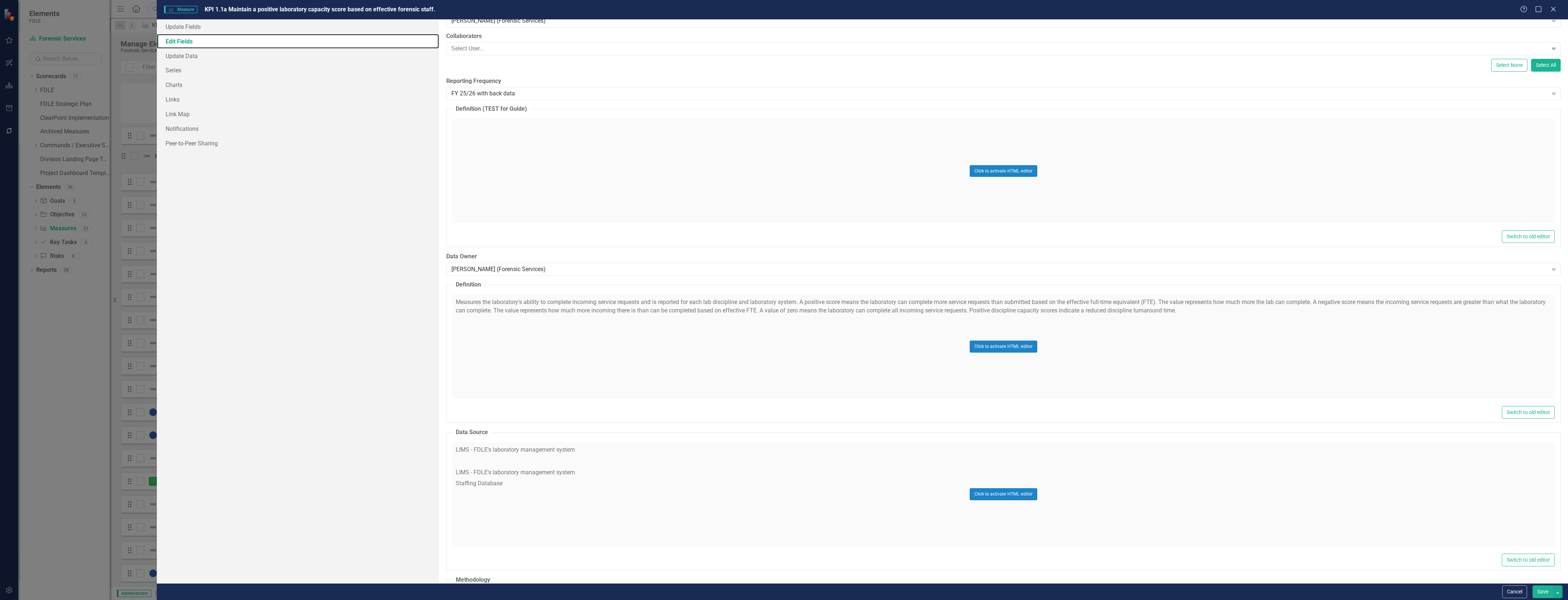
scroll to position [0, 0]
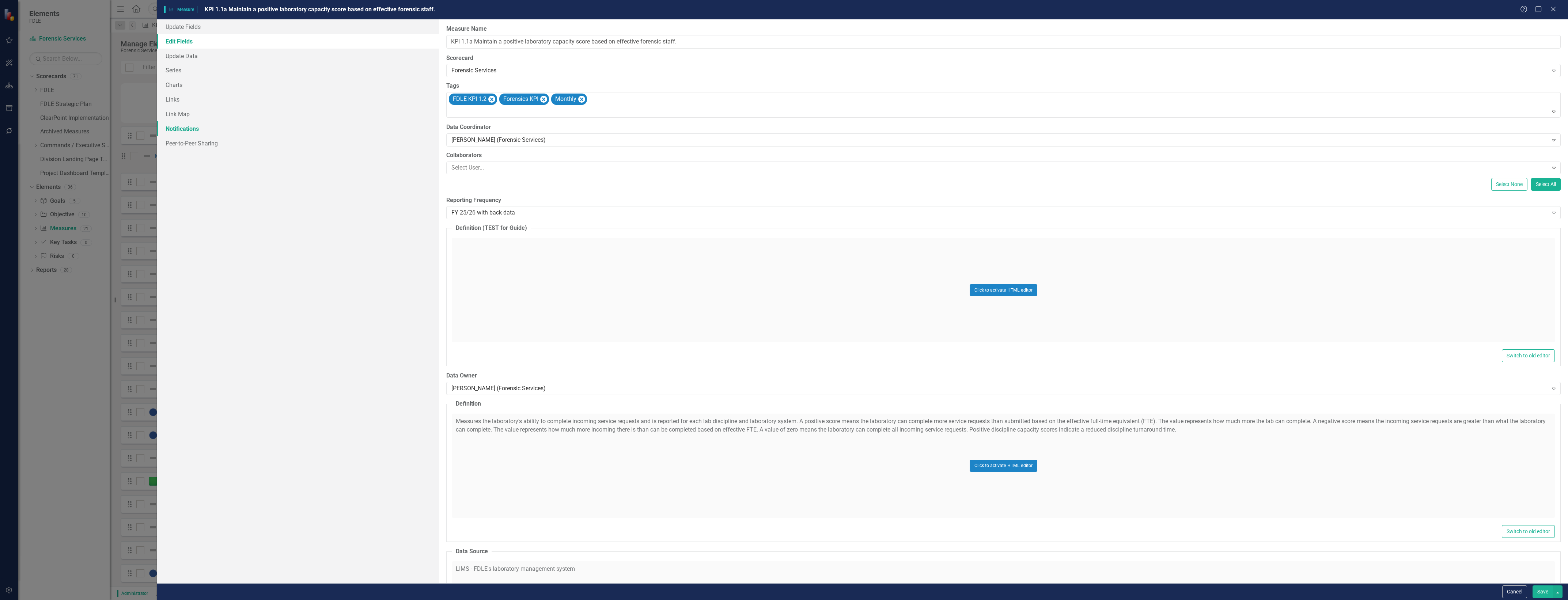
click at [258, 121] on link "Notifications" at bounding box center [298, 128] width 282 height 15
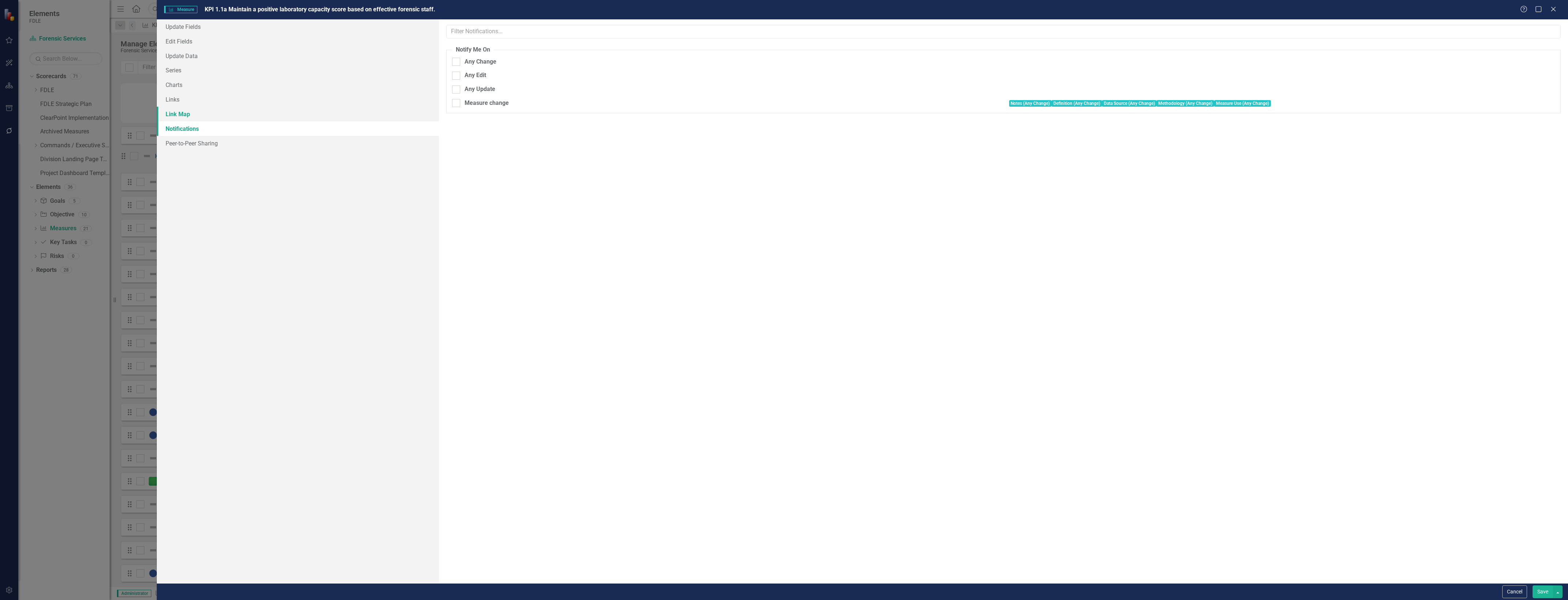
click at [258, 111] on link "Link Map" at bounding box center [298, 114] width 282 height 15
click at [259, 99] on link "Links" at bounding box center [298, 99] width 282 height 15
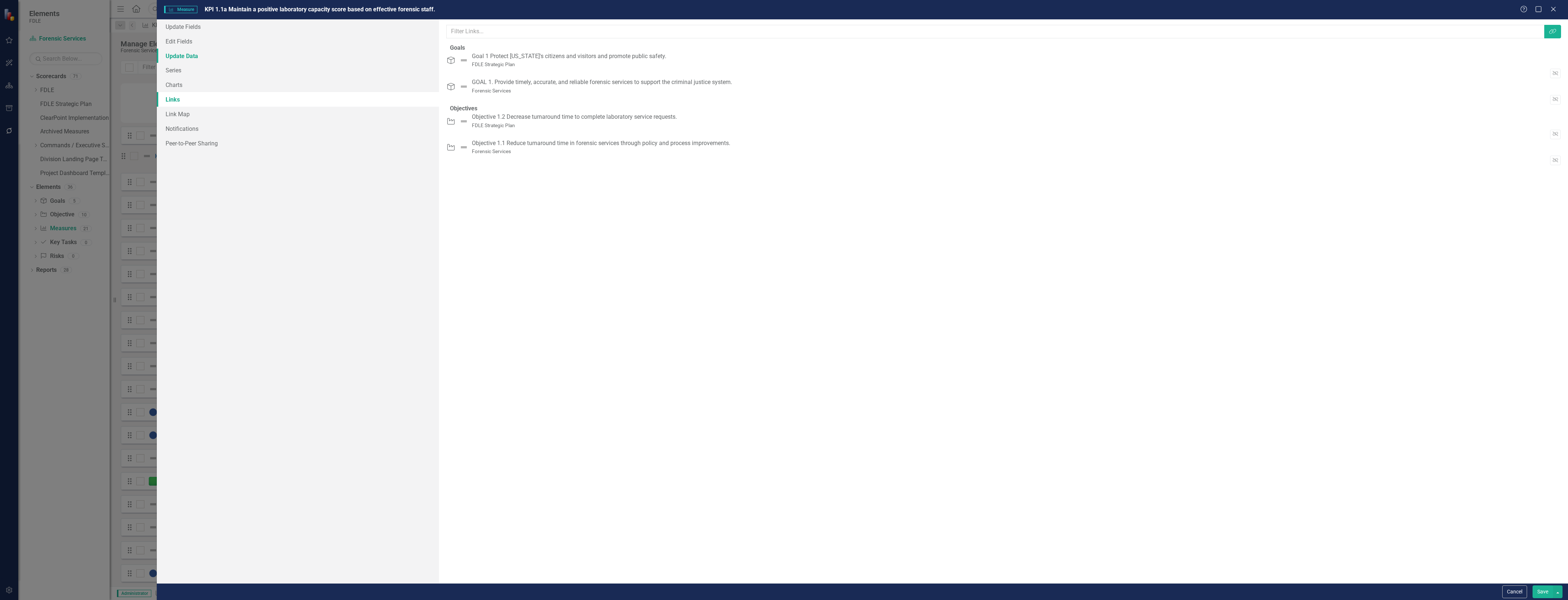
click at [261, 57] on link "Update Data" at bounding box center [298, 56] width 282 height 15
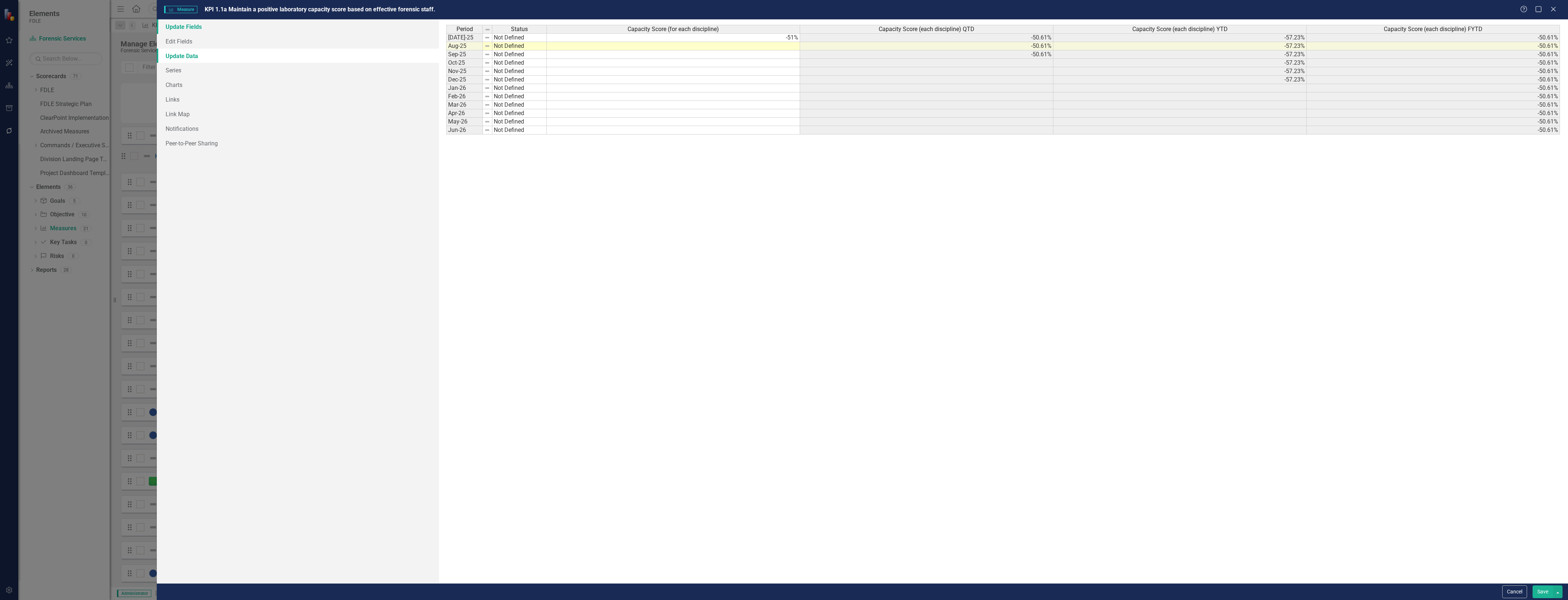
click at [269, 26] on link "Update Fields" at bounding box center [298, 27] width 282 height 15
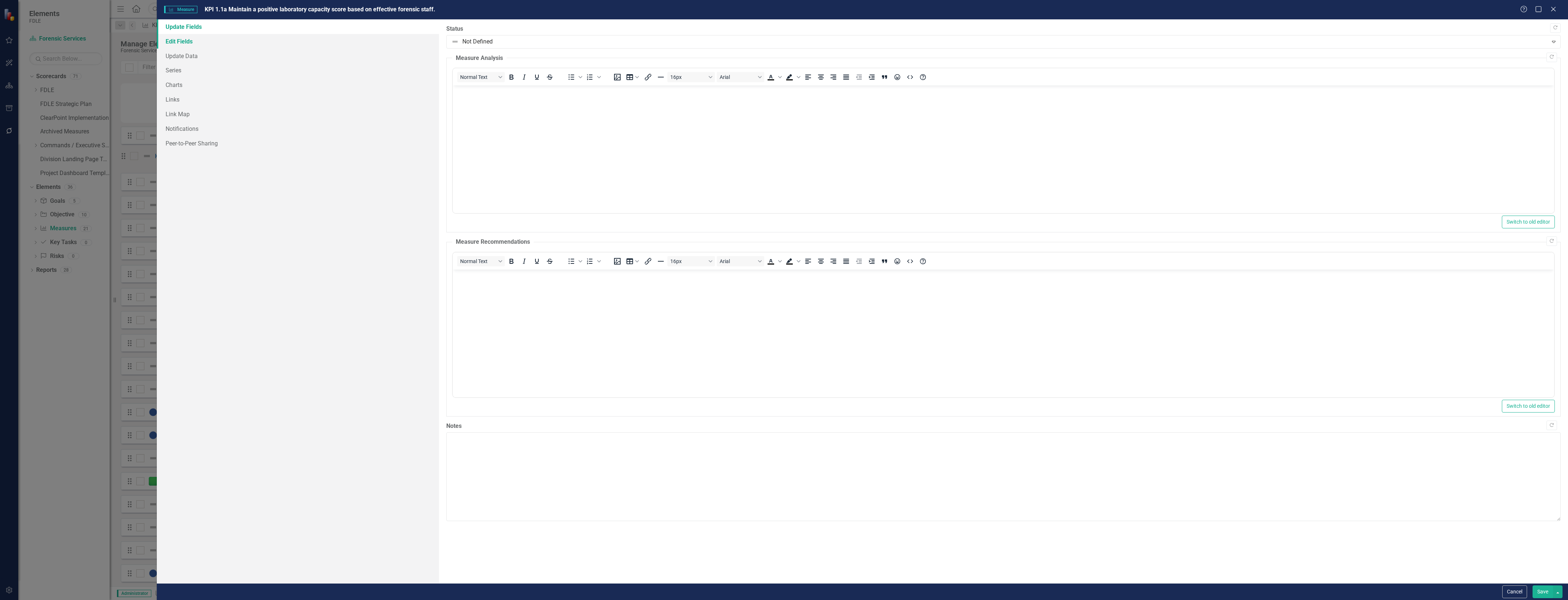
click at [341, 43] on link "Edit Fields" at bounding box center [298, 41] width 282 height 15
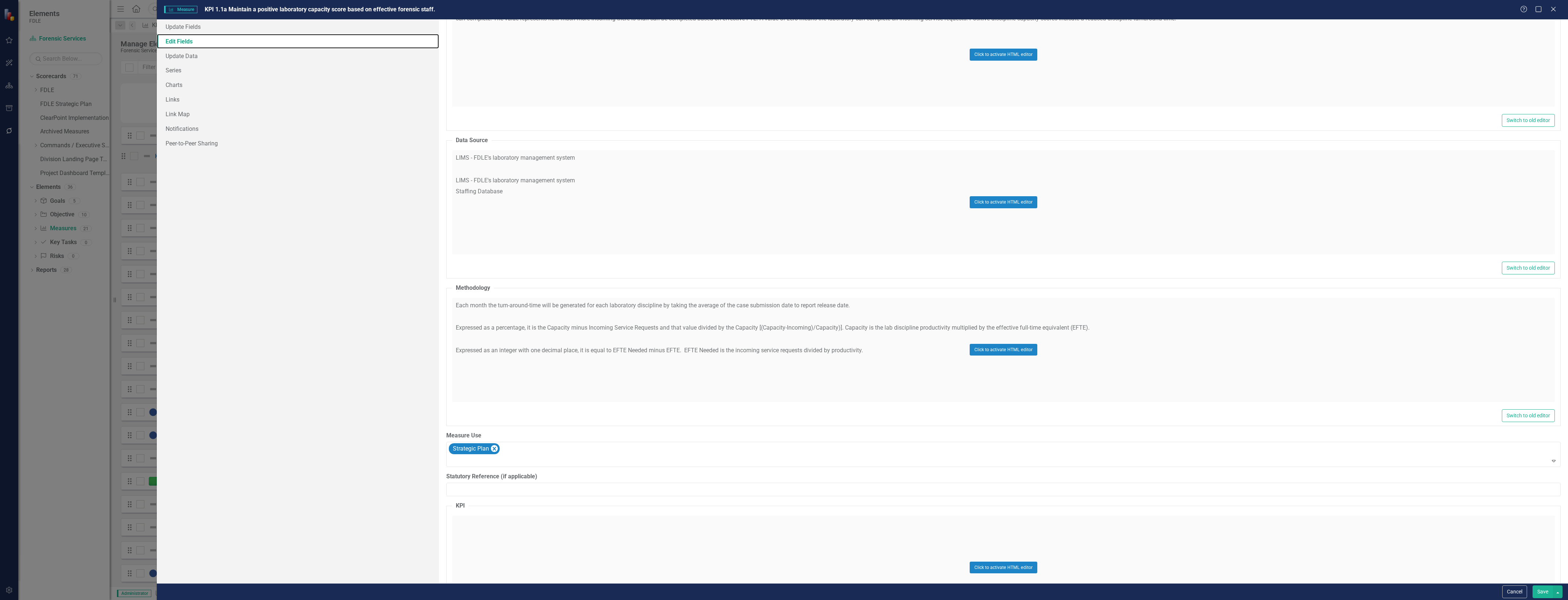
scroll to position [484, 0]
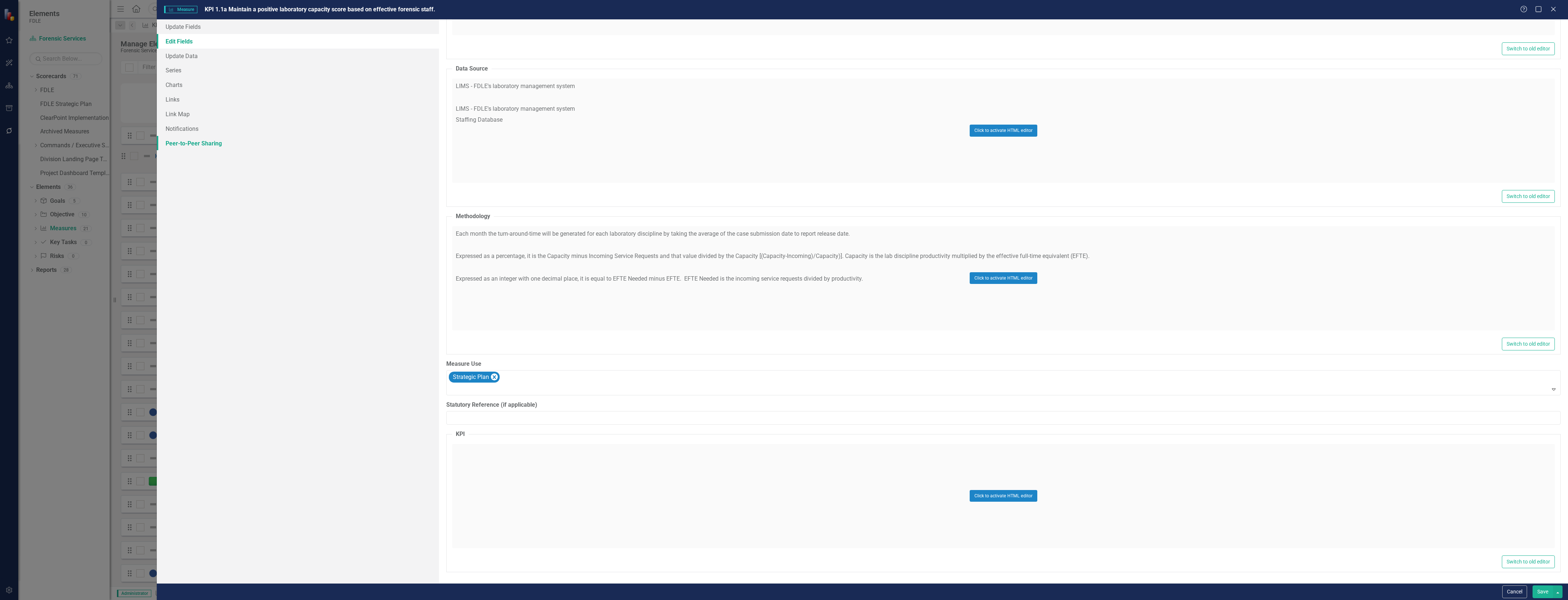
click at [223, 150] on link "Peer-to-Peer Sharing" at bounding box center [298, 143] width 282 height 15
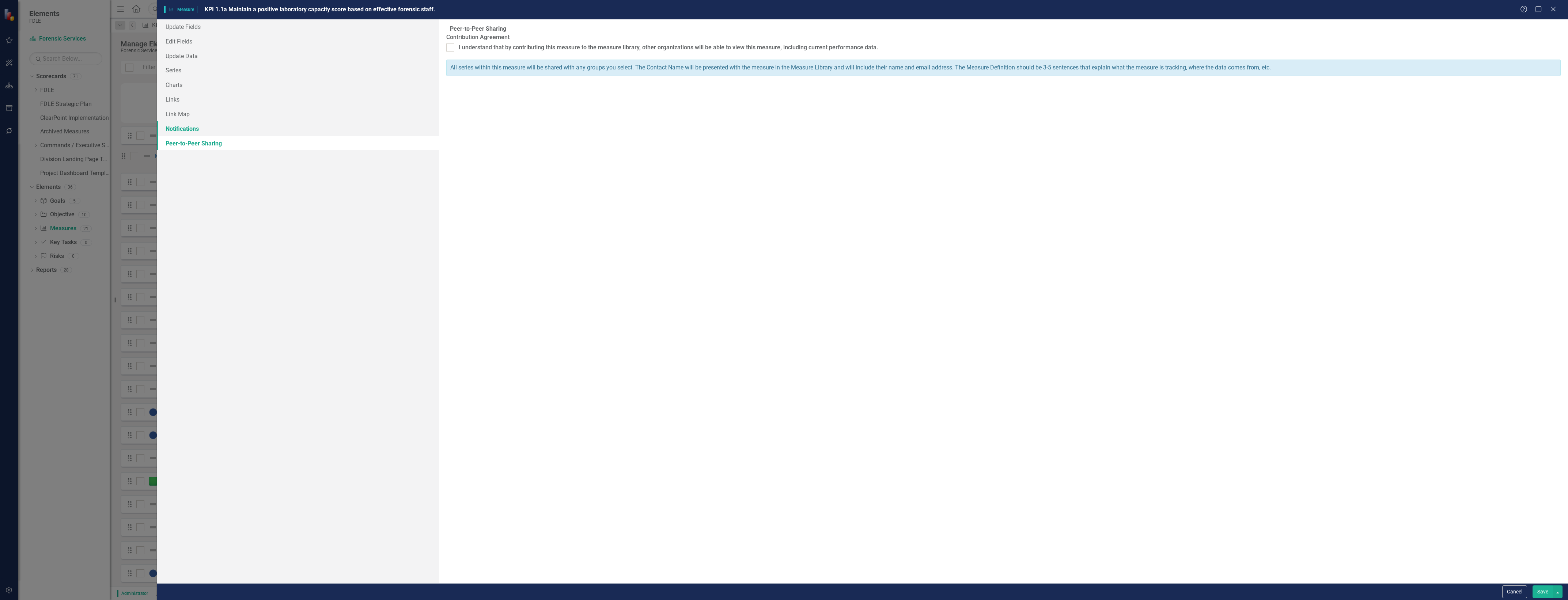
click at [223, 127] on link "Notifications" at bounding box center [298, 128] width 282 height 15
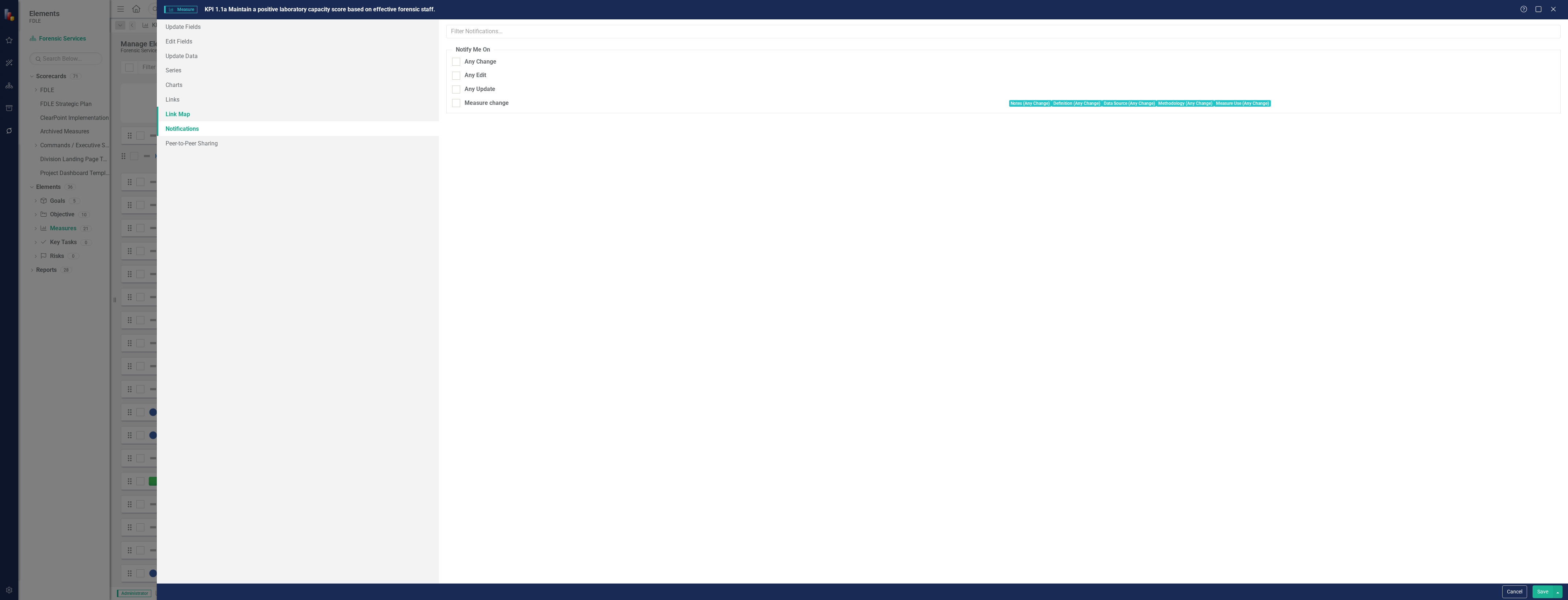
click at [225, 120] on link "Link Map" at bounding box center [298, 114] width 282 height 15
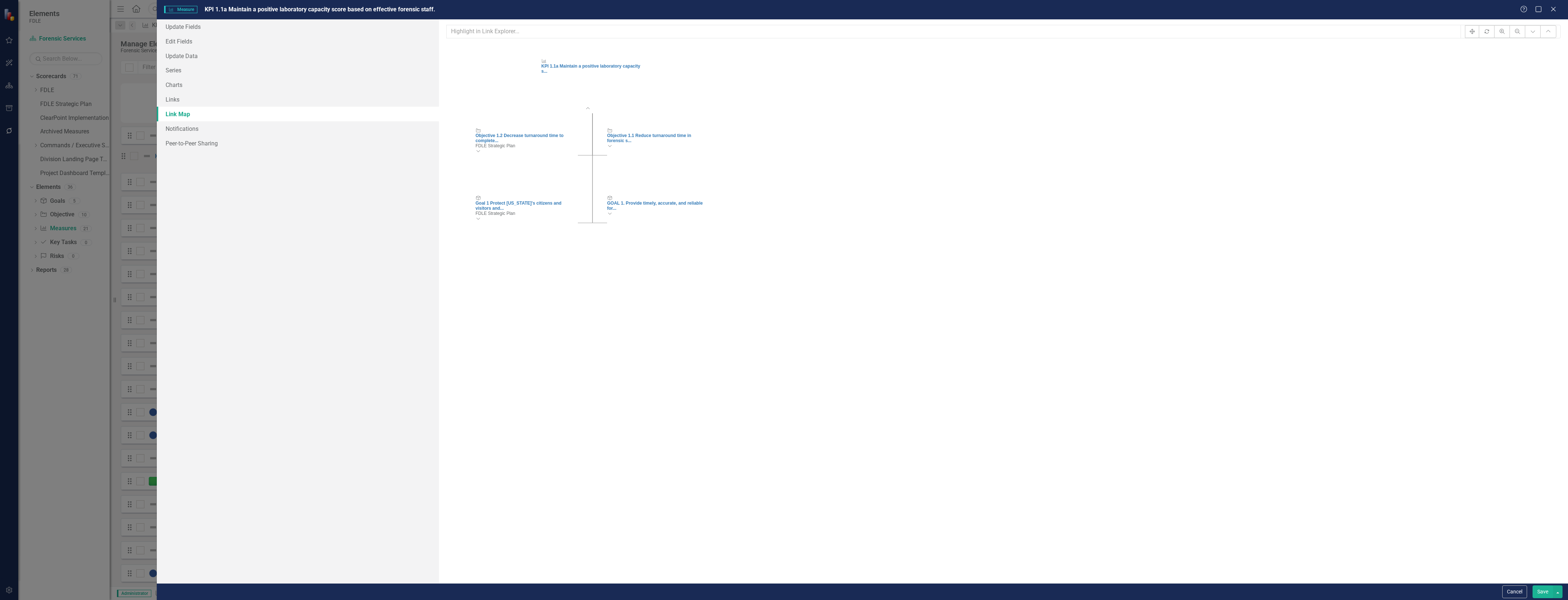
click at [232, 106] on link "Link Map" at bounding box center [298, 114] width 282 height 15
click at [1505, 590] on button "Cancel" at bounding box center [1514, 591] width 25 height 13
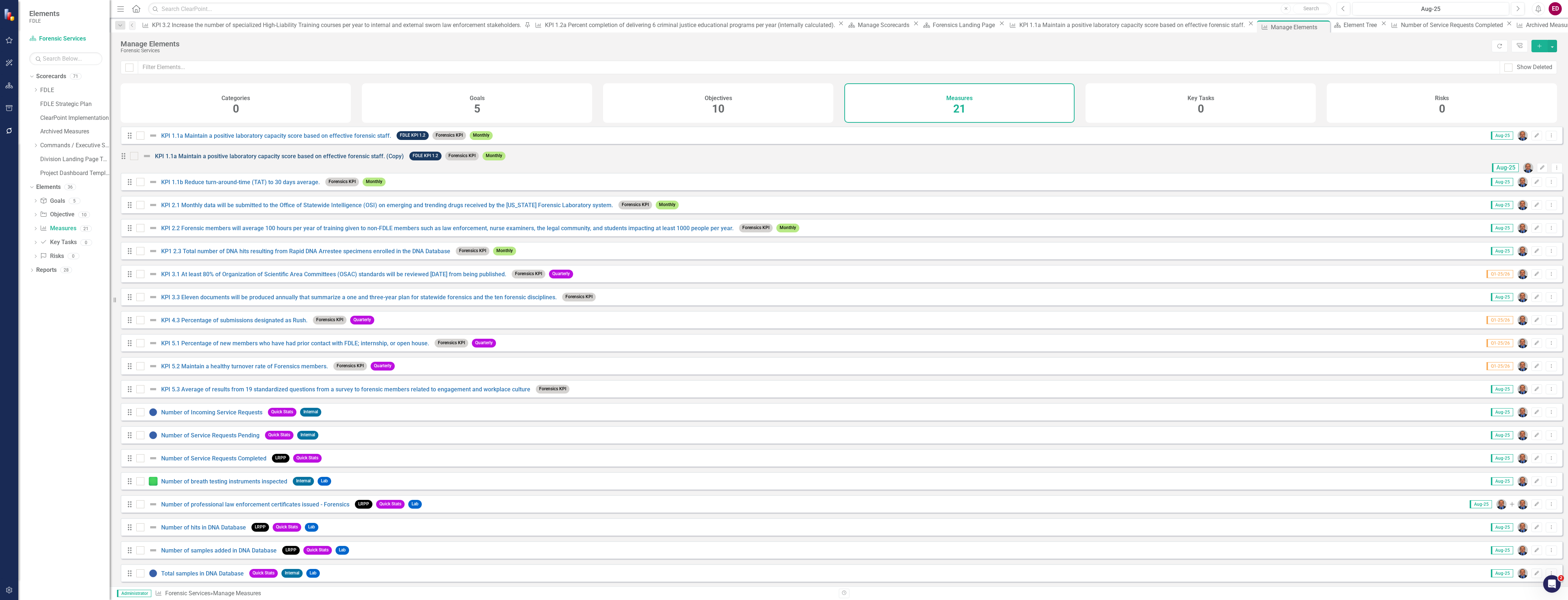
click at [296, 159] on link "KPI 1.1a Maintain a positive laboratory capacity score based on effective foren…" at bounding box center [279, 156] width 249 height 7
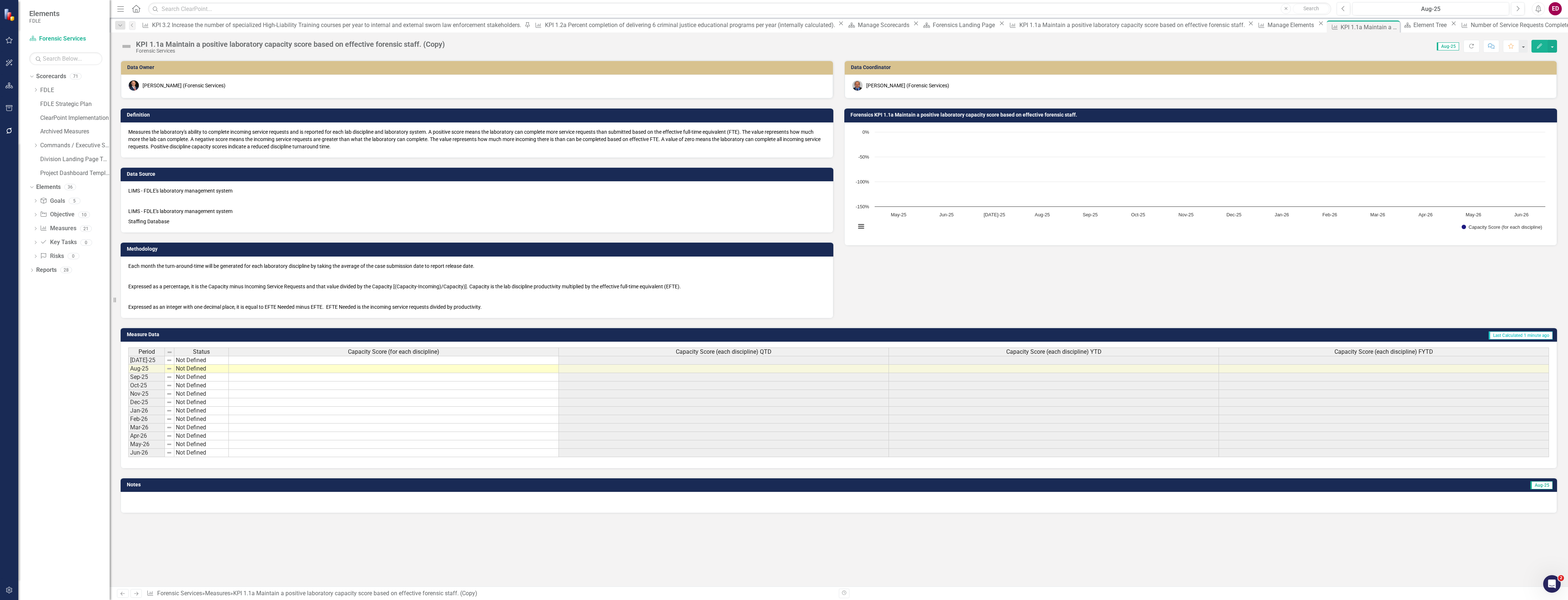
click at [1536, 47] on icon "Edit" at bounding box center [1539, 46] width 7 height 5
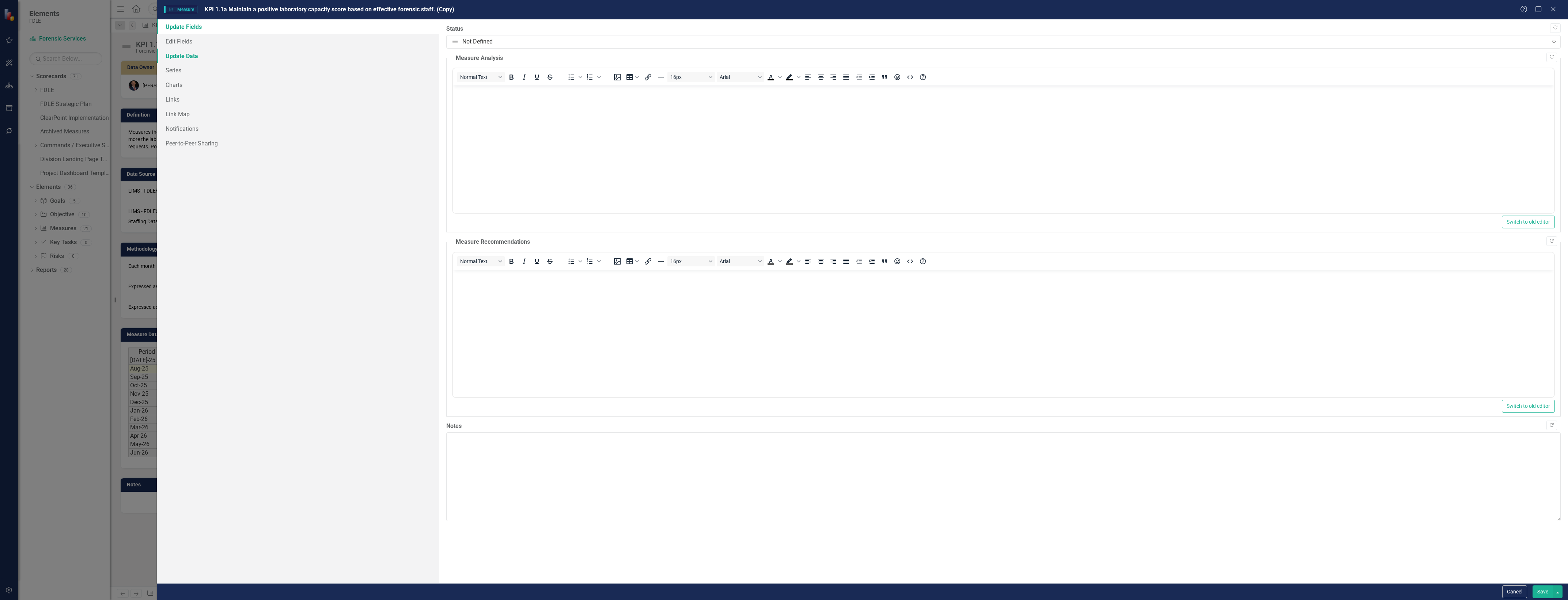
click at [237, 49] on link "Update Data" at bounding box center [298, 56] width 282 height 15
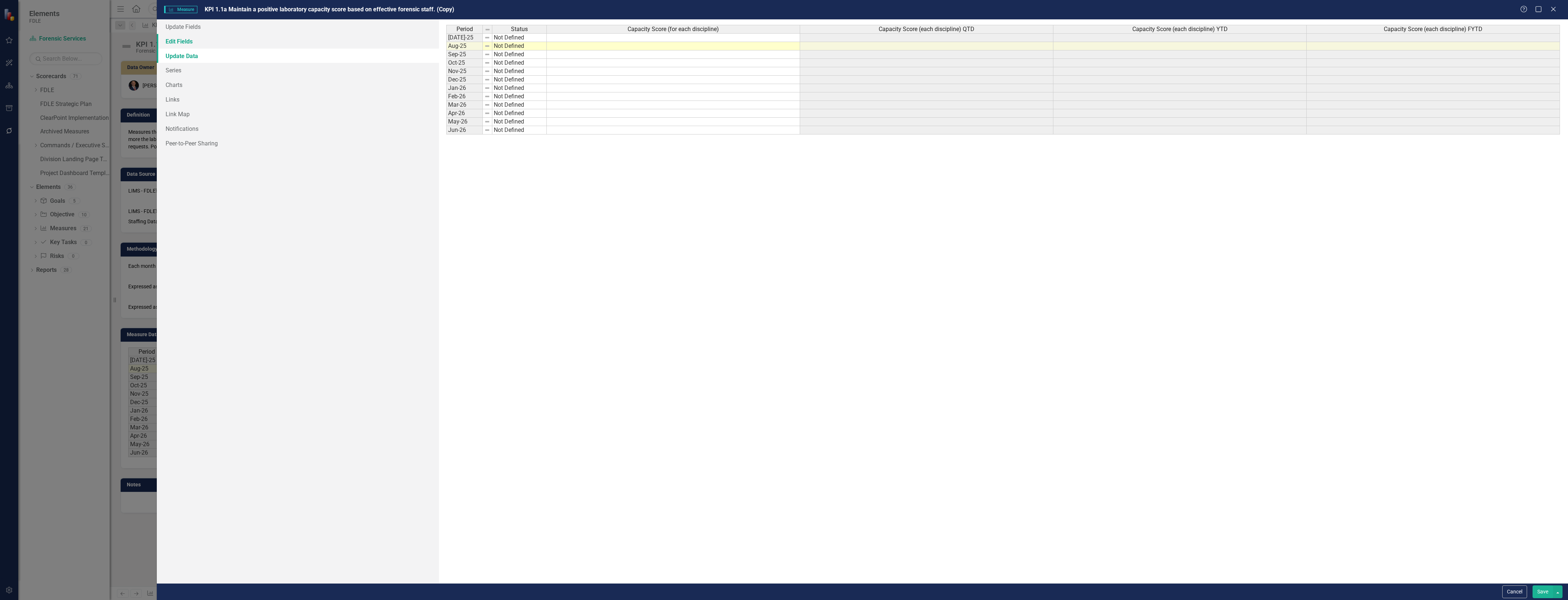
click at [247, 39] on link "Edit Fields" at bounding box center [298, 41] width 282 height 15
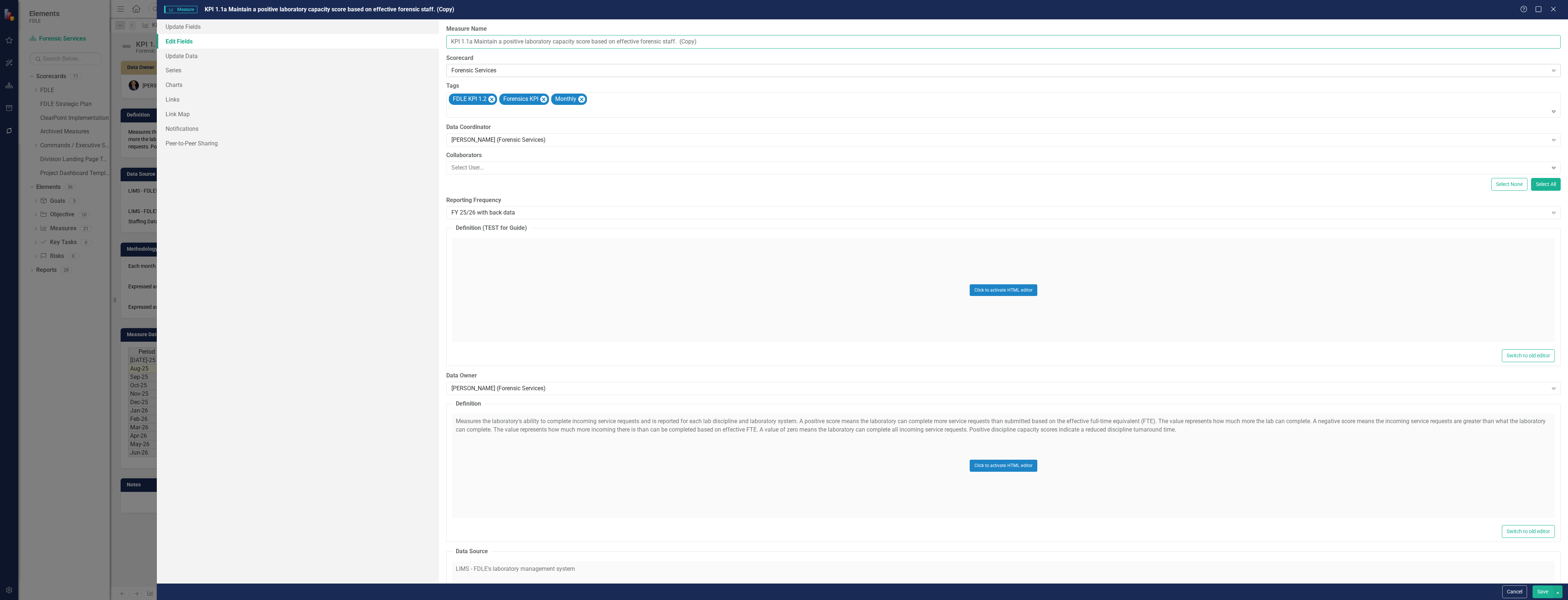
drag, startPoint x: 774, startPoint y: 41, endPoint x: 474, endPoint y: 72, distance: 301.6
click at [474, 72] on div "ClearPoint Can Do More! How ClearPoint Can Help Close Enterprise plans can auto…" at bounding box center [1003, 301] width 1129 height 564
paste input "neutral or negative backlog percent change score based on effective forensic st…"
type input "KPI 1.1a Maintain a neutral or negative backlog percent change score based on e…"
click at [582, 98] on icon "Remove [object Object]" at bounding box center [581, 99] width 7 height 9
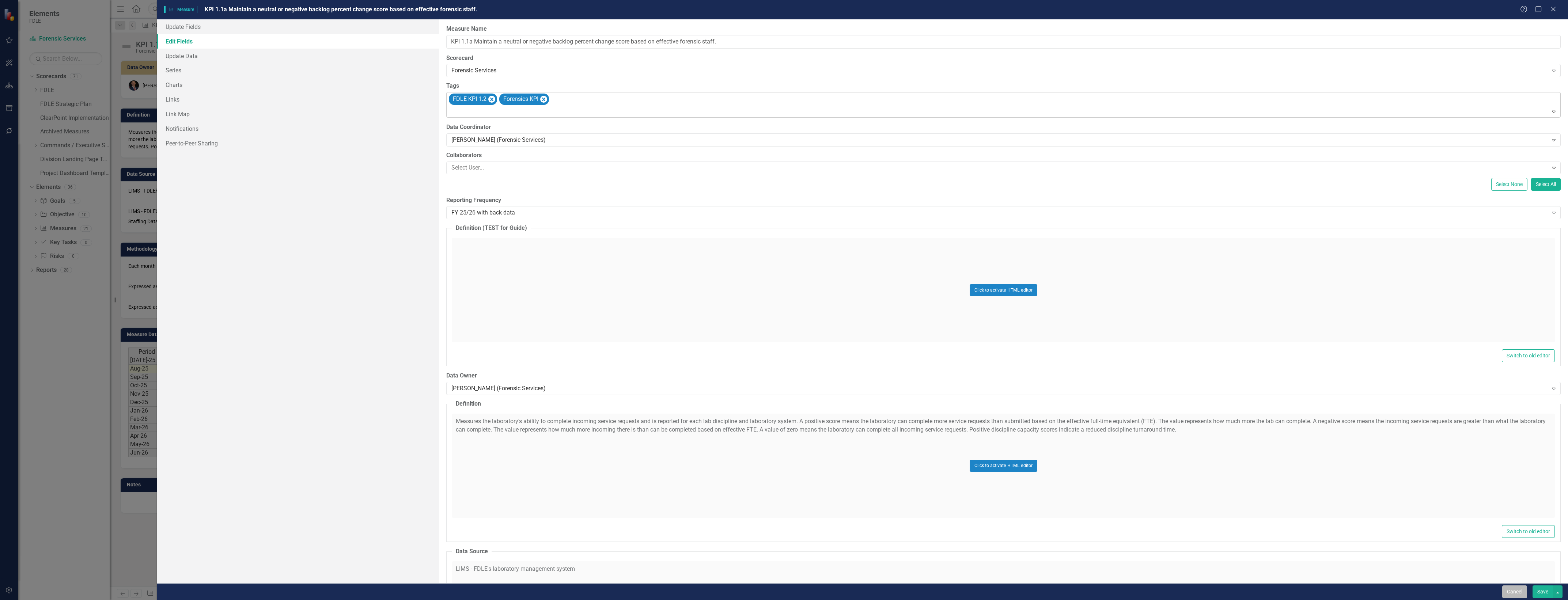
click at [1502, 591] on button "Cancel" at bounding box center [1514, 591] width 25 height 13
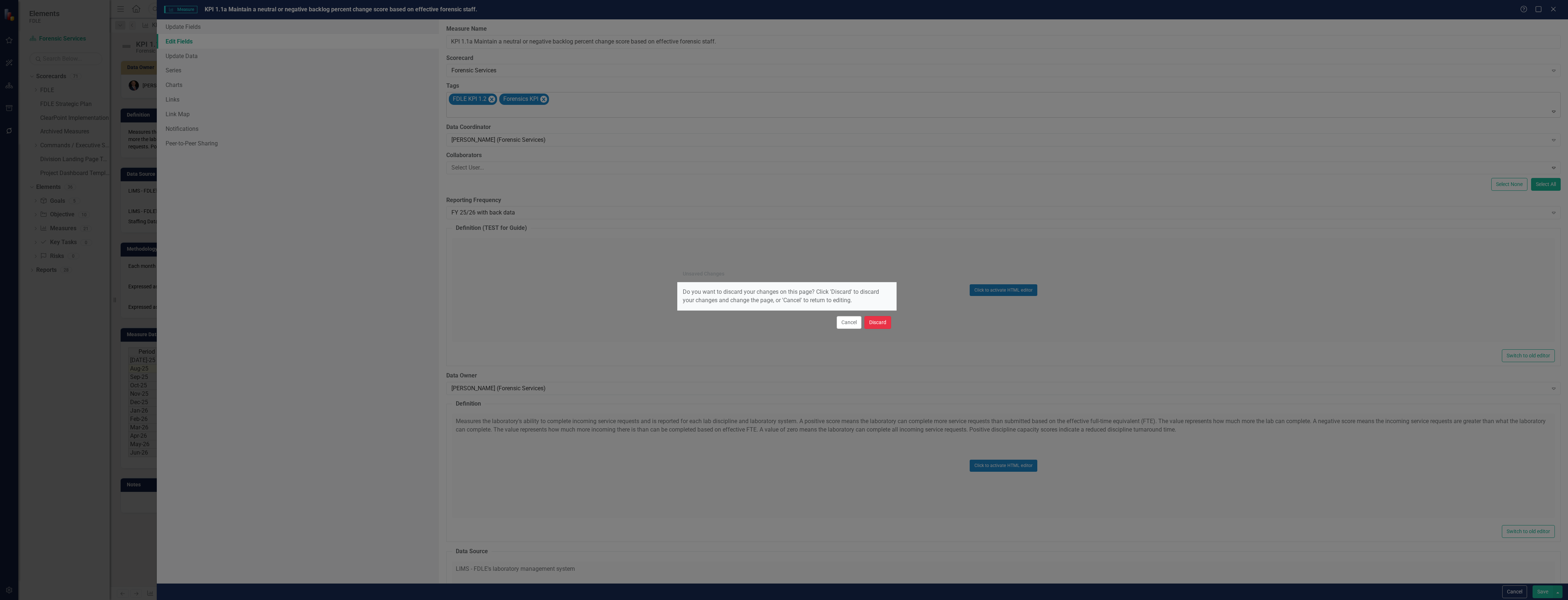
click at [880, 324] on button "Discard" at bounding box center [878, 322] width 27 height 13
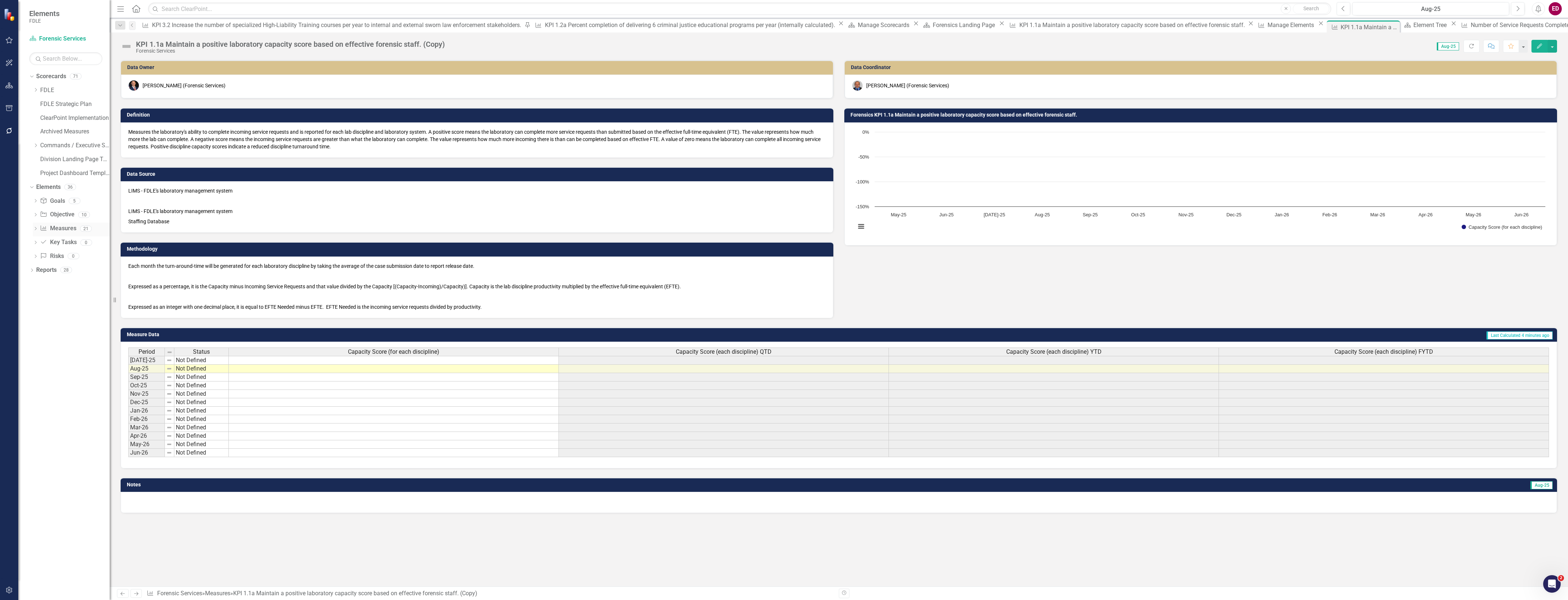
click at [46, 231] on icon "Measure" at bounding box center [43, 228] width 7 height 6
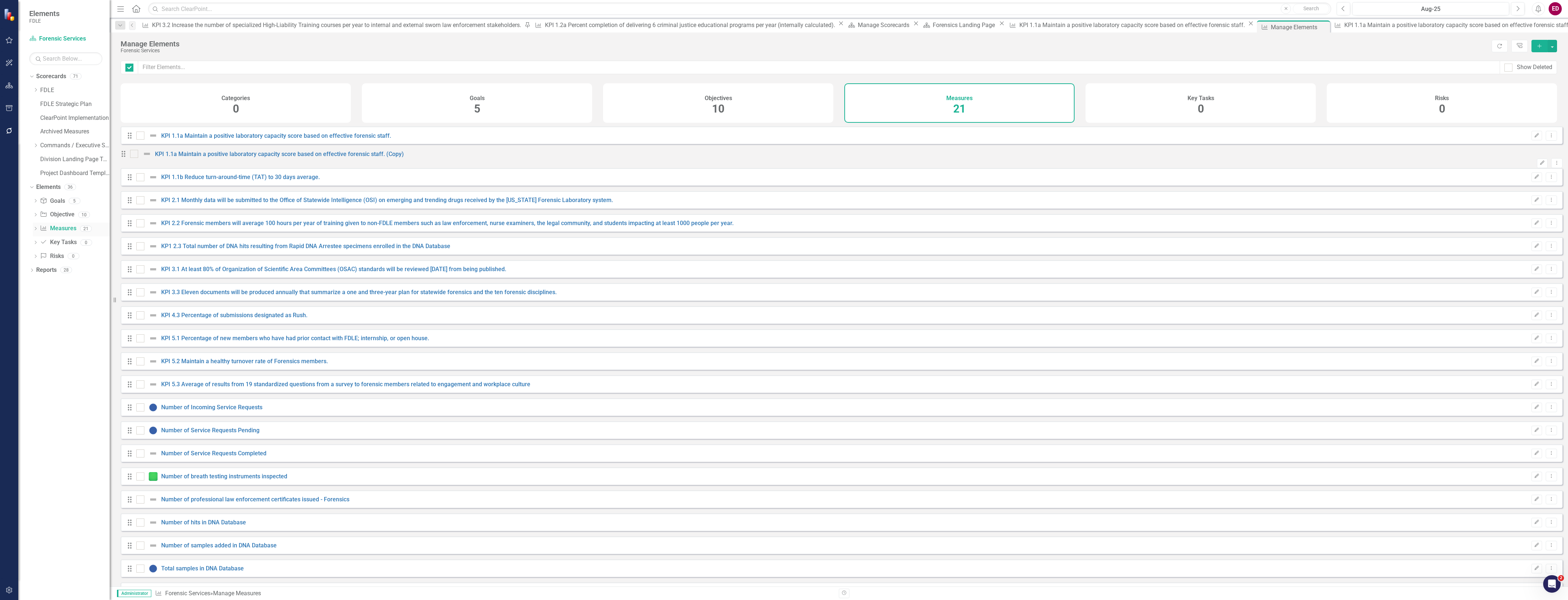
checkbox input "false"
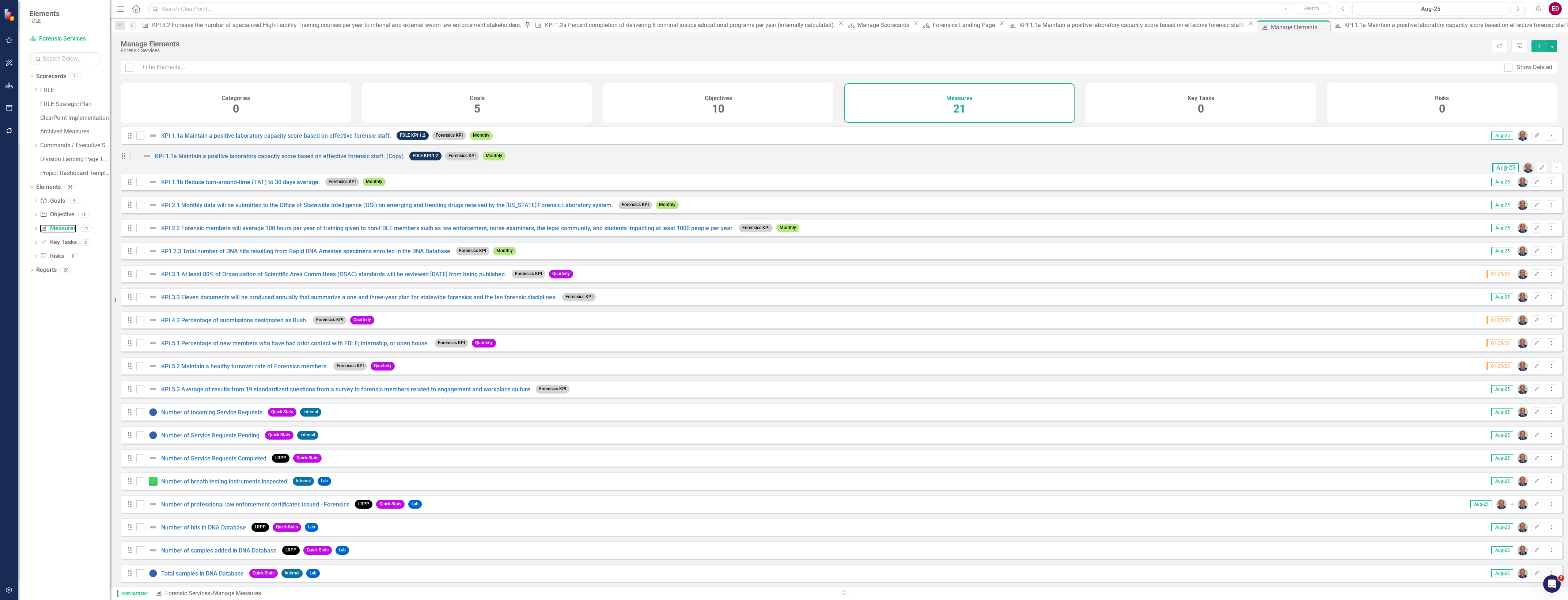
scroll to position [29, 0]
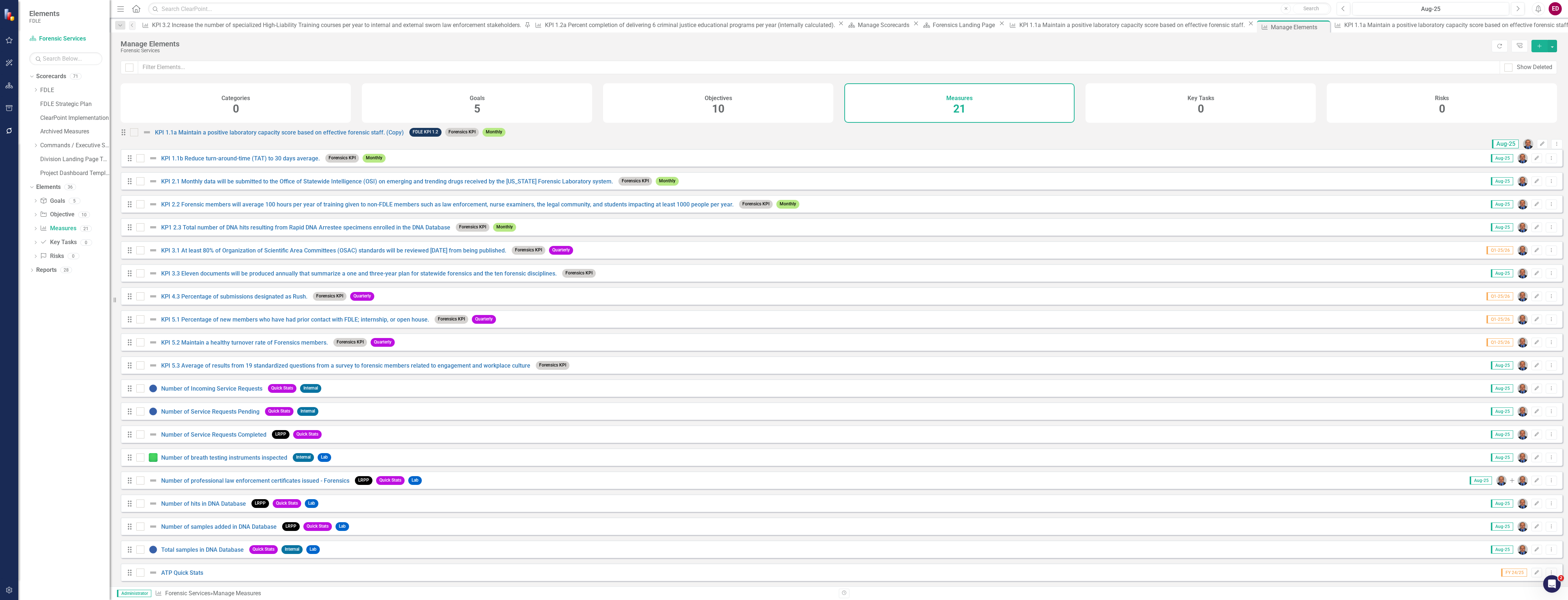
click at [258, 430] on div "Drag Number of Service Requests Completed LRPP Quick Stats" at bounding box center [226, 434] width 198 height 13
click at [260, 430] on div "Number of Service Requests Completed" at bounding box center [202, 434] width 132 height 9
click at [262, 437] on link "Number of Service Requests Completed" at bounding box center [214, 434] width 105 height 7
